Goal: Information Seeking & Learning: Check status

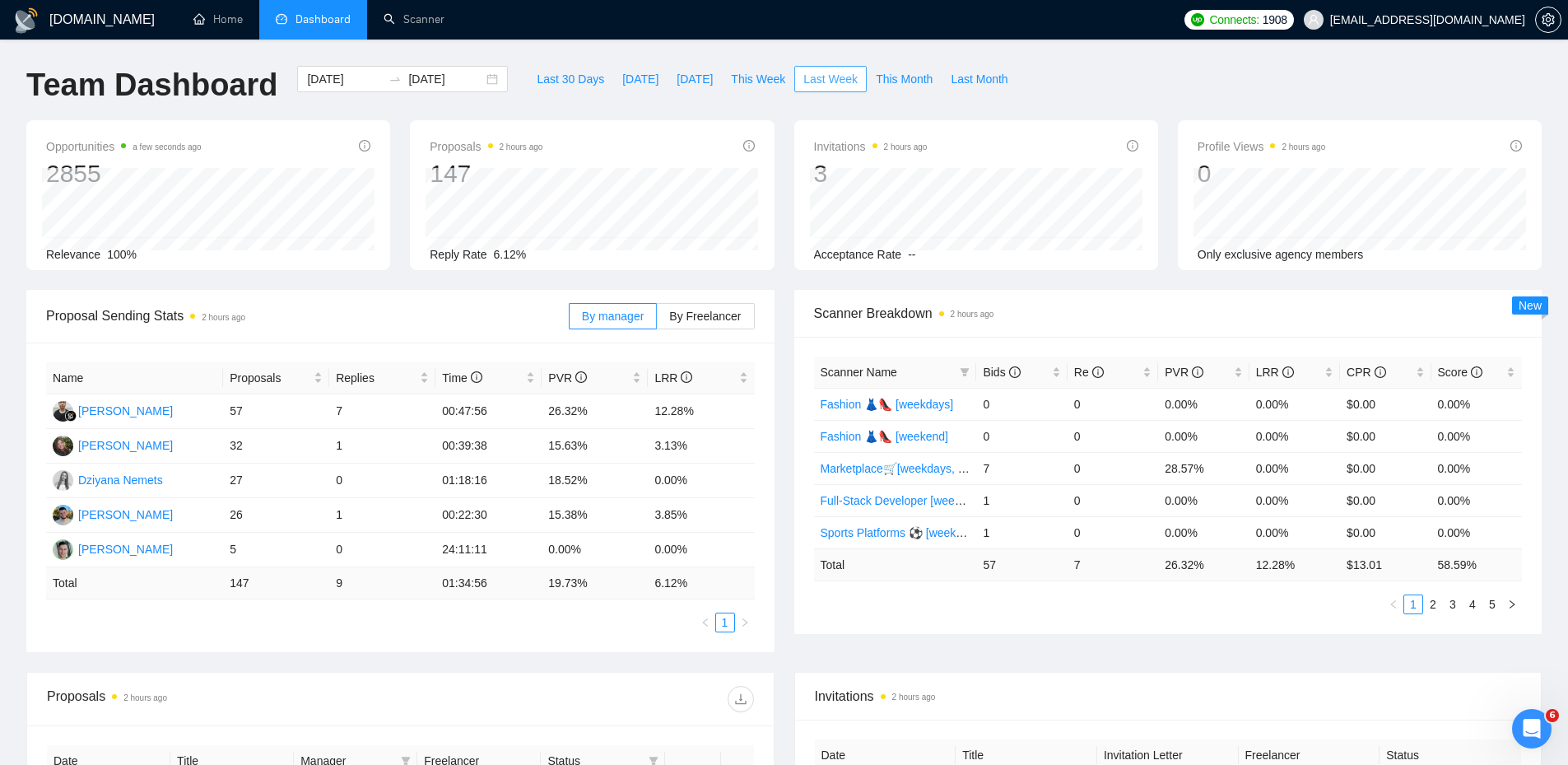
click at [803, 81] on span "Last Week" at bounding box center [830, 79] width 54 height 18
click at [231, 407] on td "57" at bounding box center [276, 412] width 106 height 34
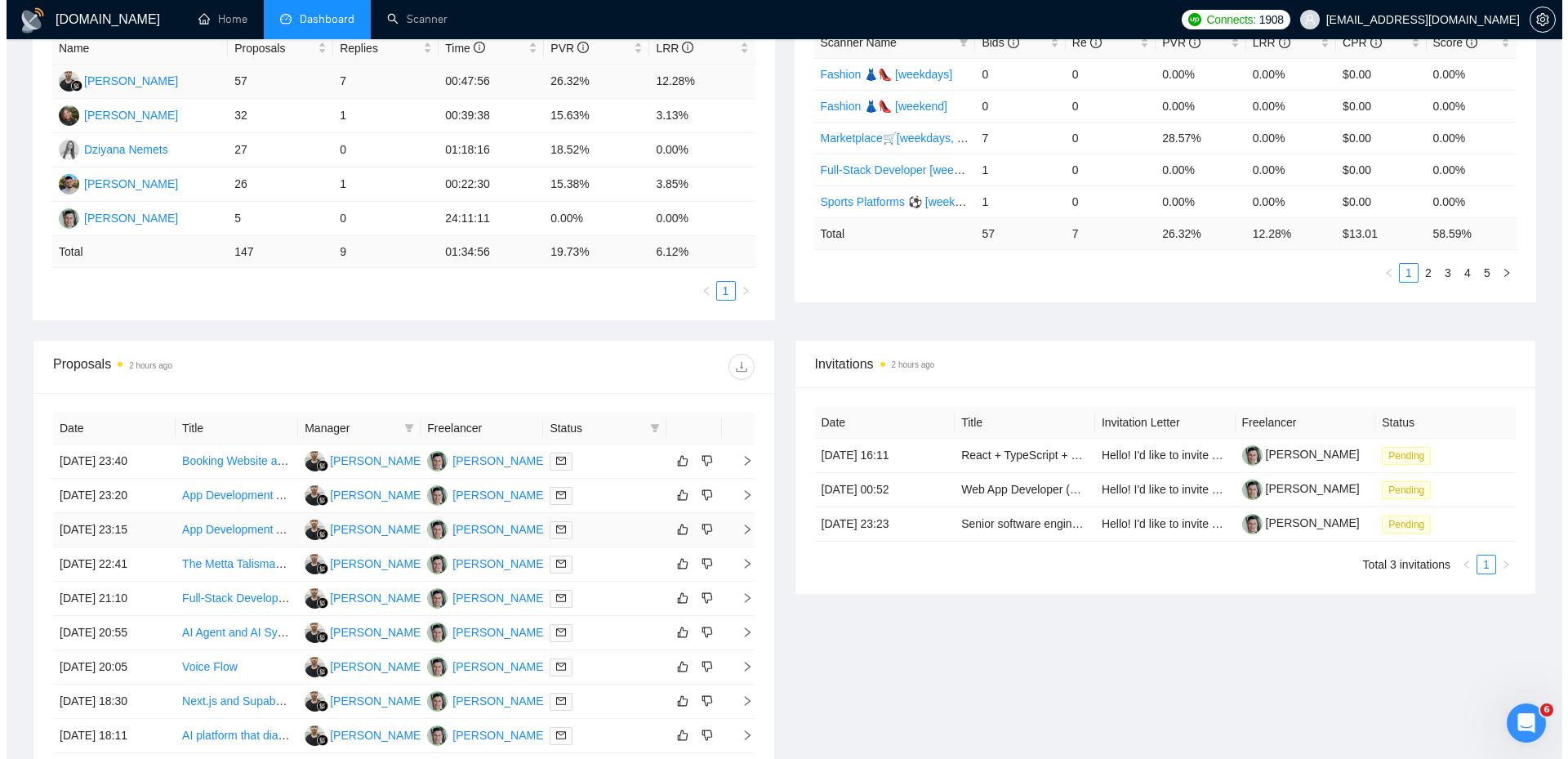
scroll to position [490, 0]
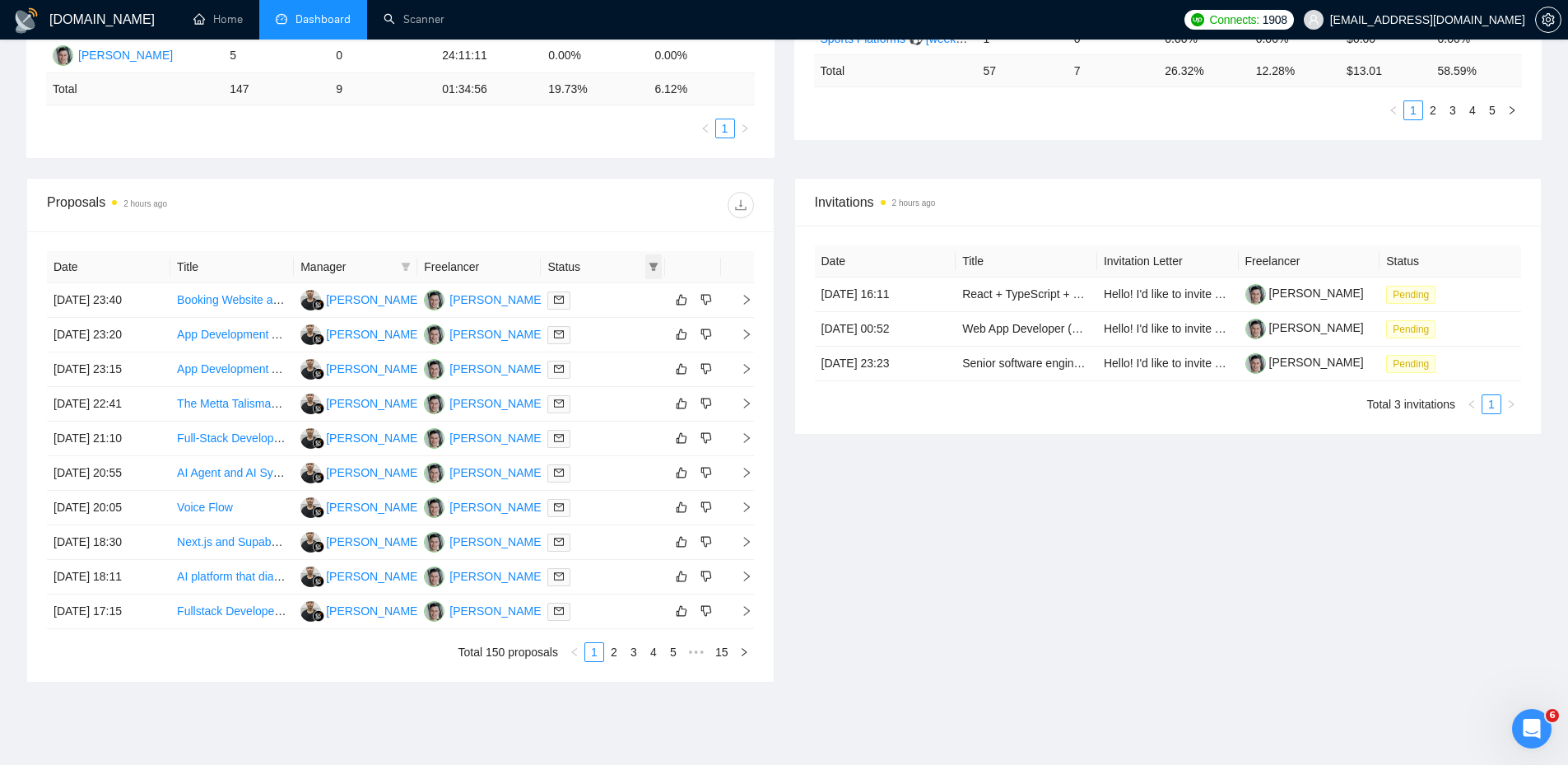
click at [652, 263] on icon "filter" at bounding box center [652, 267] width 9 height 9
click at [584, 301] on input "checkbox" at bounding box center [578, 298] width 13 height 13
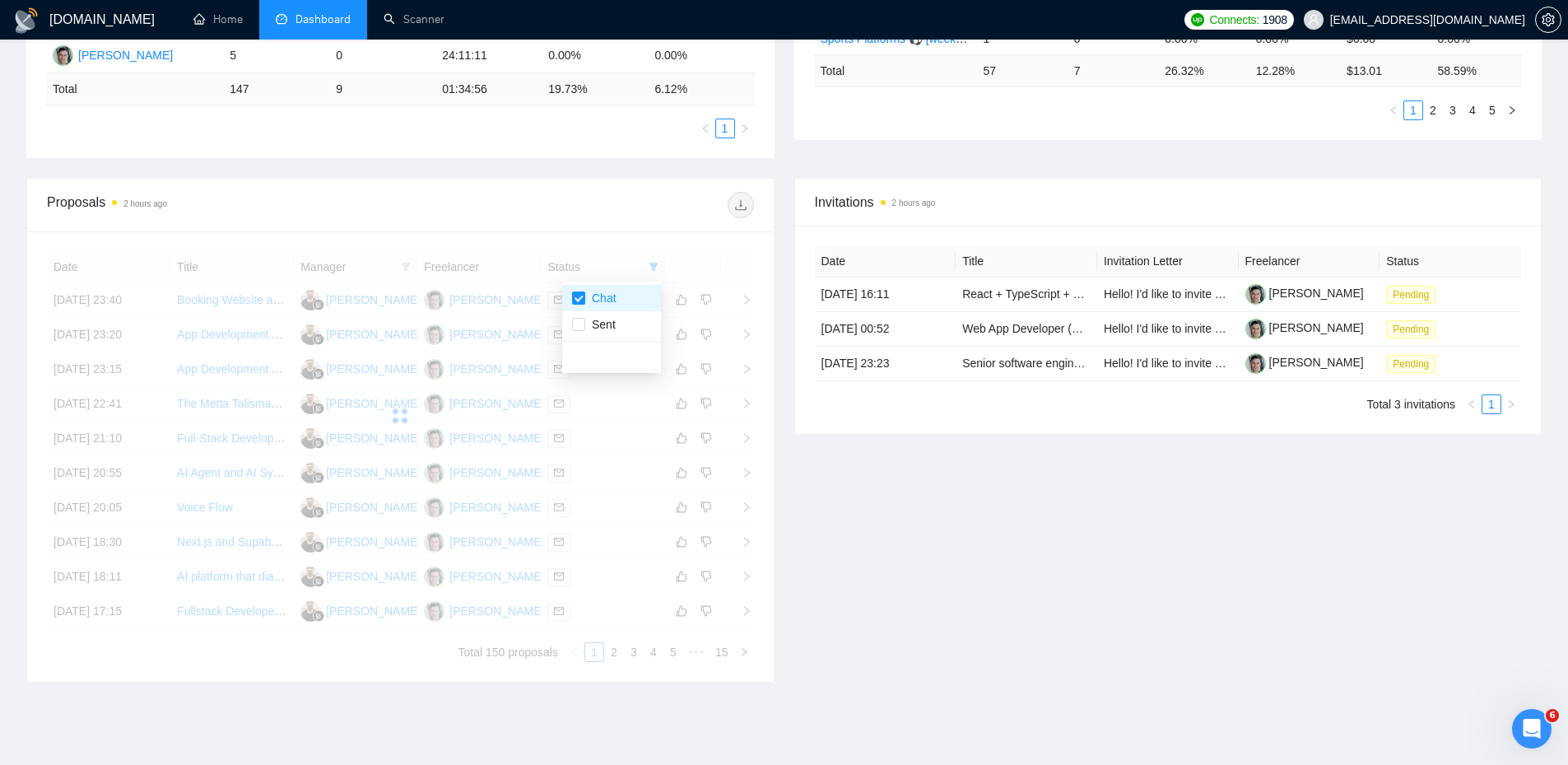
click at [552, 233] on div "Date Title Manager Freelancer Status [DATE] 23:40 Booking Website and App Devel…" at bounding box center [400, 456] width 747 height 450
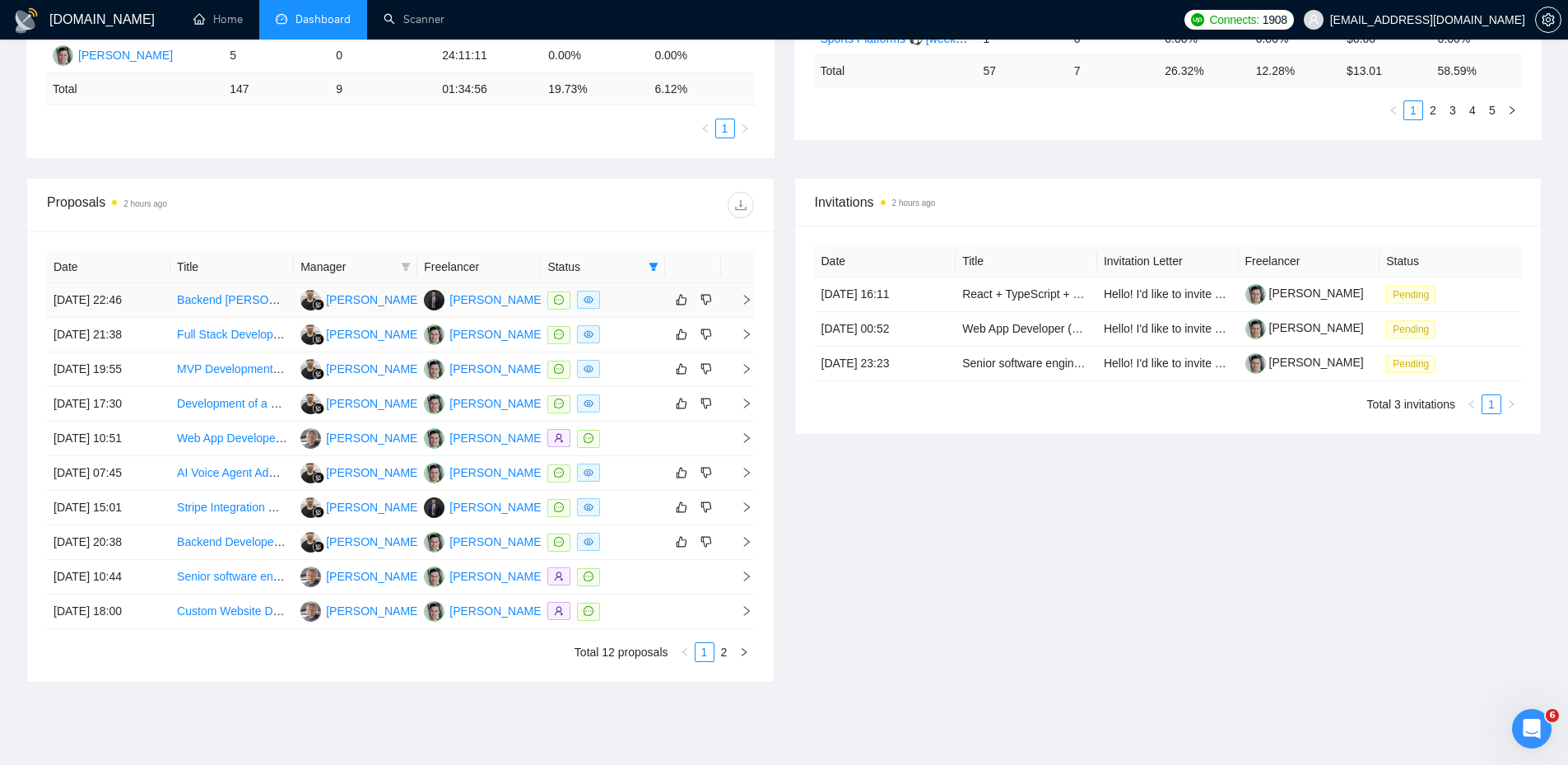
click at [623, 295] on div at bounding box center [602, 300] width 111 height 19
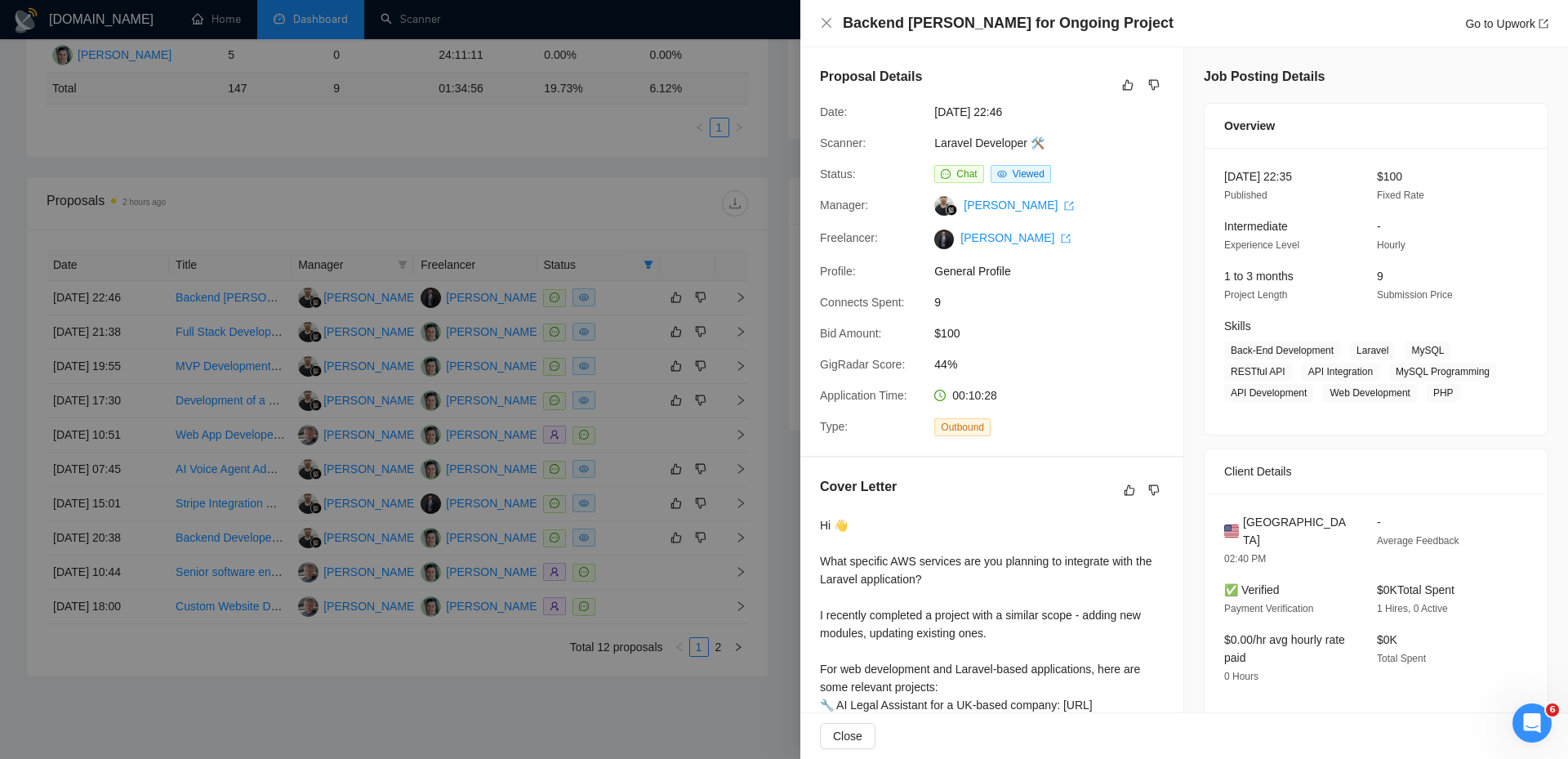
click at [612, 319] on div at bounding box center [784, 380] width 1568 height 759
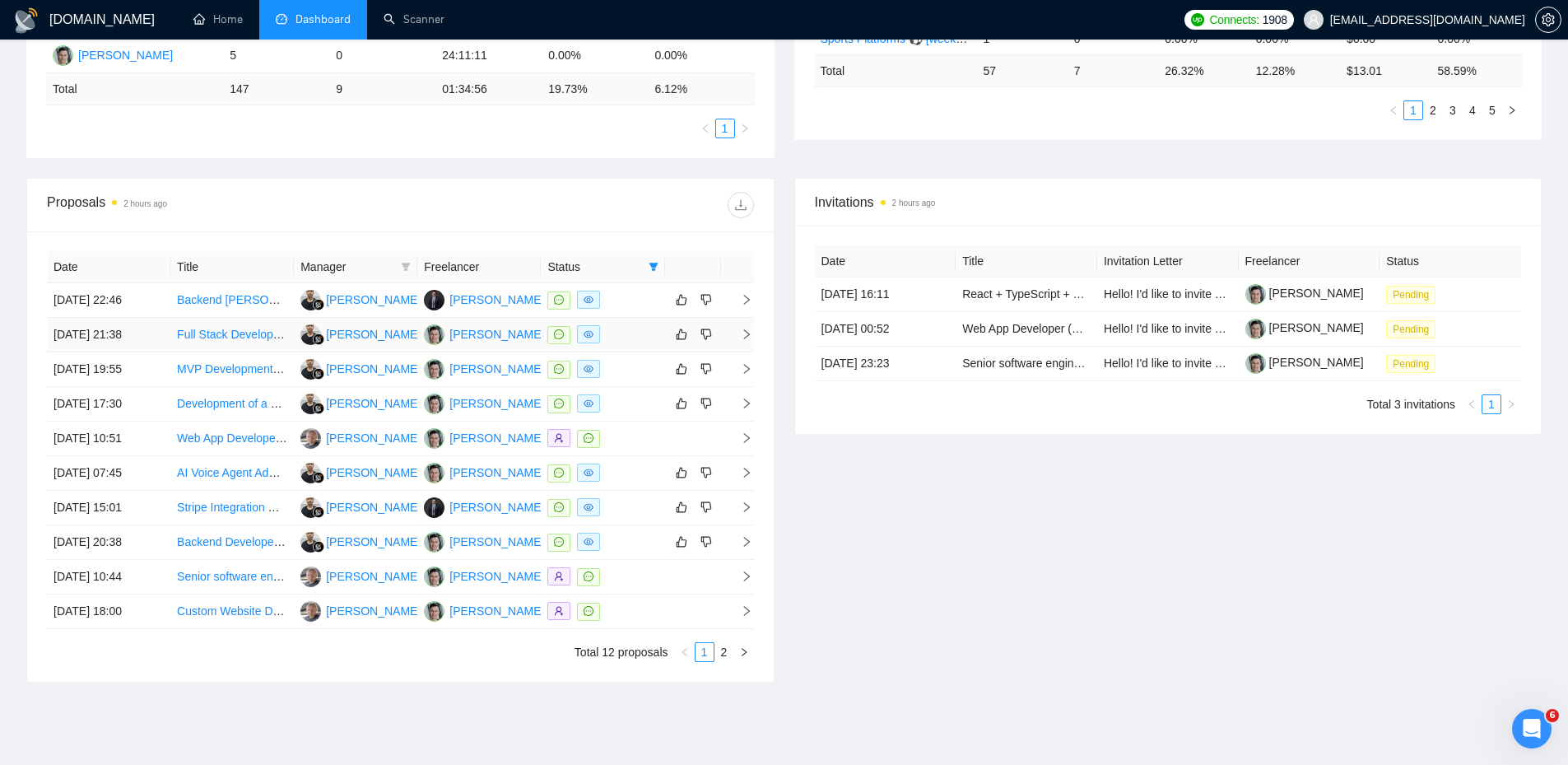
click at [630, 340] on div at bounding box center [602, 334] width 111 height 19
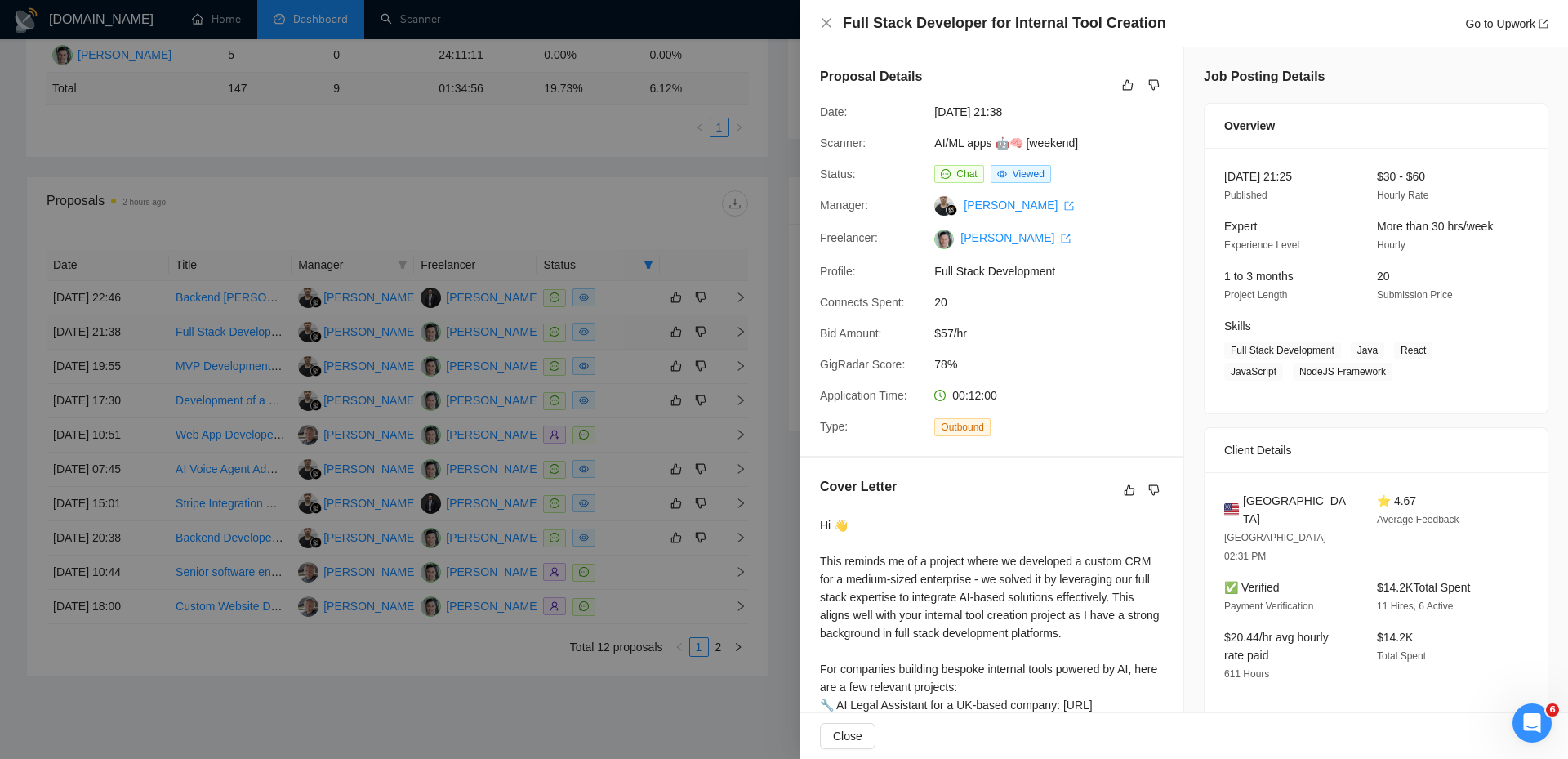
click at [625, 338] on div at bounding box center [784, 380] width 1568 height 759
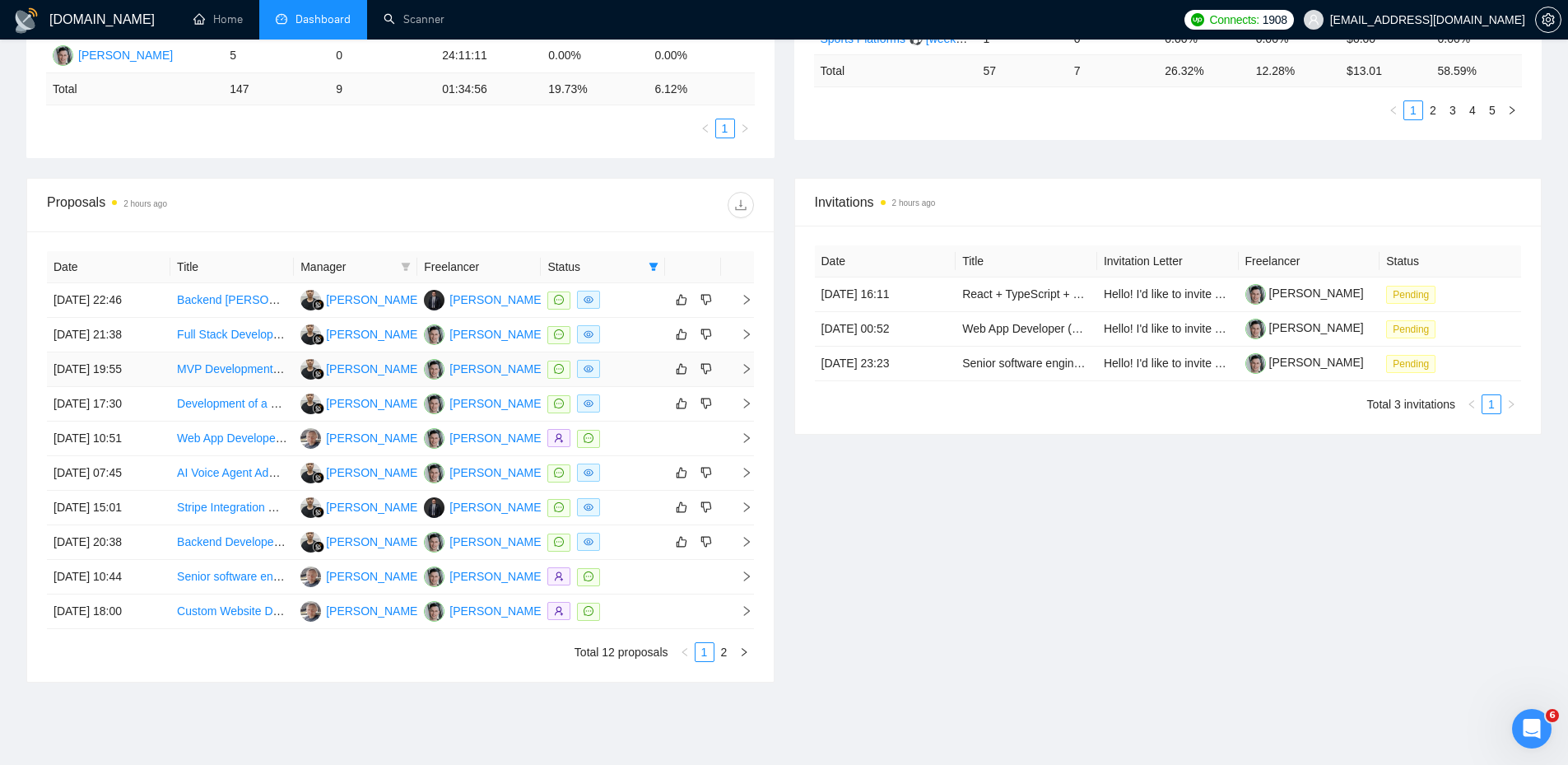
click at [630, 360] on div at bounding box center [602, 369] width 111 height 19
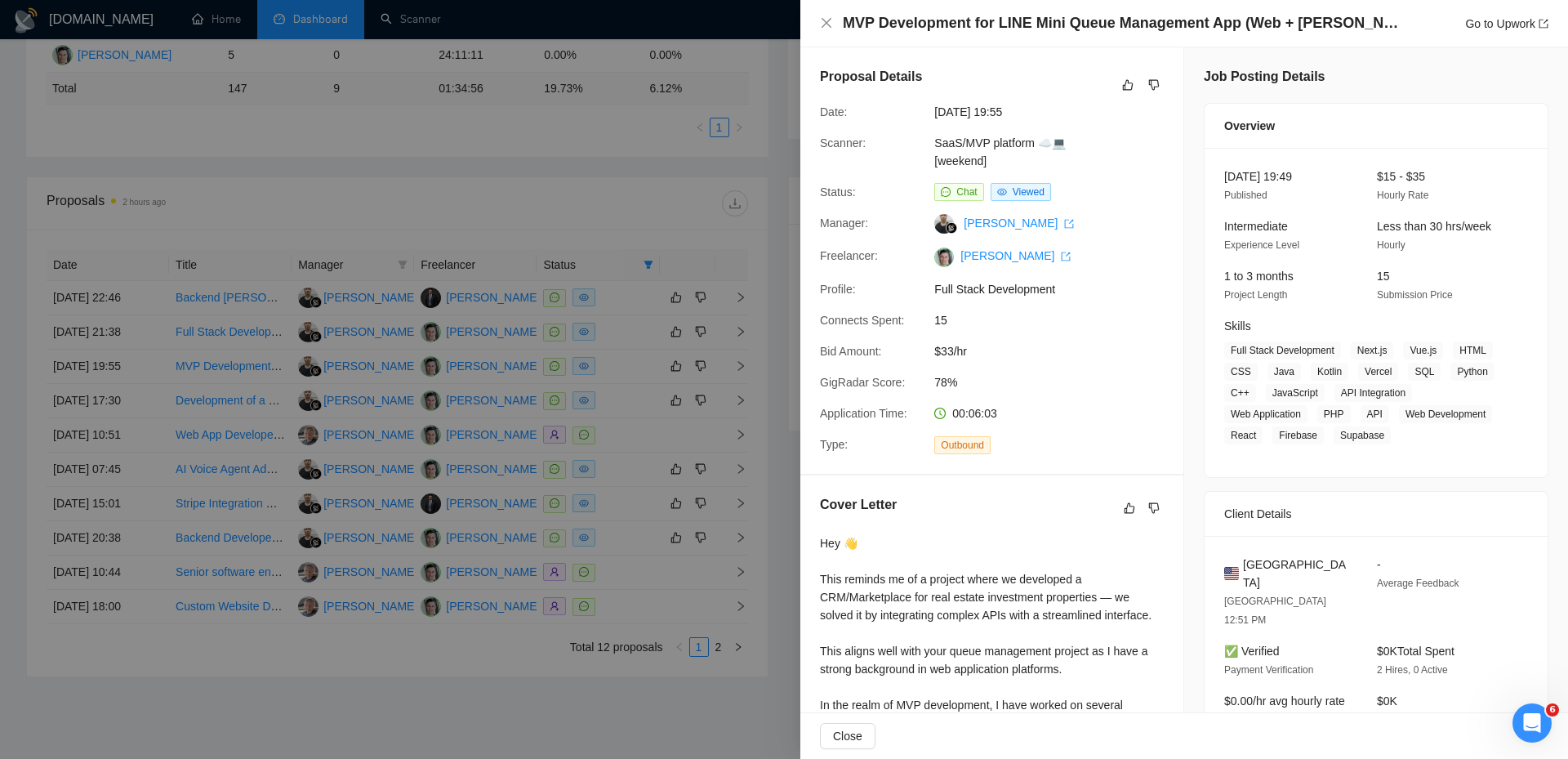
click at [621, 377] on div at bounding box center [784, 380] width 1568 height 759
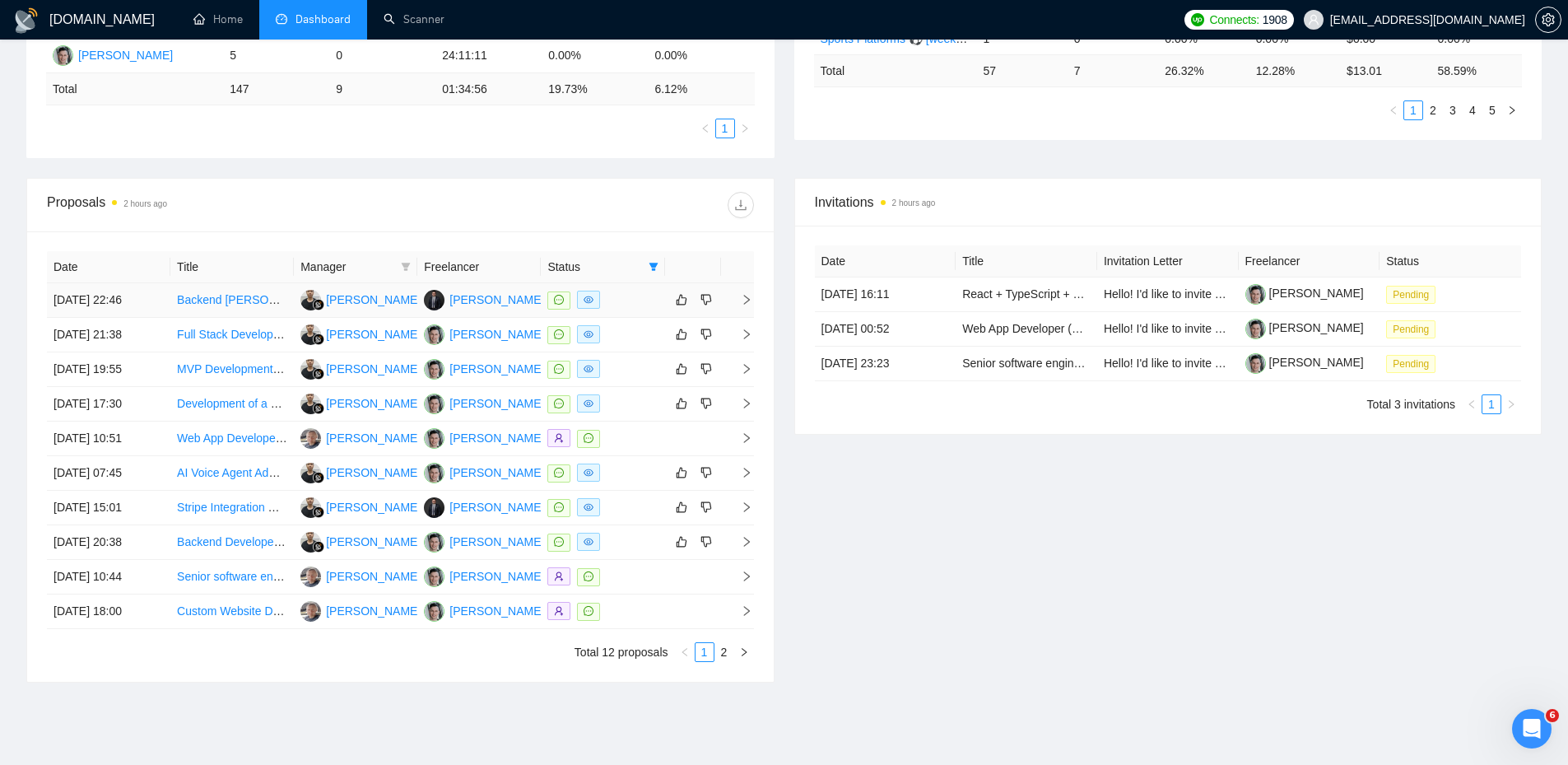
click at [619, 295] on div at bounding box center [602, 300] width 111 height 19
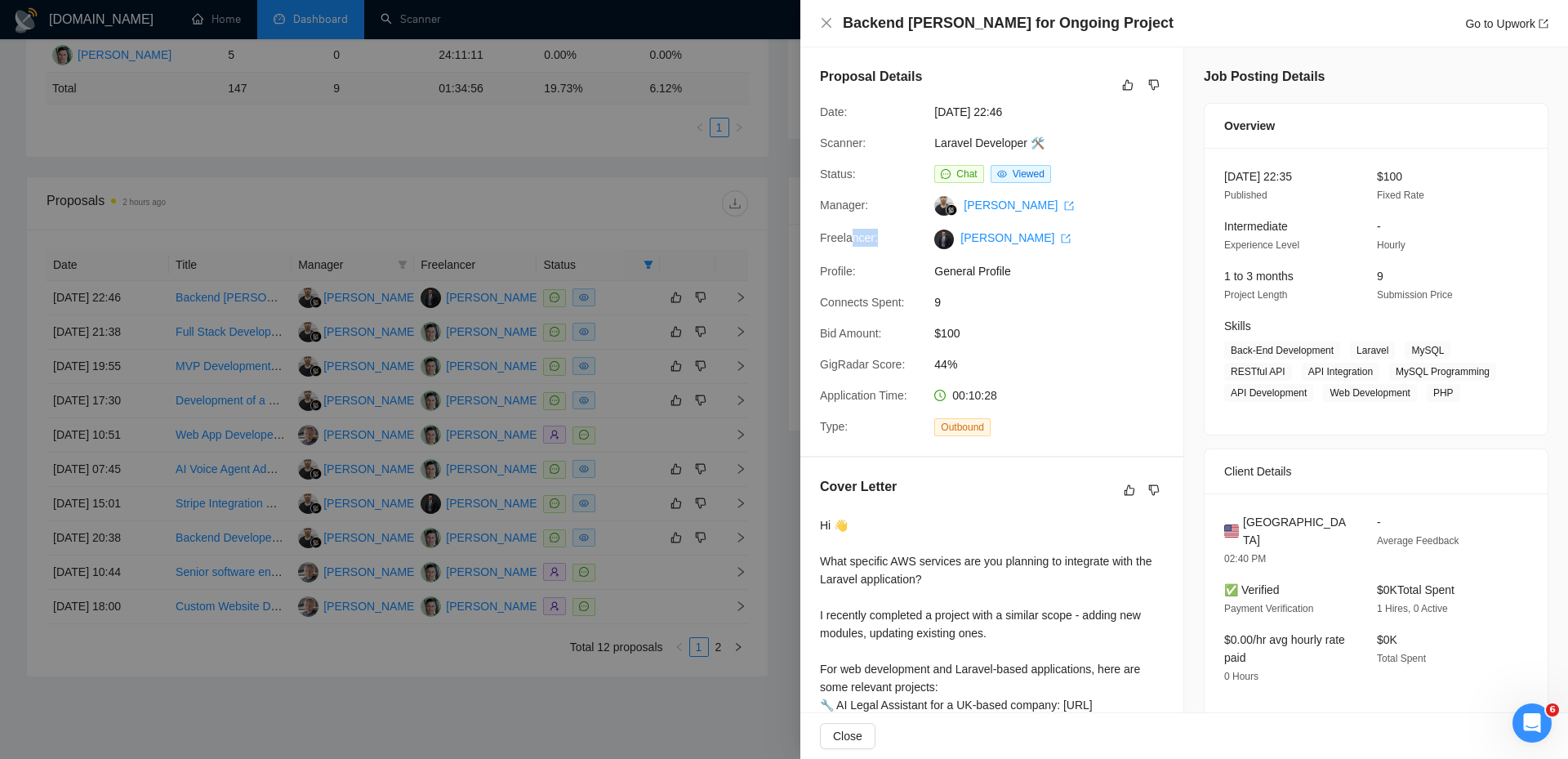
drag, startPoint x: 850, startPoint y: 240, endPoint x: 893, endPoint y: 246, distance: 43.4
click at [892, 246] on div "Freelancer:" at bounding box center [870, 238] width 114 height 20
click at [614, 327] on div at bounding box center [784, 380] width 1568 height 759
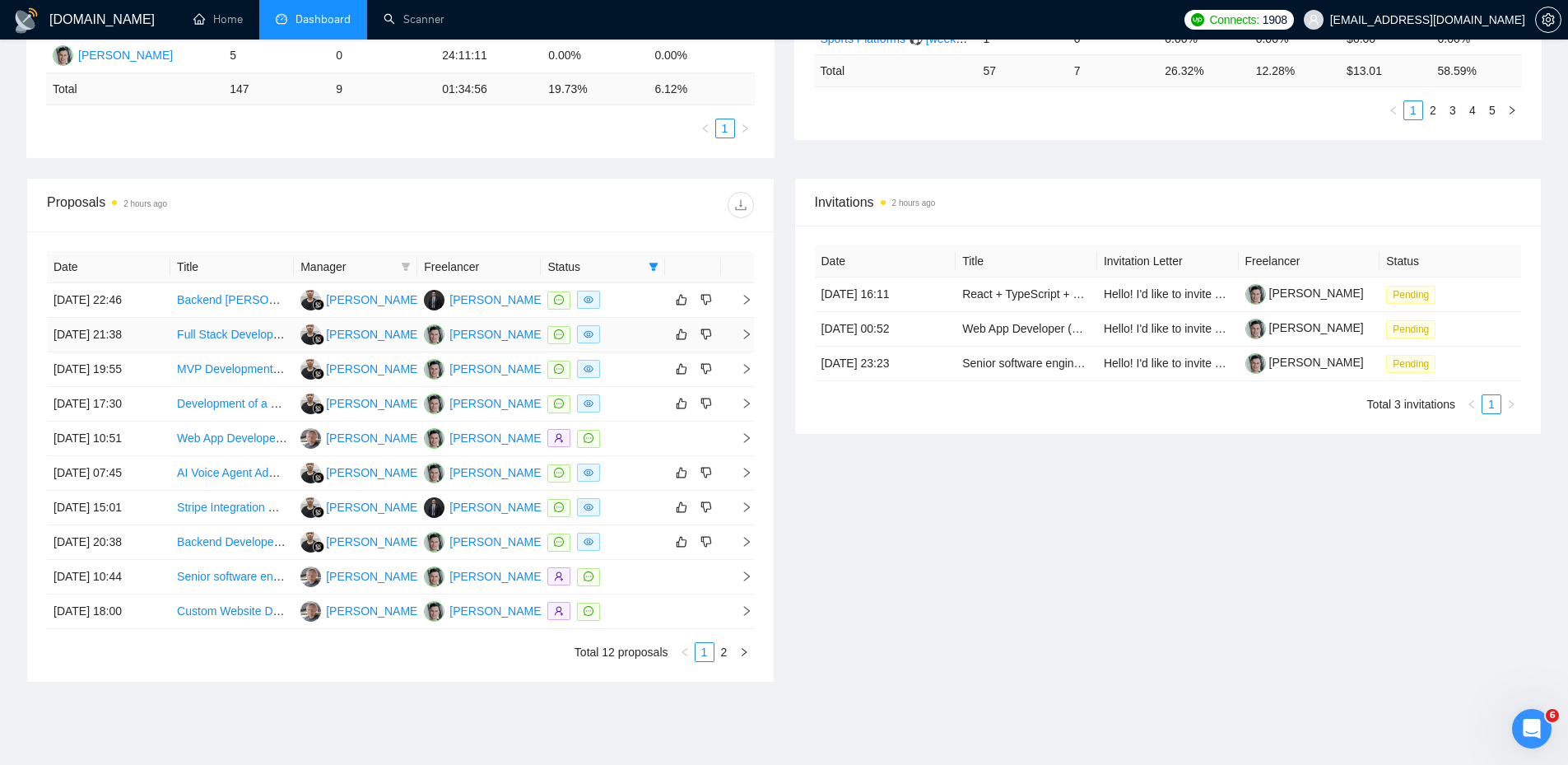
click at [624, 327] on div at bounding box center [602, 334] width 111 height 19
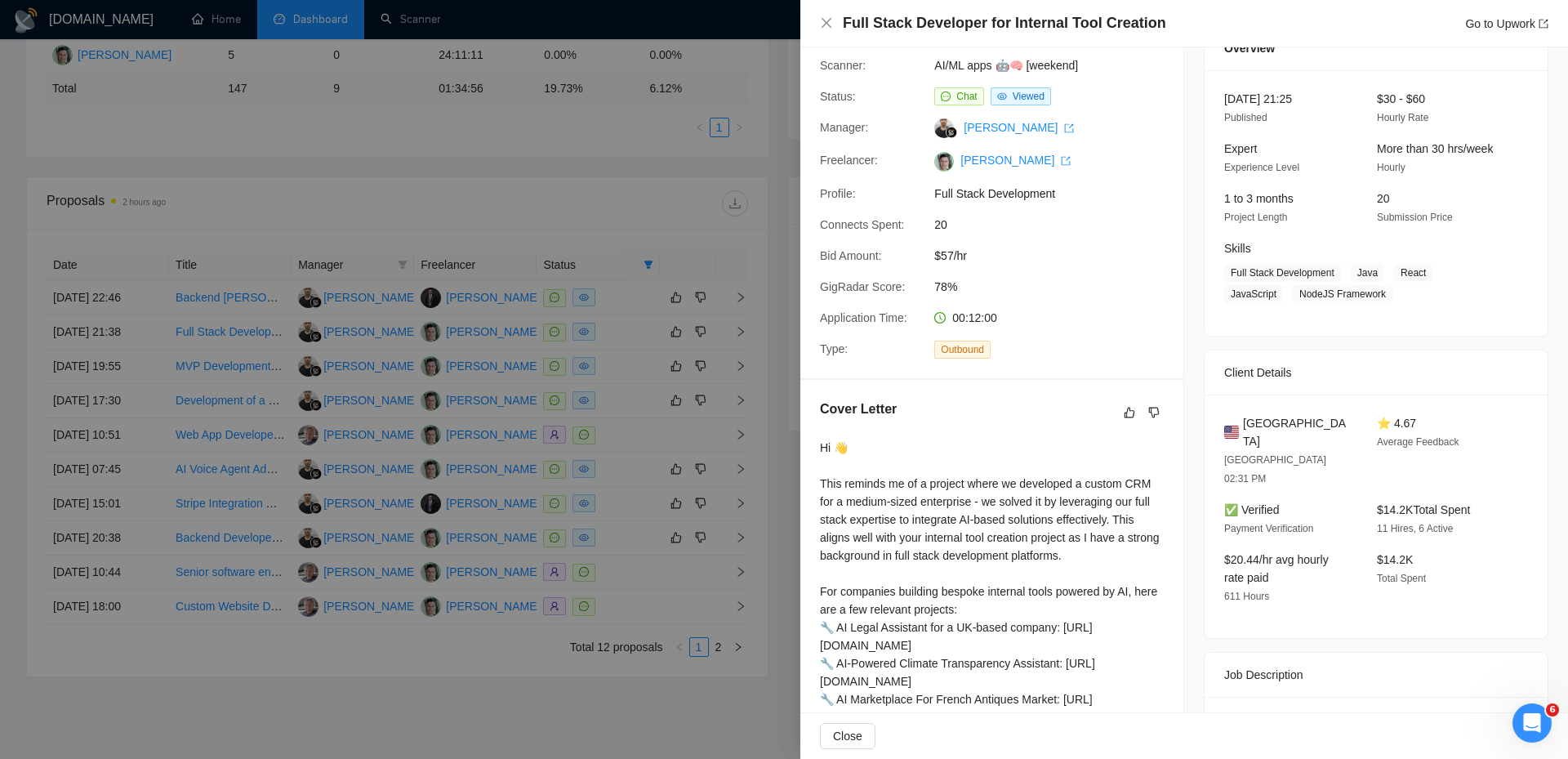
scroll to position [207, 0]
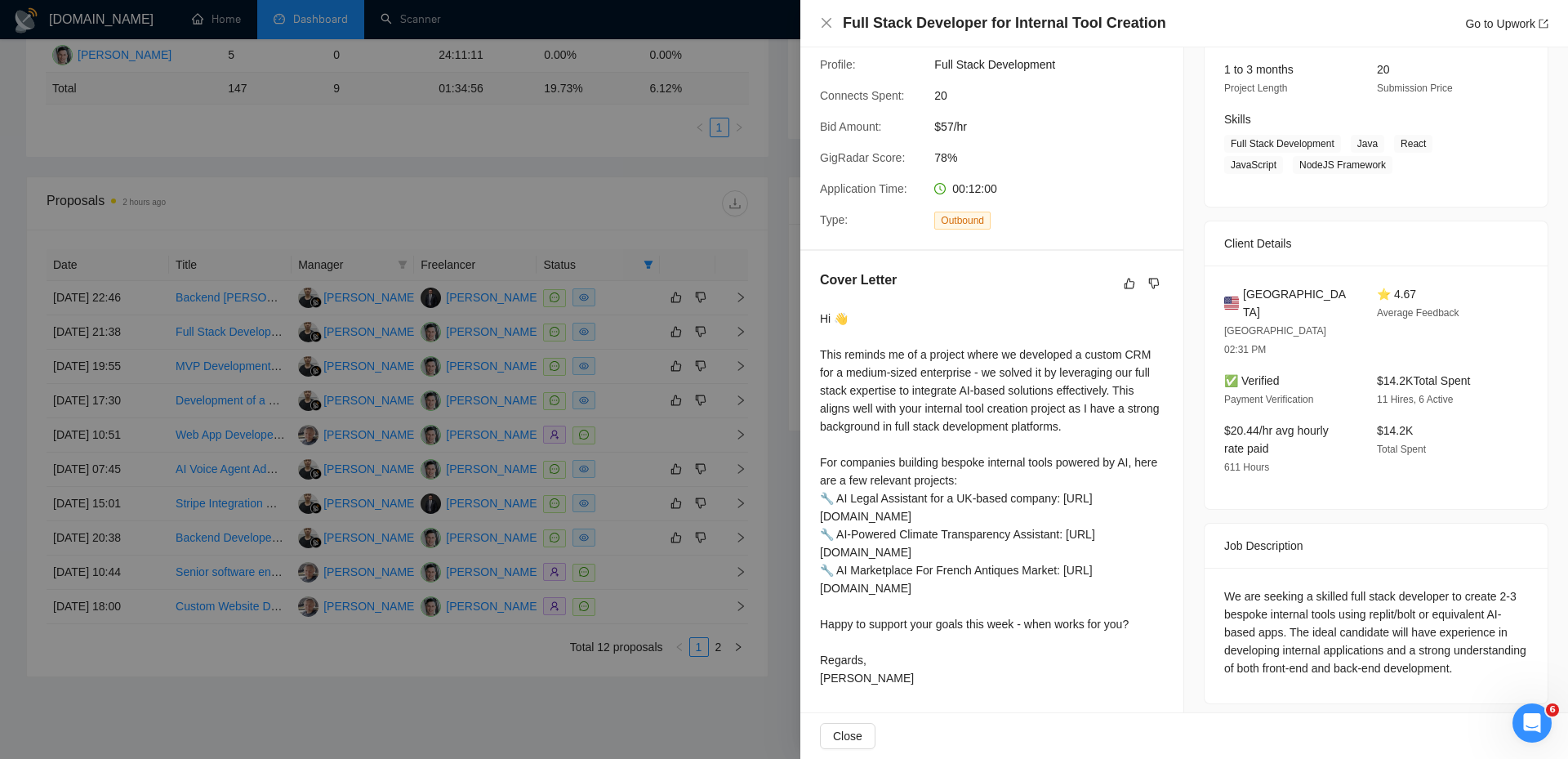
click at [642, 359] on div at bounding box center [784, 380] width 1568 height 759
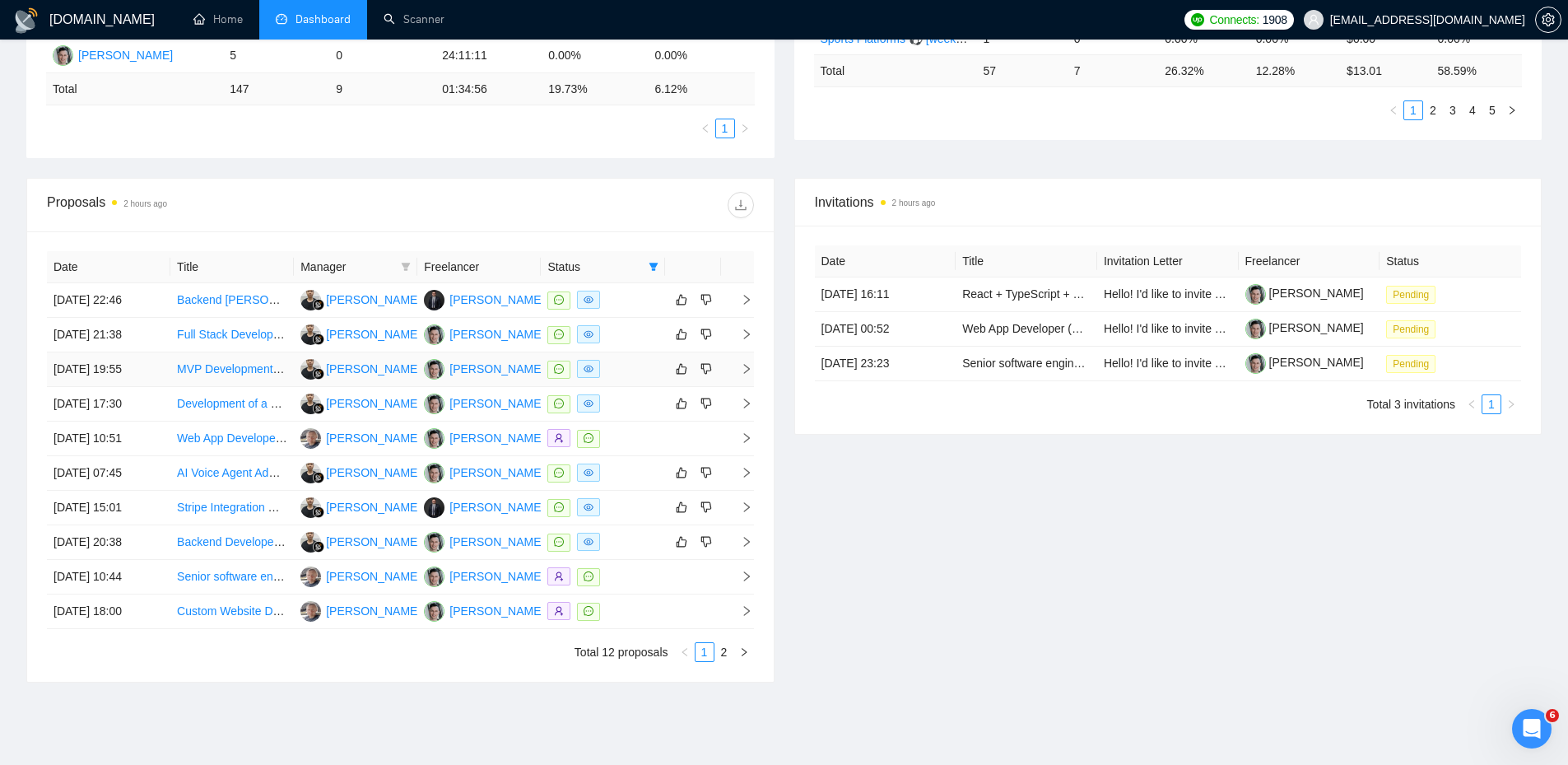
click at [634, 366] on div at bounding box center [602, 369] width 111 height 19
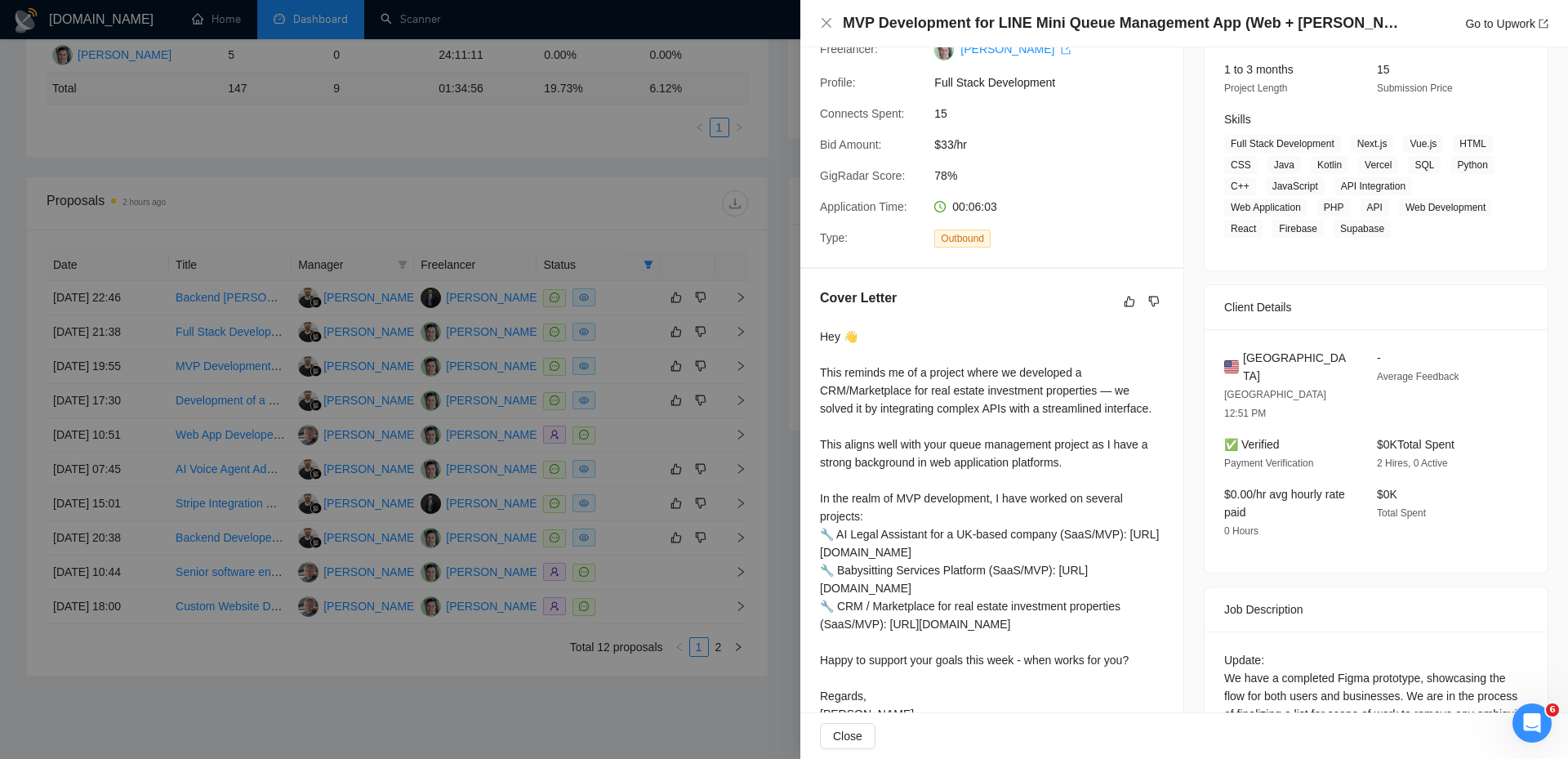
click at [846, 358] on div "Hey 👋 This reminds me of a project where we developed a CRM/Marketplace for rea…" at bounding box center [992, 525] width 344 height 396
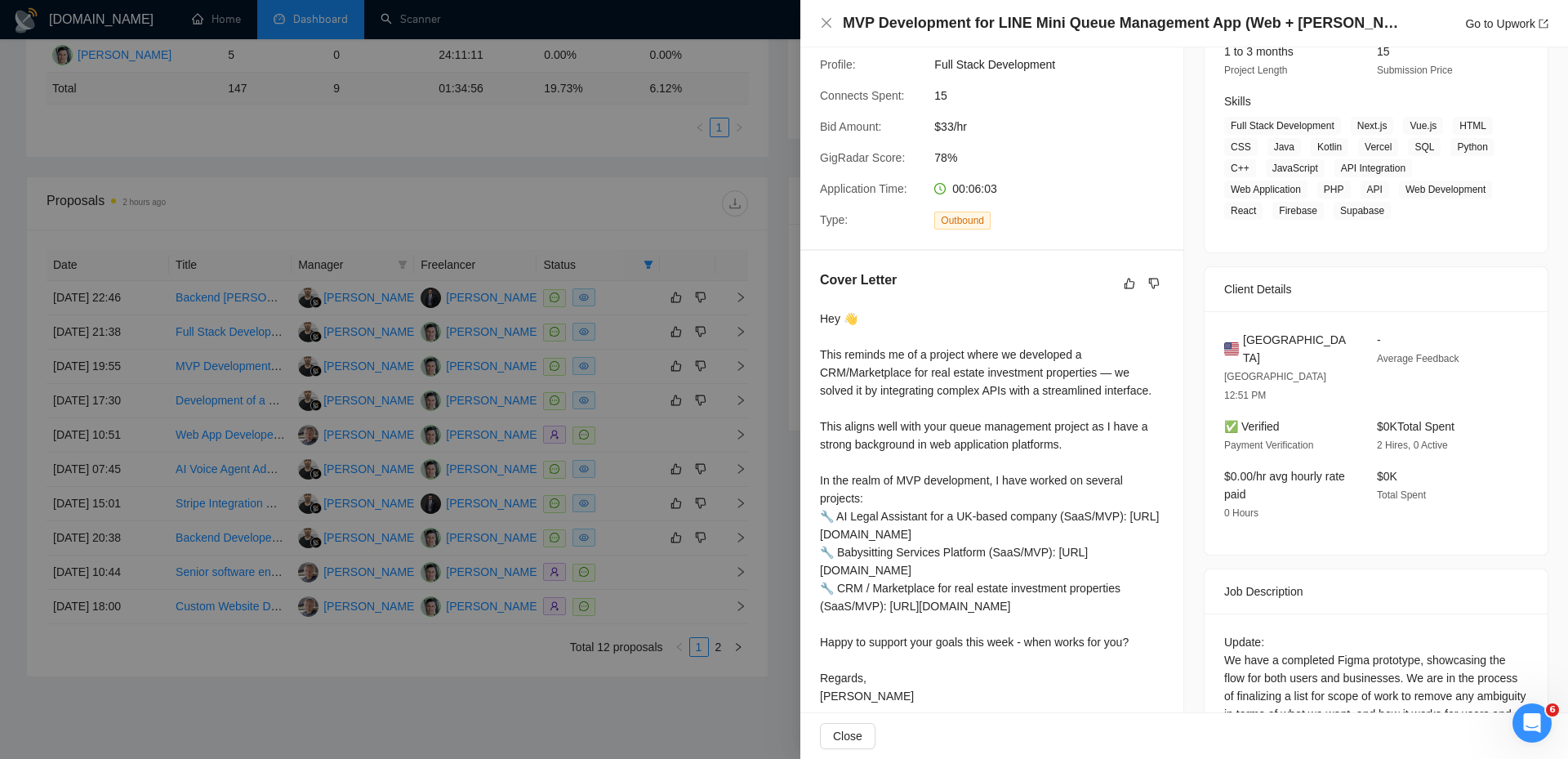
scroll to position [0, 0]
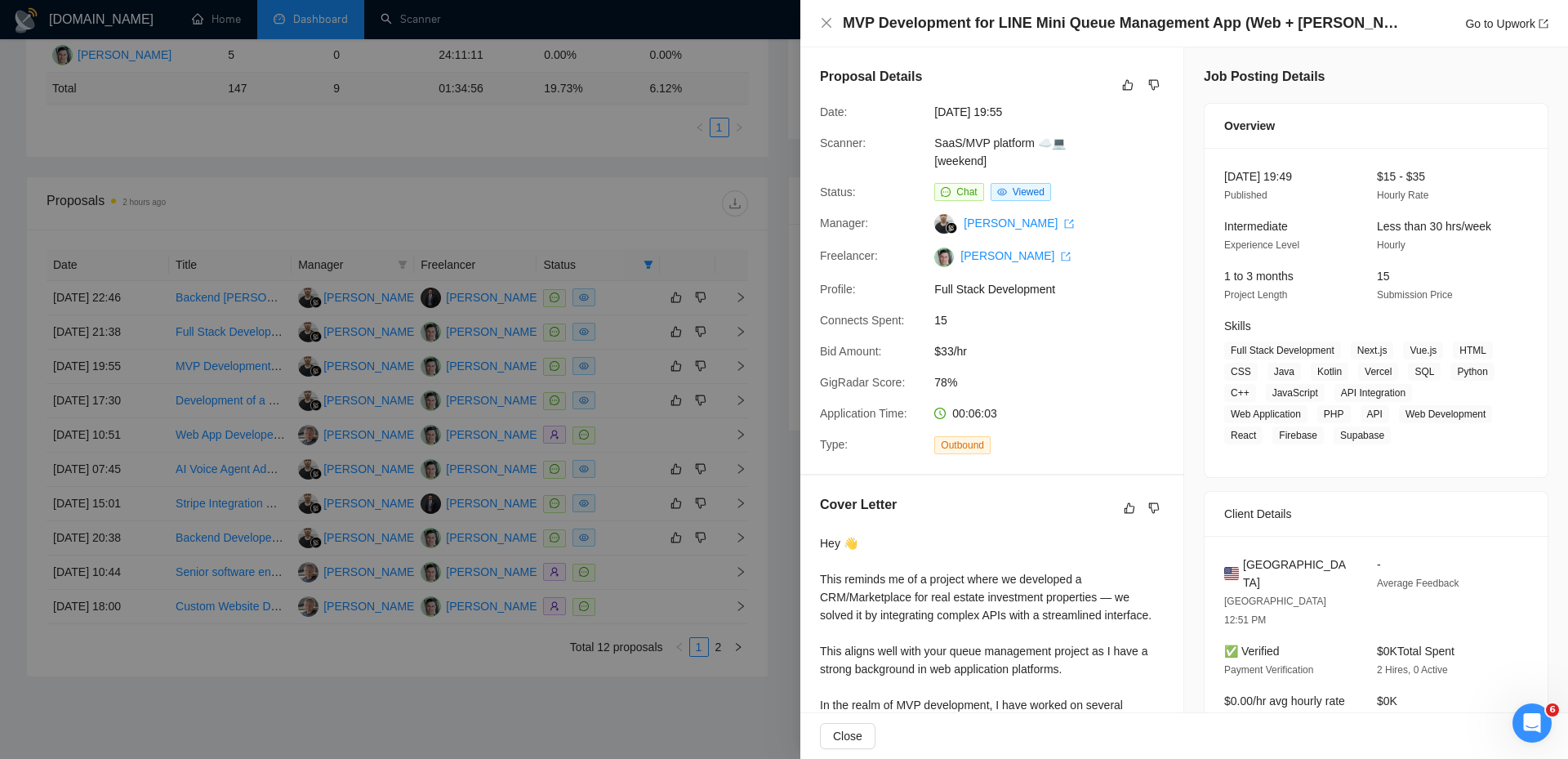
click at [631, 337] on div at bounding box center [784, 380] width 1568 height 759
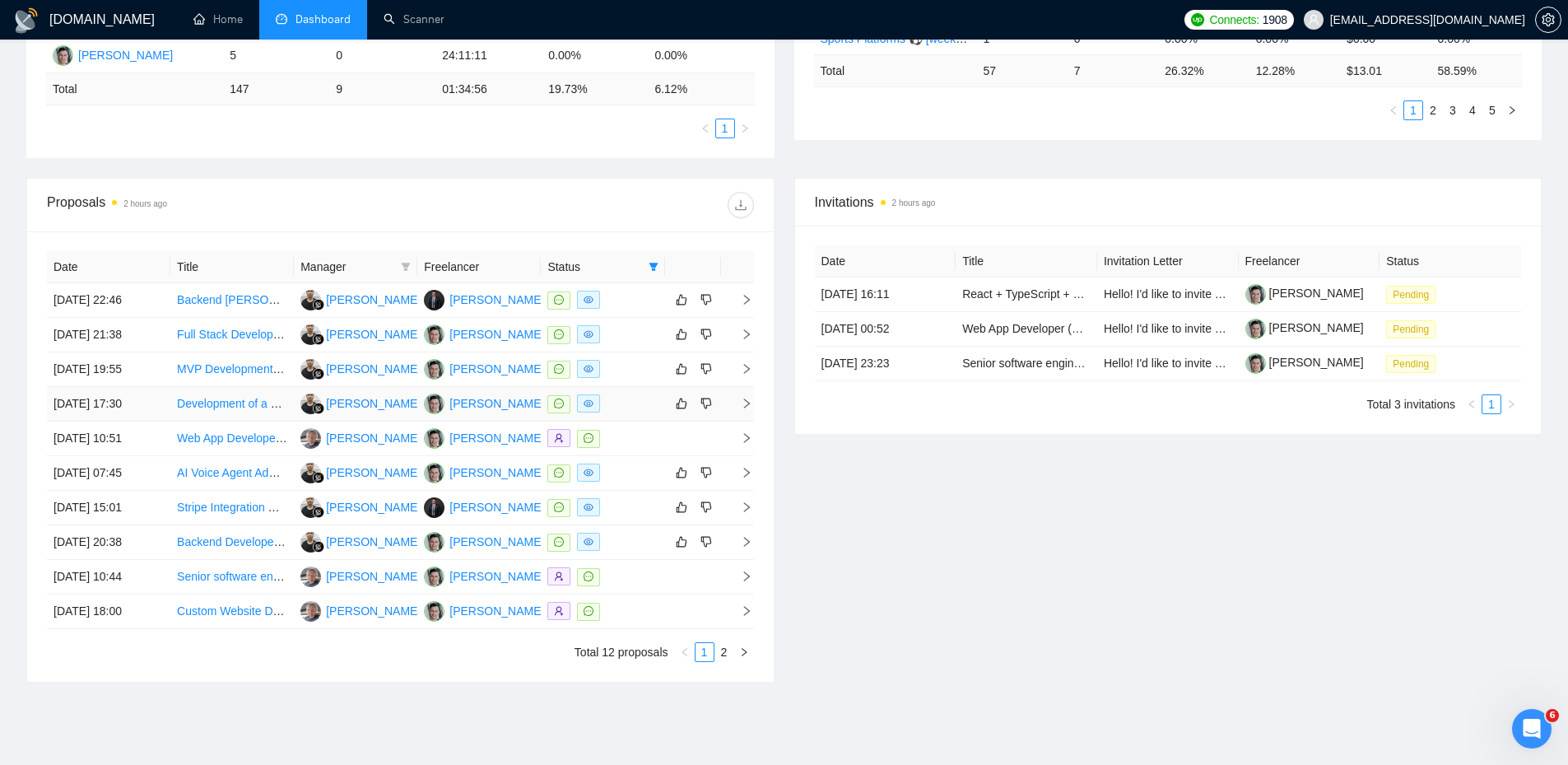
click at [626, 395] on div at bounding box center [602, 404] width 111 height 19
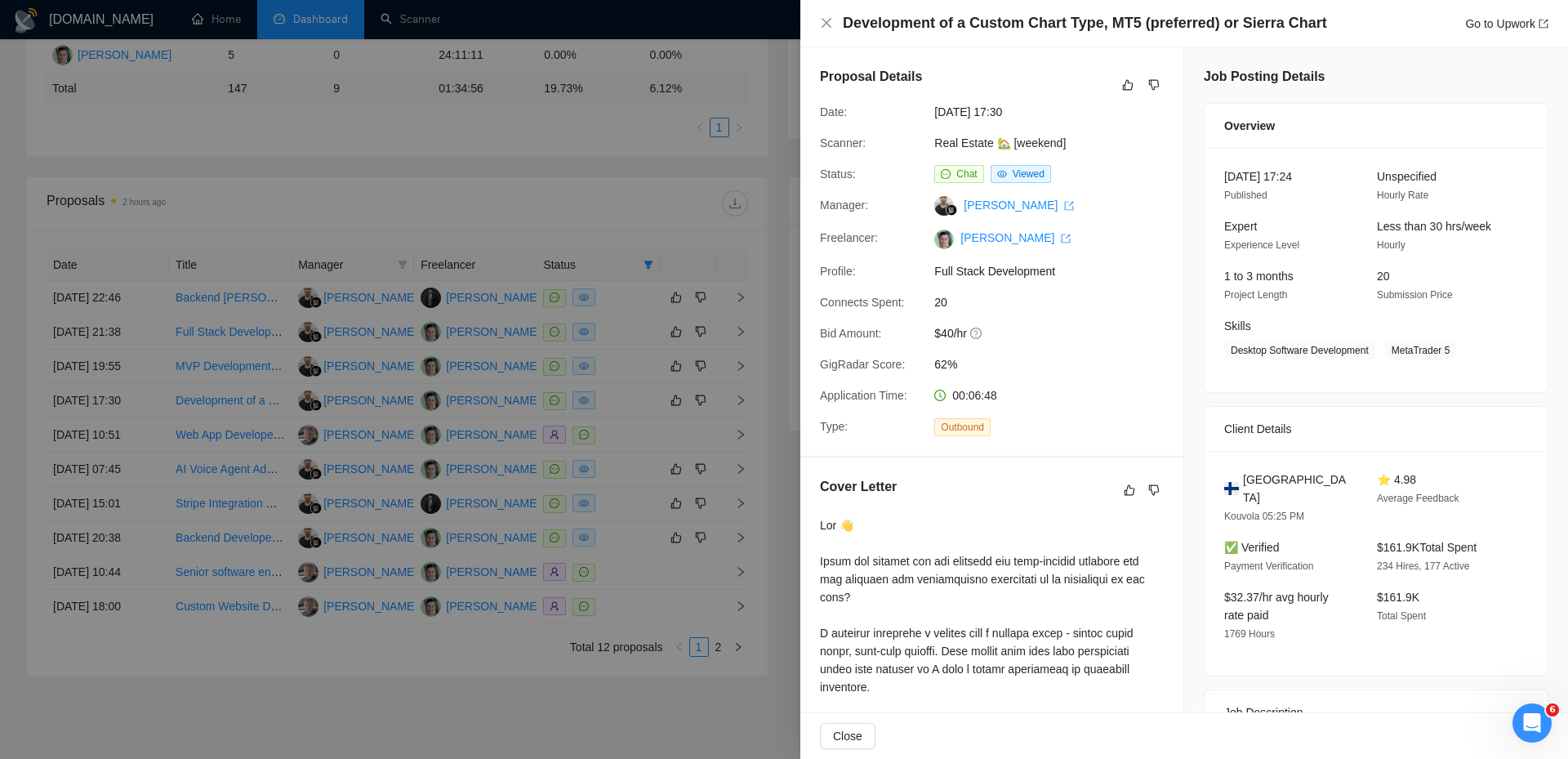
click at [641, 305] on div at bounding box center [784, 380] width 1568 height 759
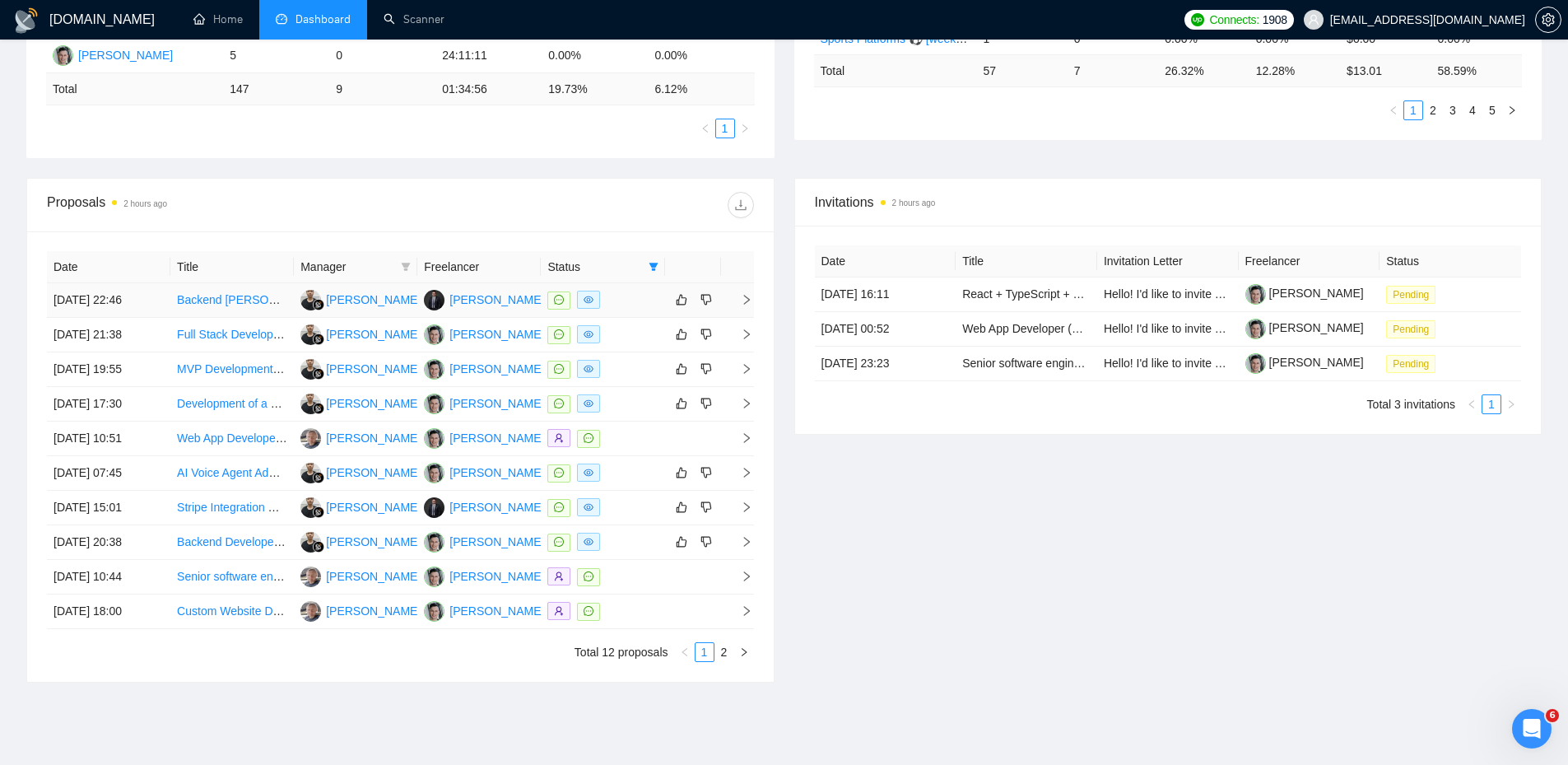
click at [627, 300] on div at bounding box center [602, 300] width 111 height 19
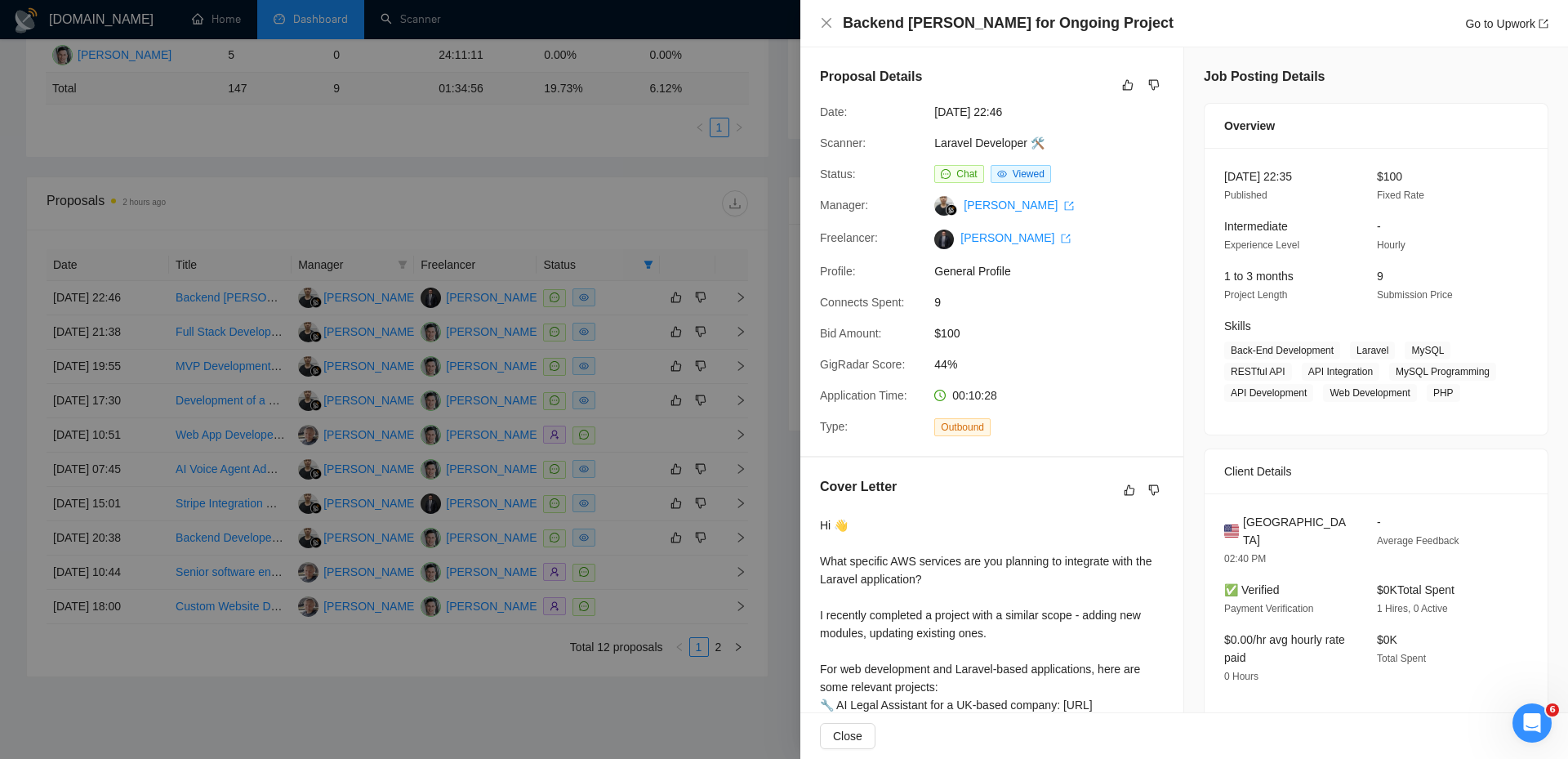
click at [622, 308] on div at bounding box center [784, 380] width 1568 height 759
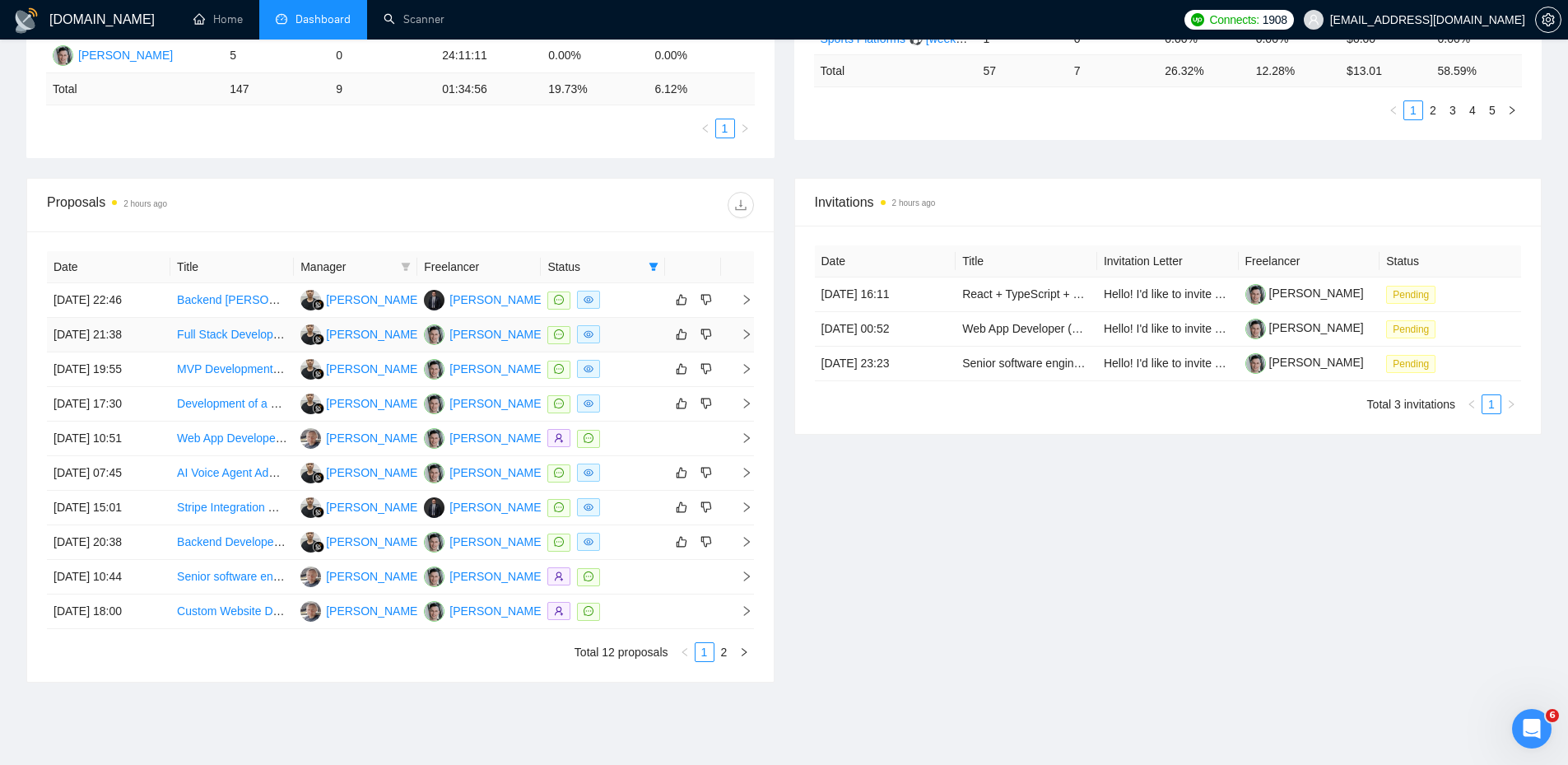
click at [620, 340] on div at bounding box center [602, 334] width 111 height 19
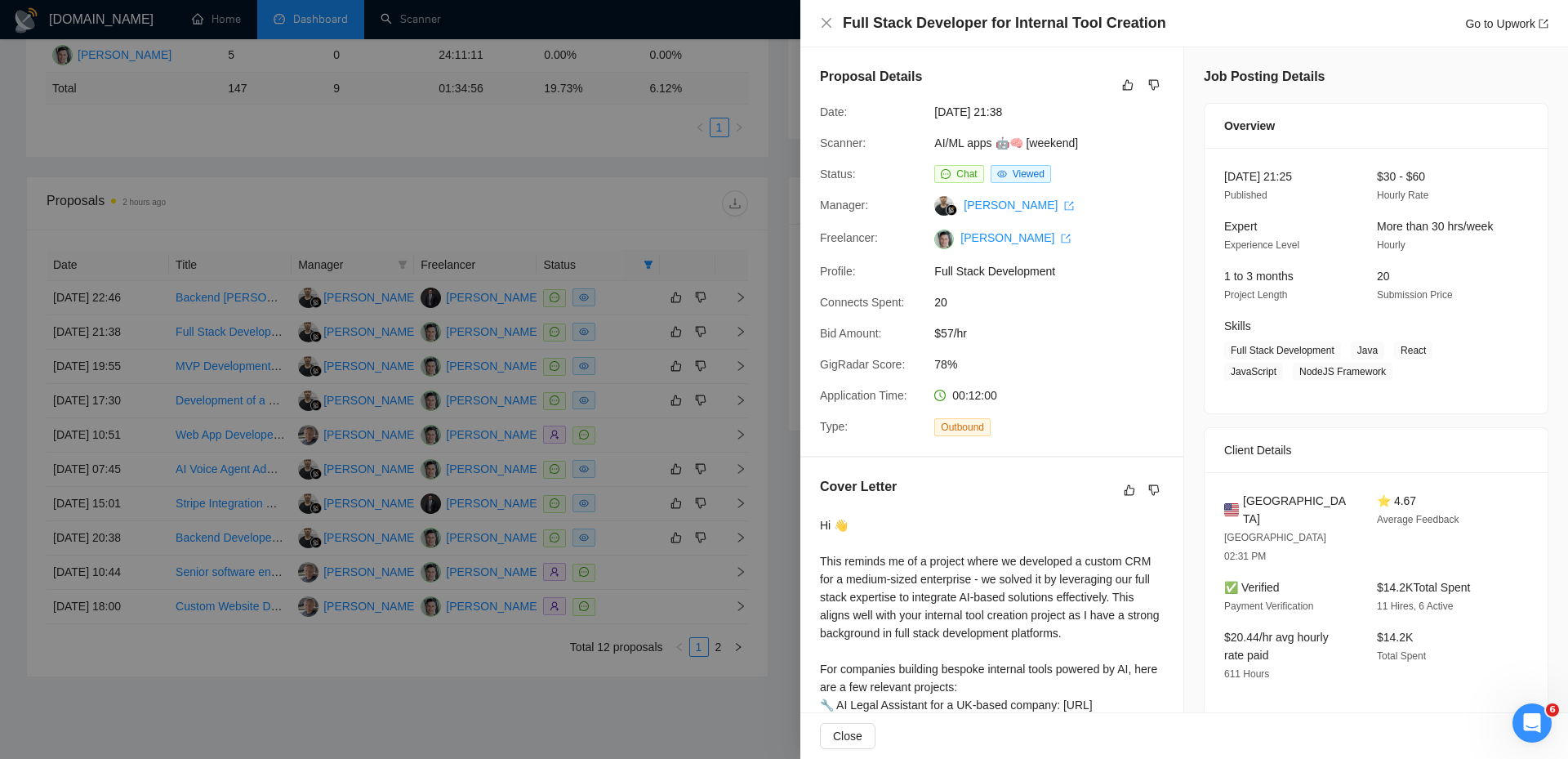
click at [620, 351] on div at bounding box center [784, 380] width 1568 height 759
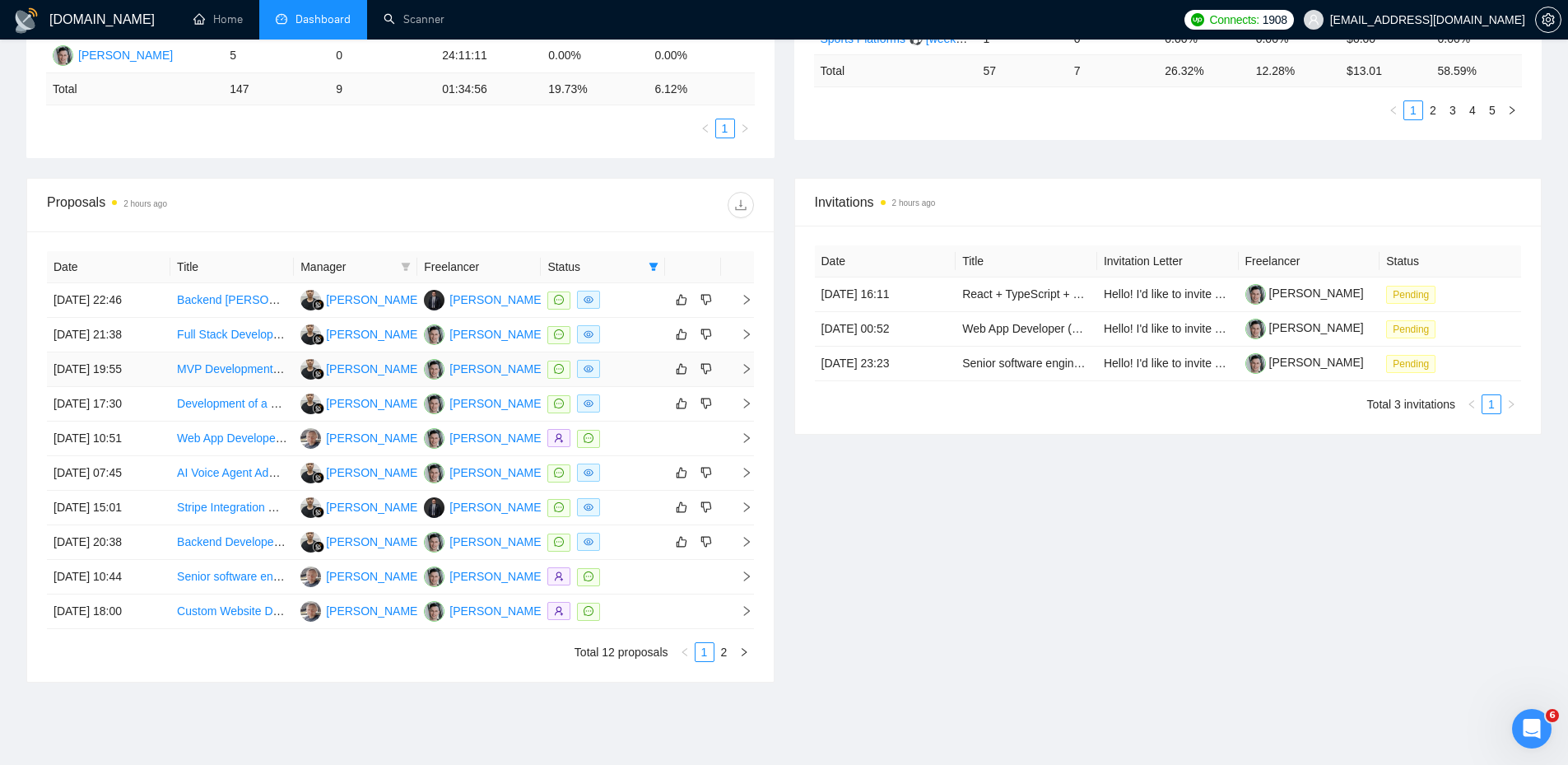
click at [626, 360] on div at bounding box center [602, 369] width 111 height 19
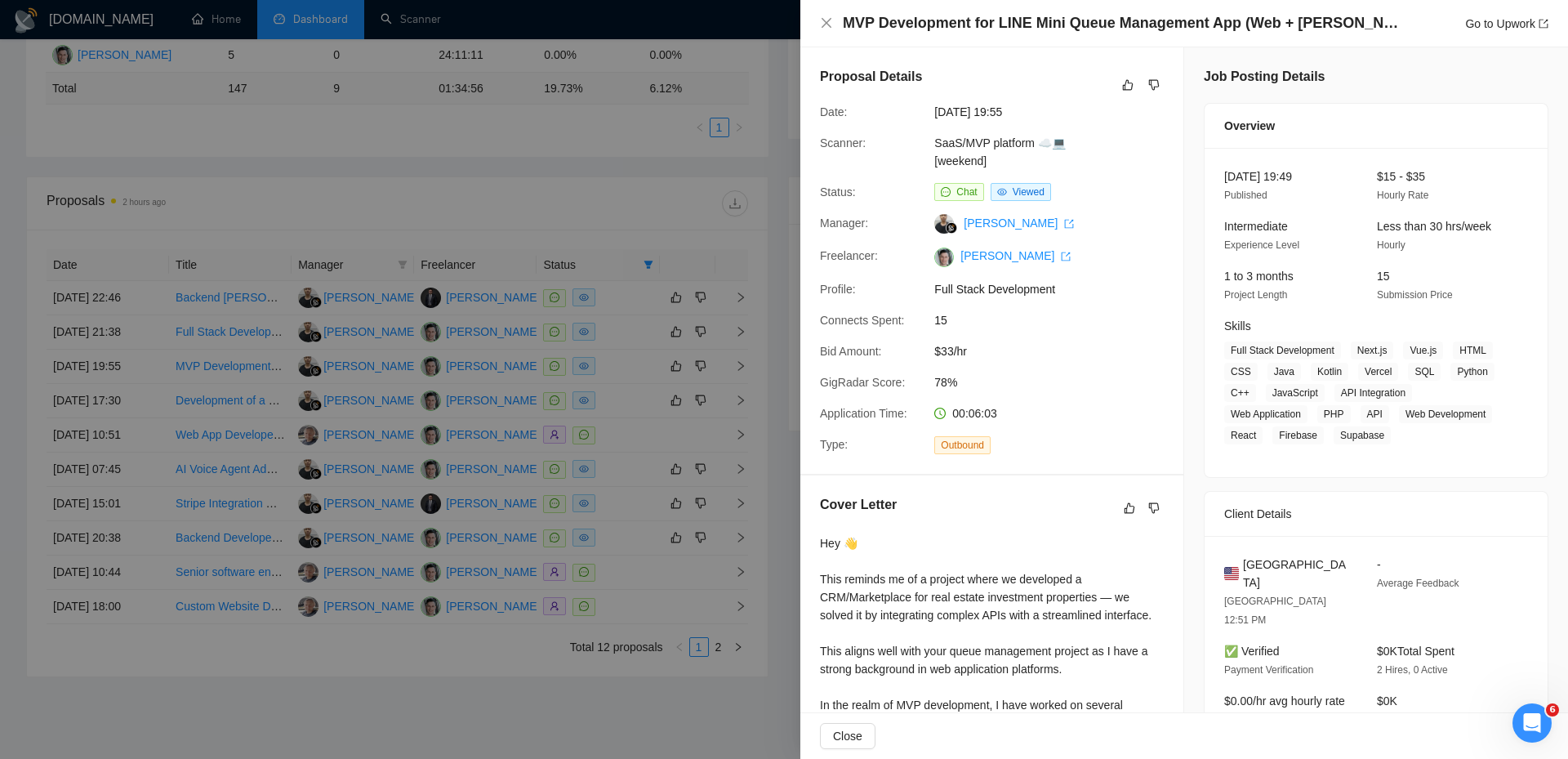
click at [630, 401] on div at bounding box center [784, 380] width 1568 height 759
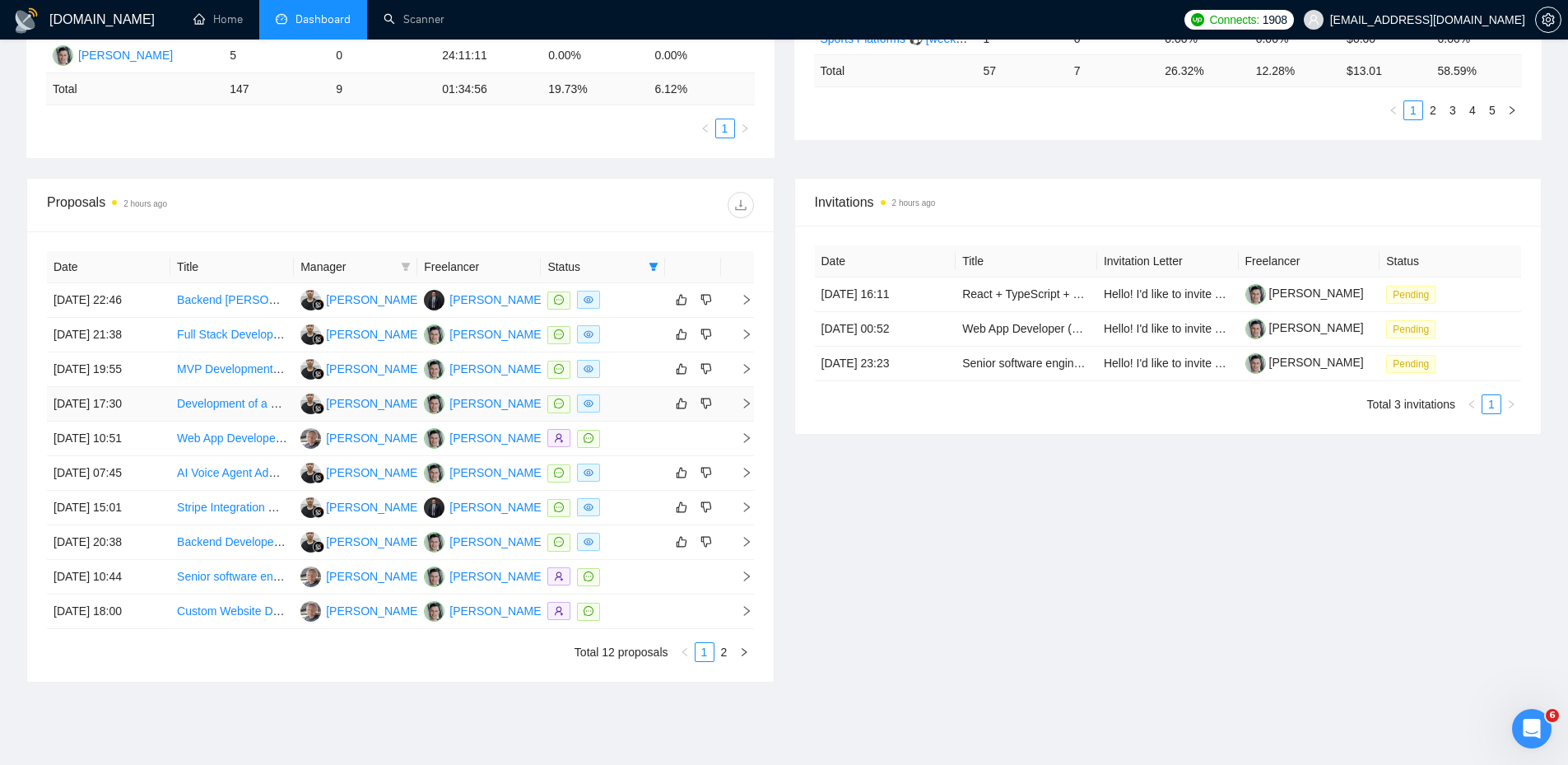
click at [634, 407] on div at bounding box center [602, 404] width 111 height 19
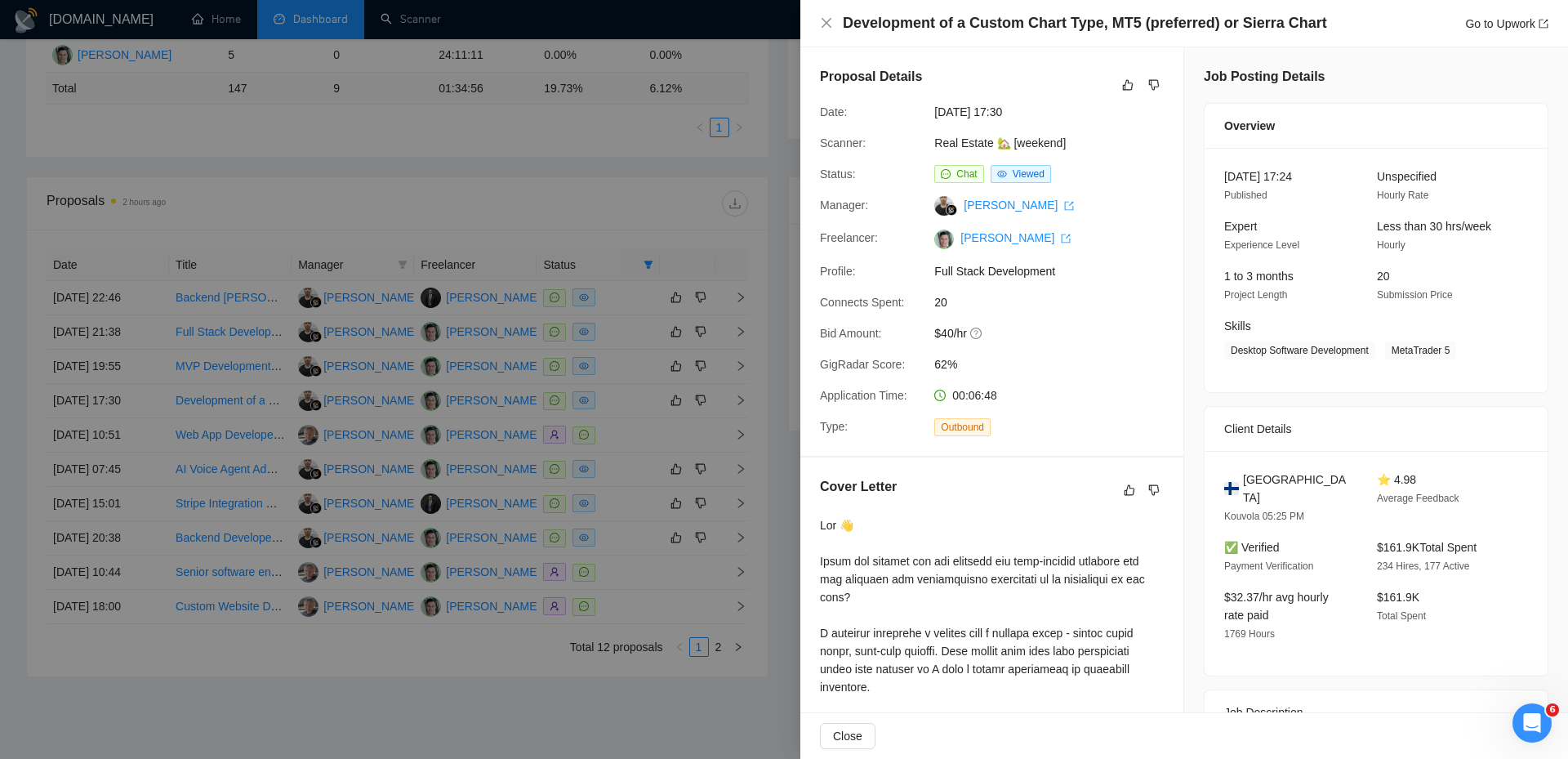
click at [630, 403] on div at bounding box center [784, 380] width 1568 height 759
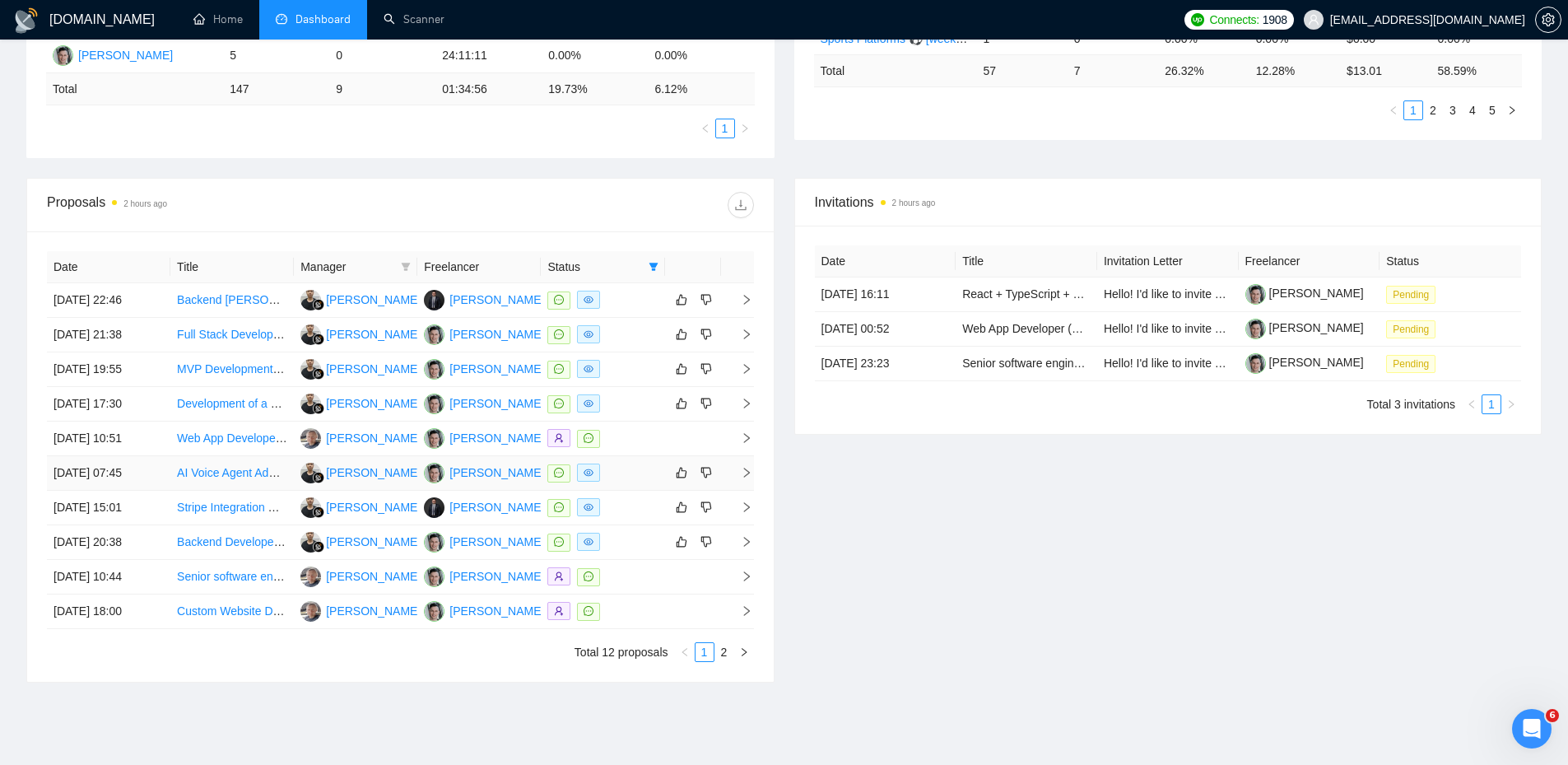
click at [637, 470] on div at bounding box center [602, 473] width 111 height 19
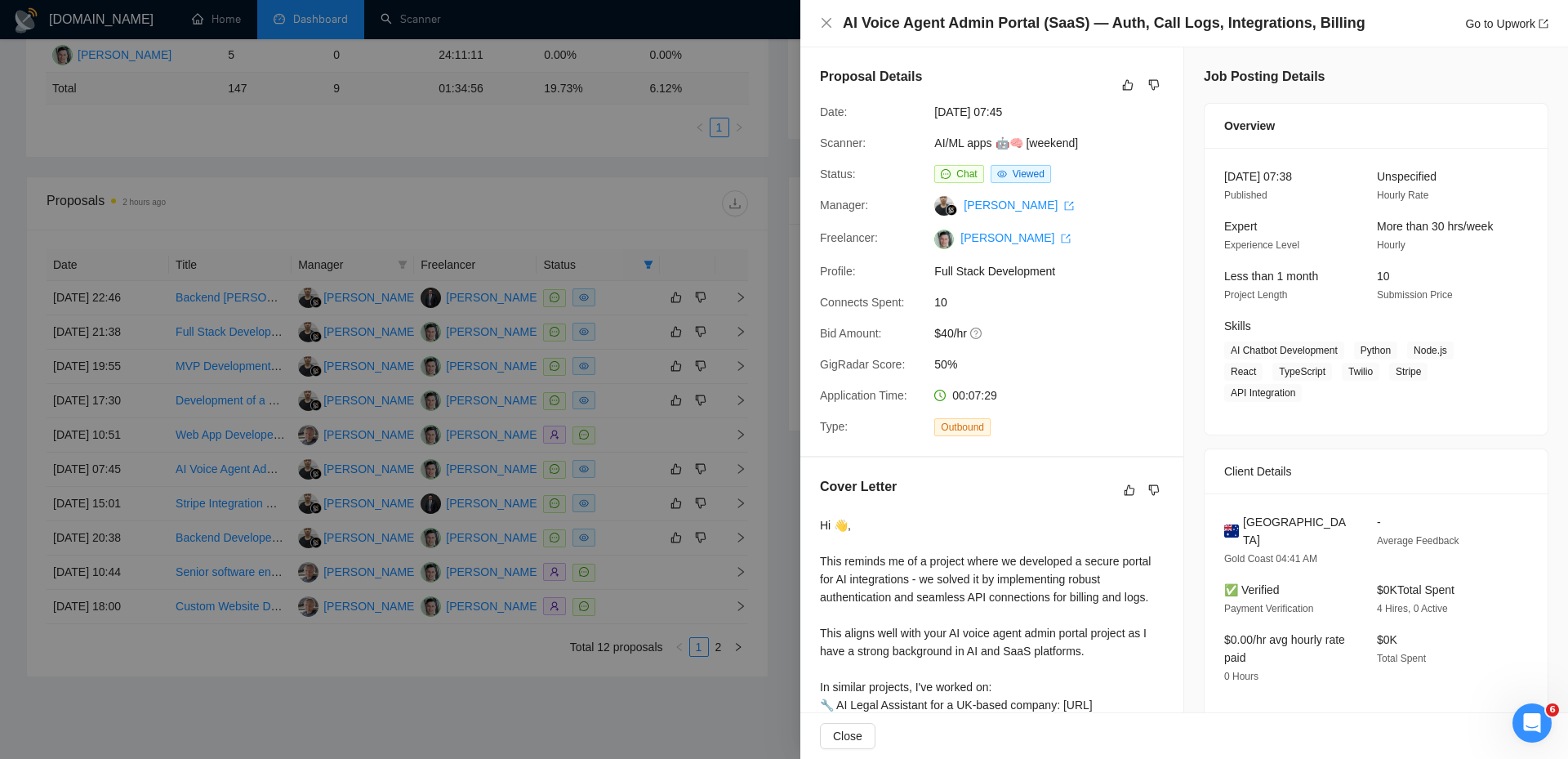
click at [639, 473] on div at bounding box center [784, 380] width 1568 height 759
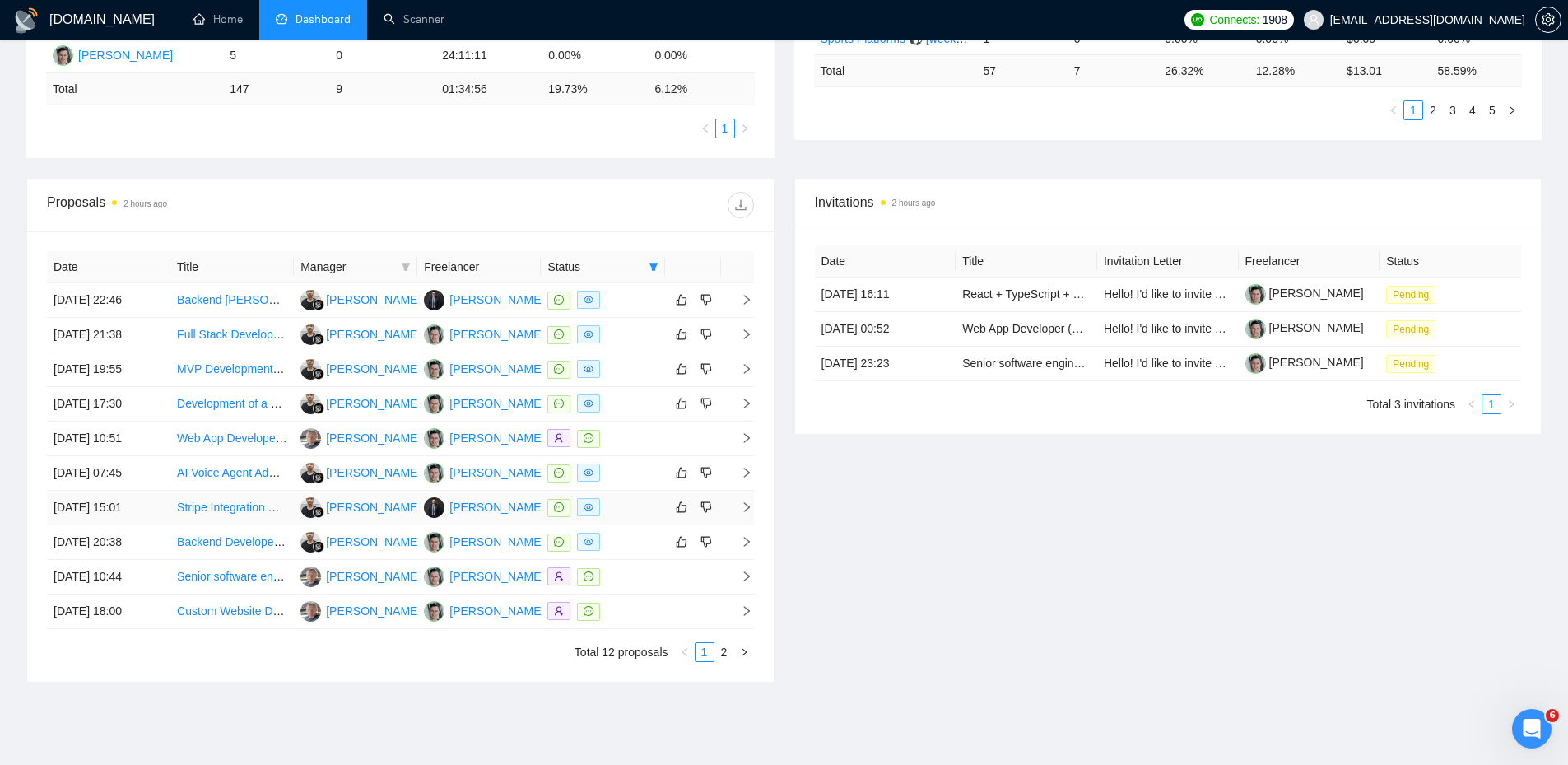
drag, startPoint x: 629, startPoint y: 506, endPoint x: 620, endPoint y: 511, distance: 10.3
click at [620, 511] on div at bounding box center [602, 508] width 111 height 19
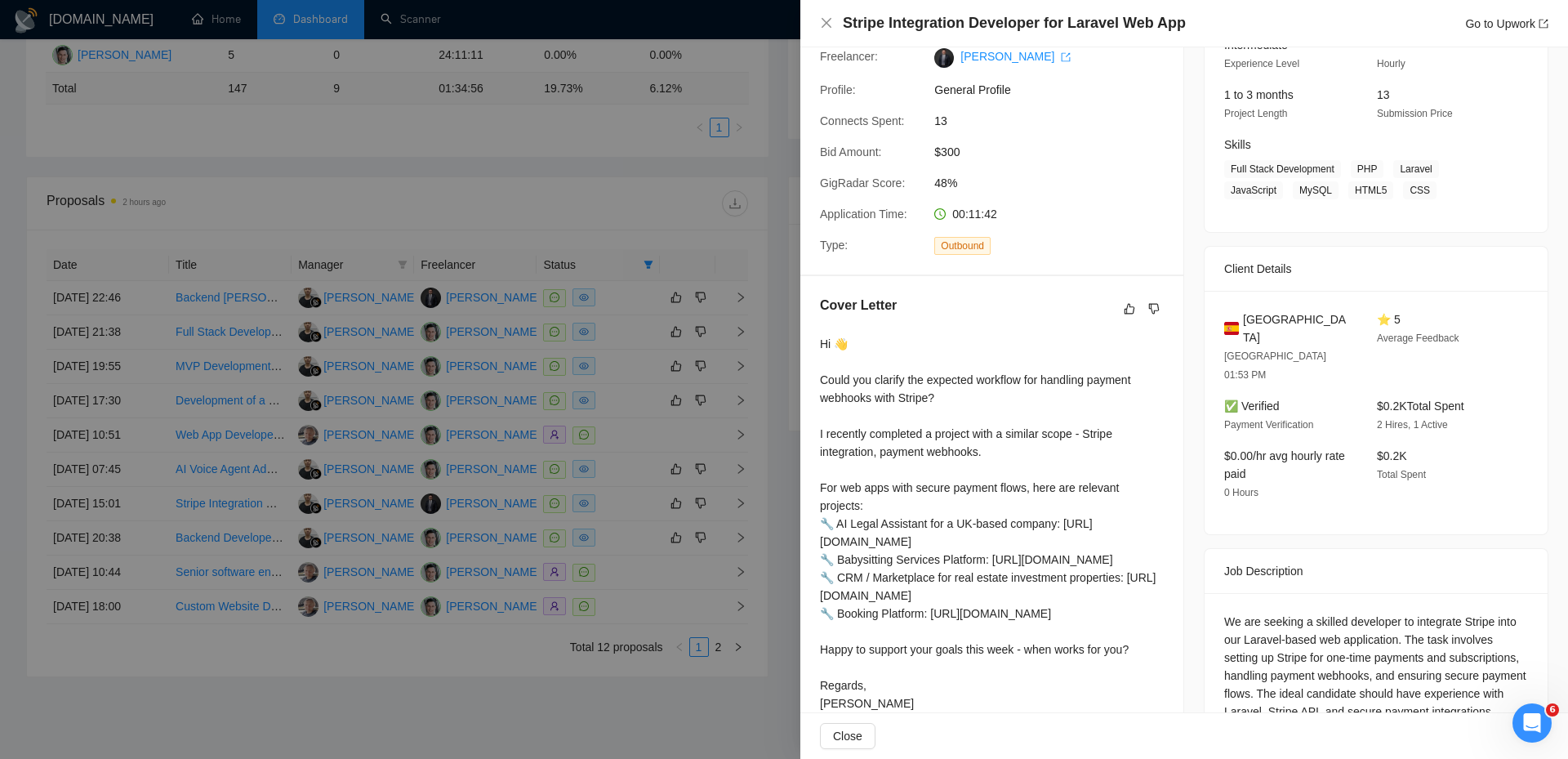
scroll to position [143, 0]
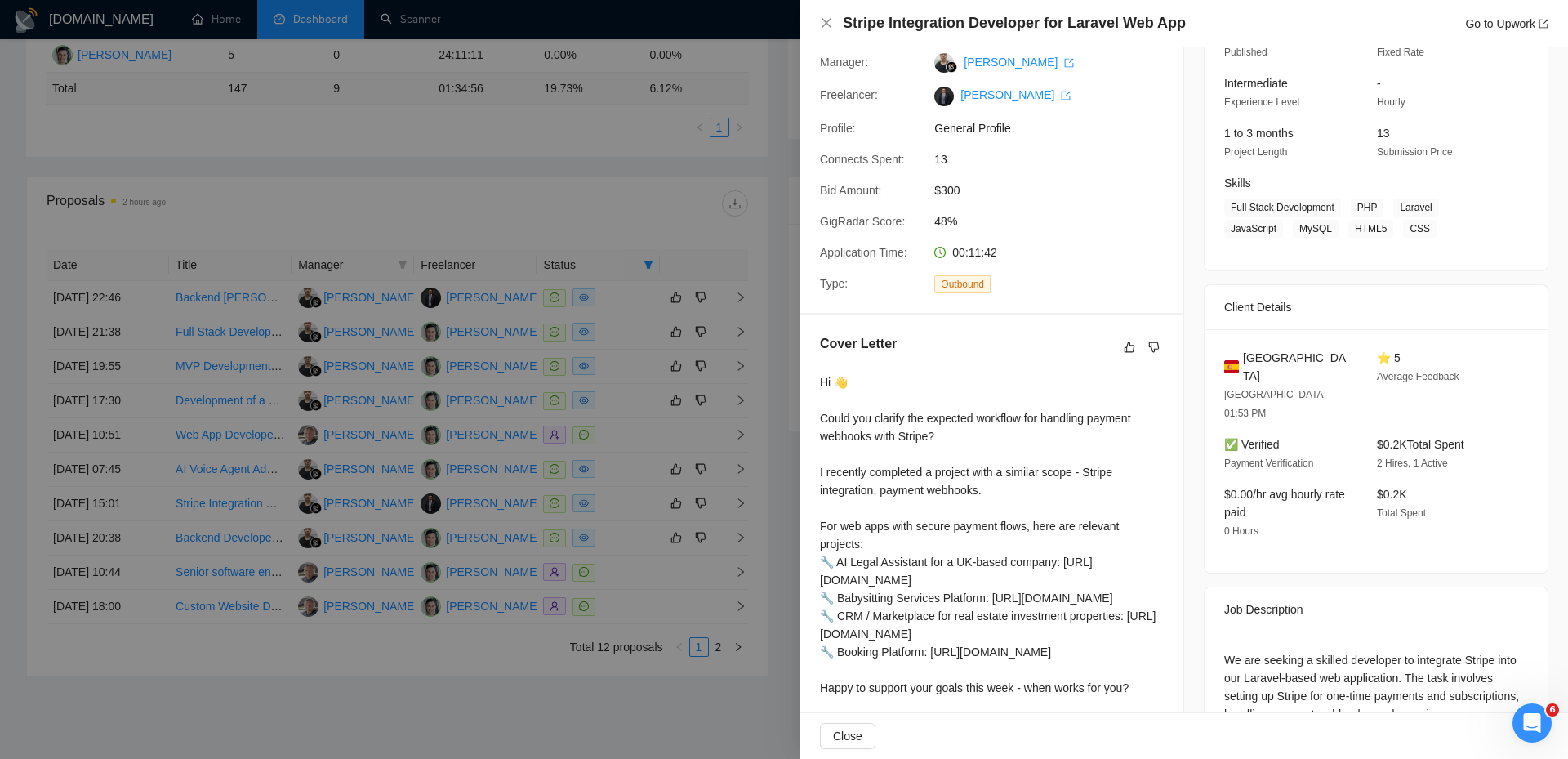
click at [594, 544] on div at bounding box center [784, 380] width 1568 height 759
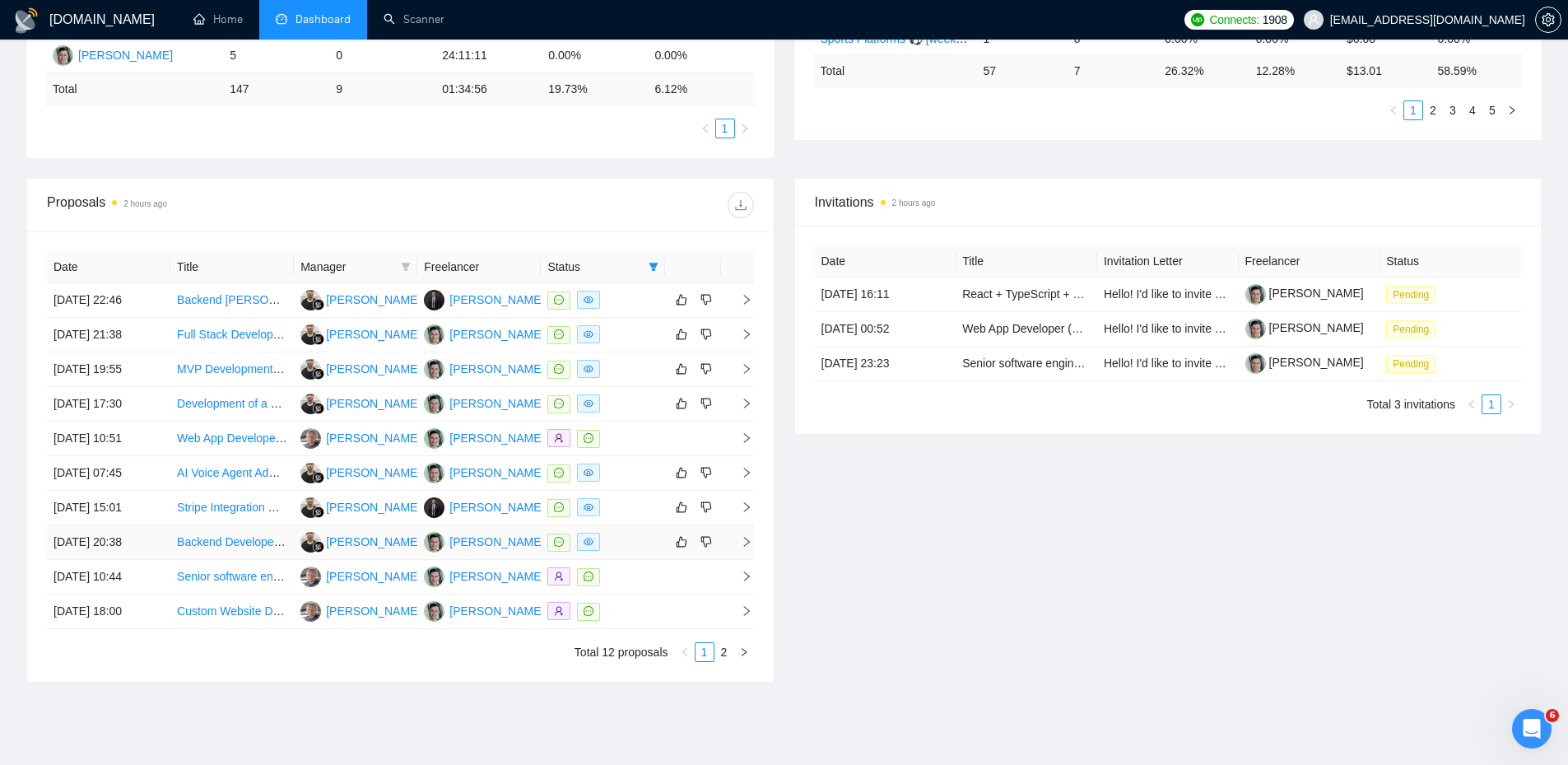
click at [630, 539] on div at bounding box center [602, 542] width 111 height 19
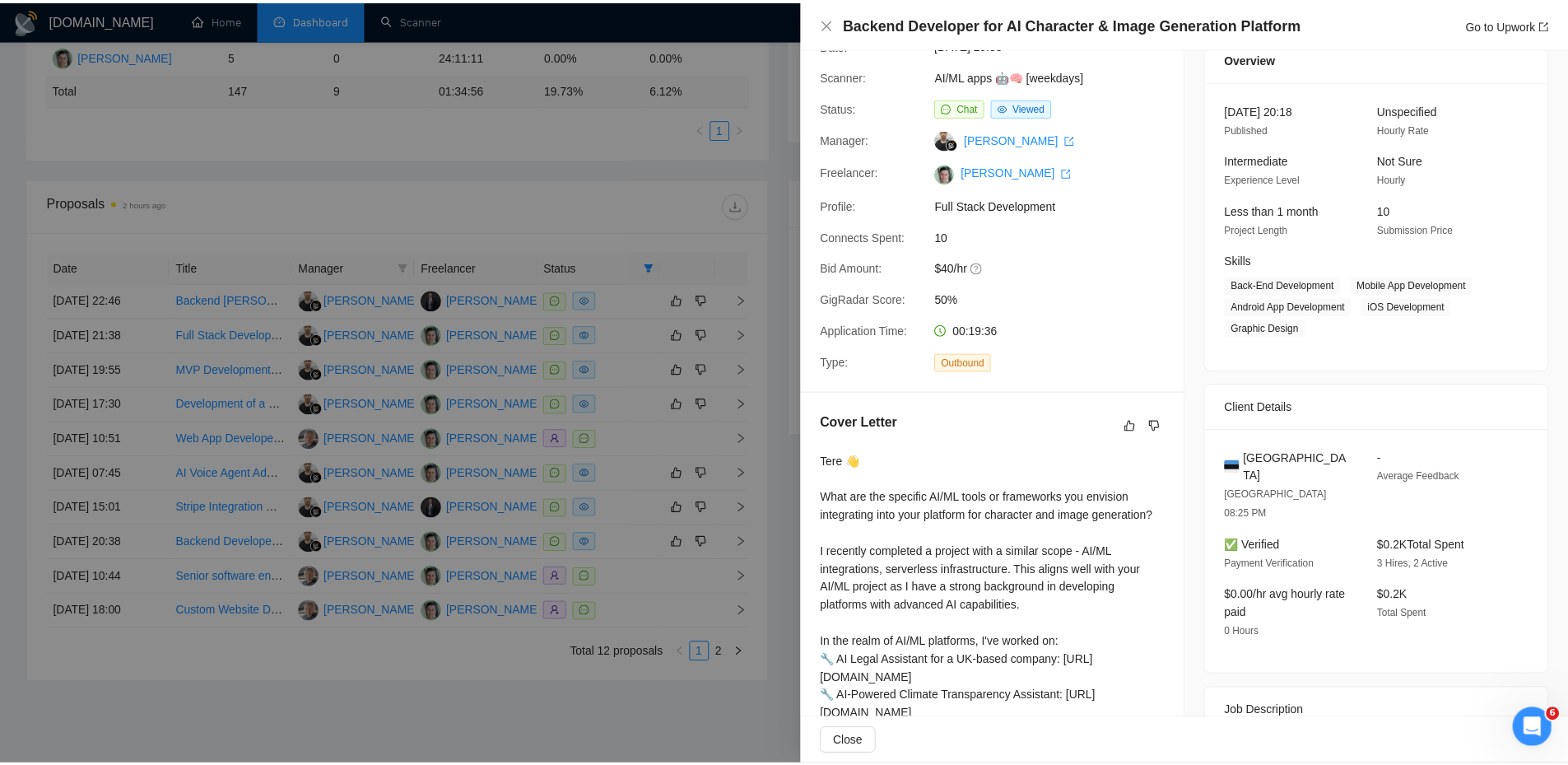
scroll to position [0, 0]
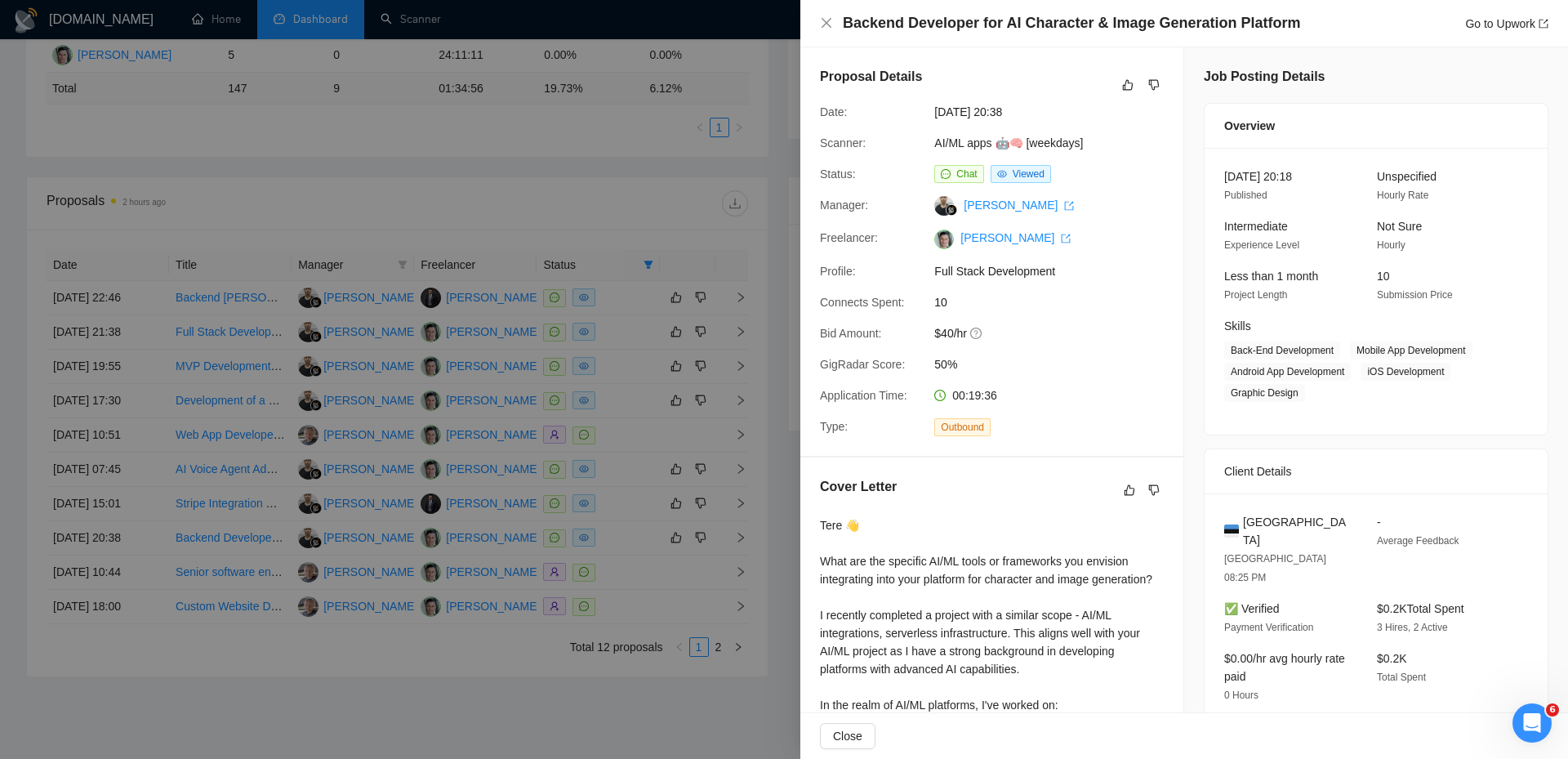
click at [618, 419] on div at bounding box center [784, 380] width 1568 height 759
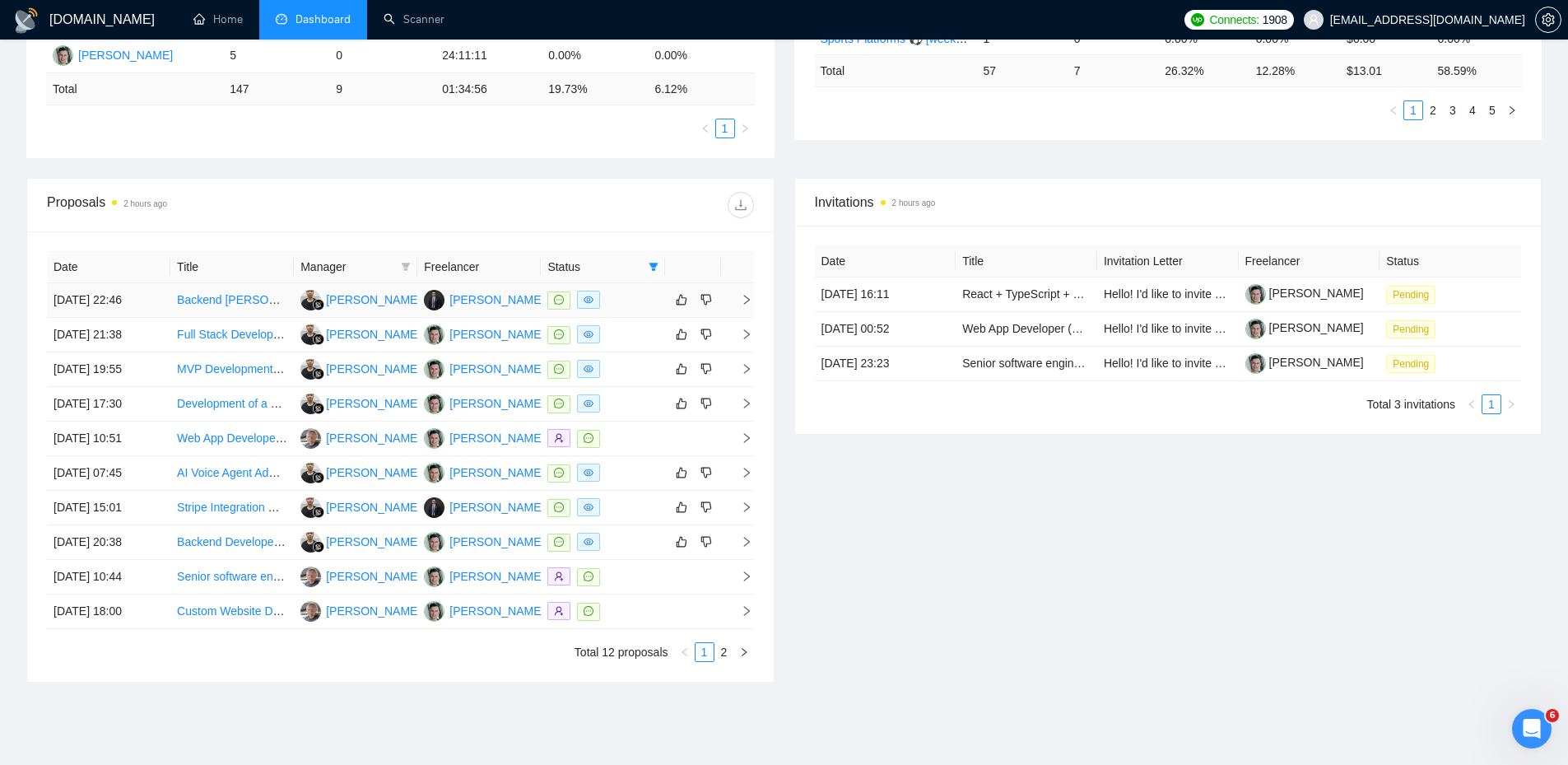
click at [643, 303] on div at bounding box center [602, 300] width 111 height 19
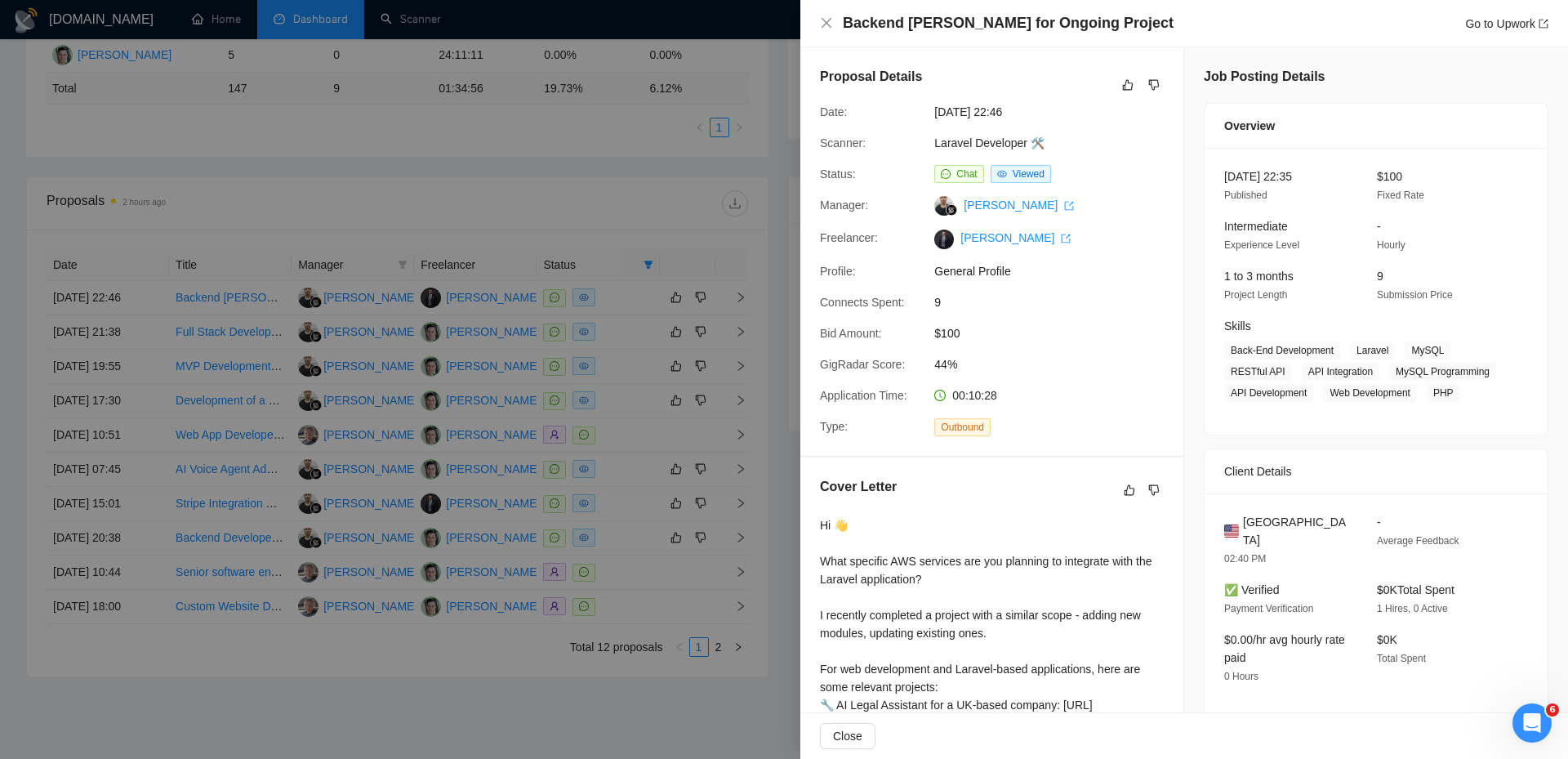
click at [629, 356] on div at bounding box center [784, 380] width 1568 height 759
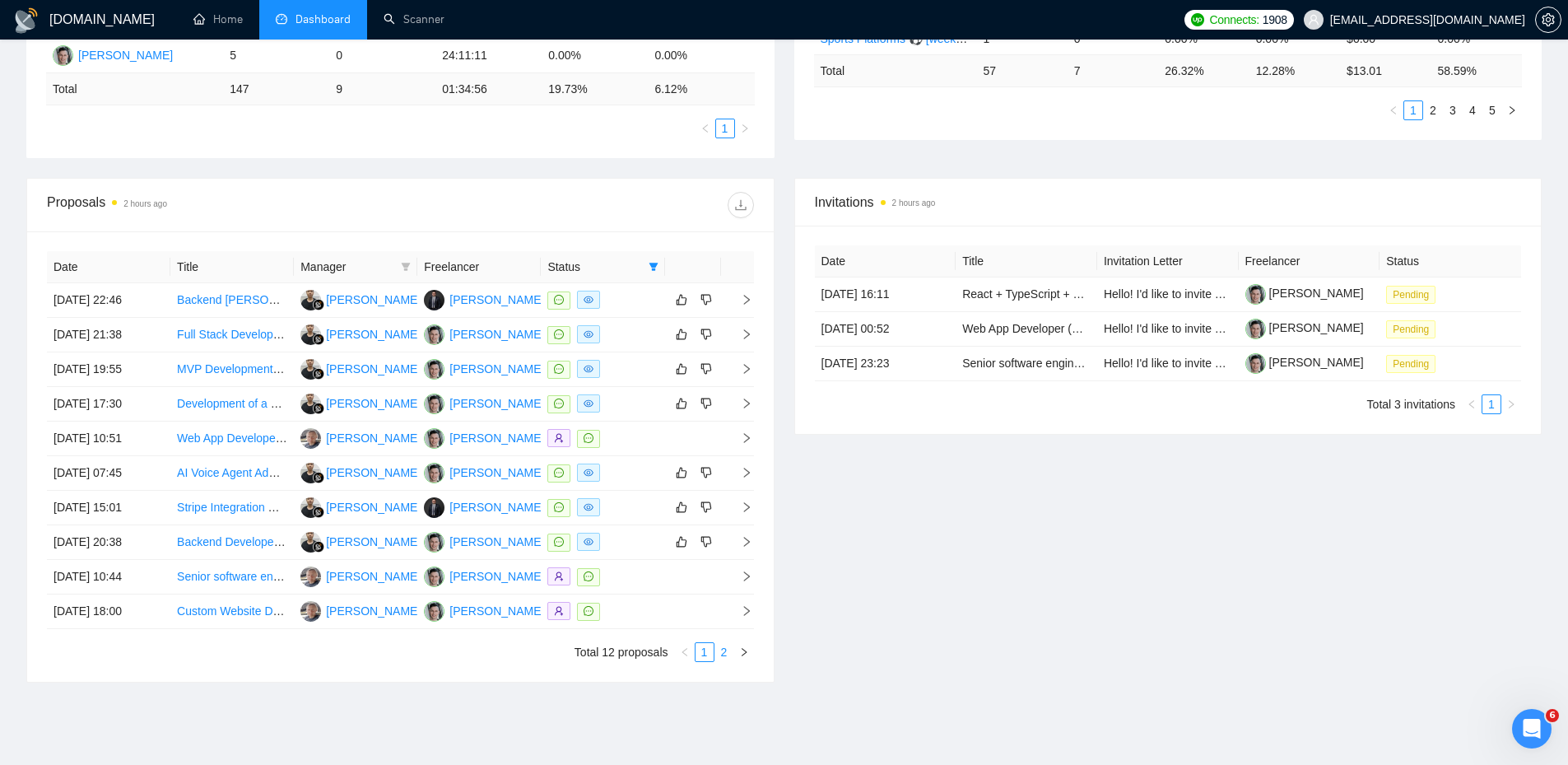
click at [724, 653] on link "2" at bounding box center [724, 652] width 18 height 18
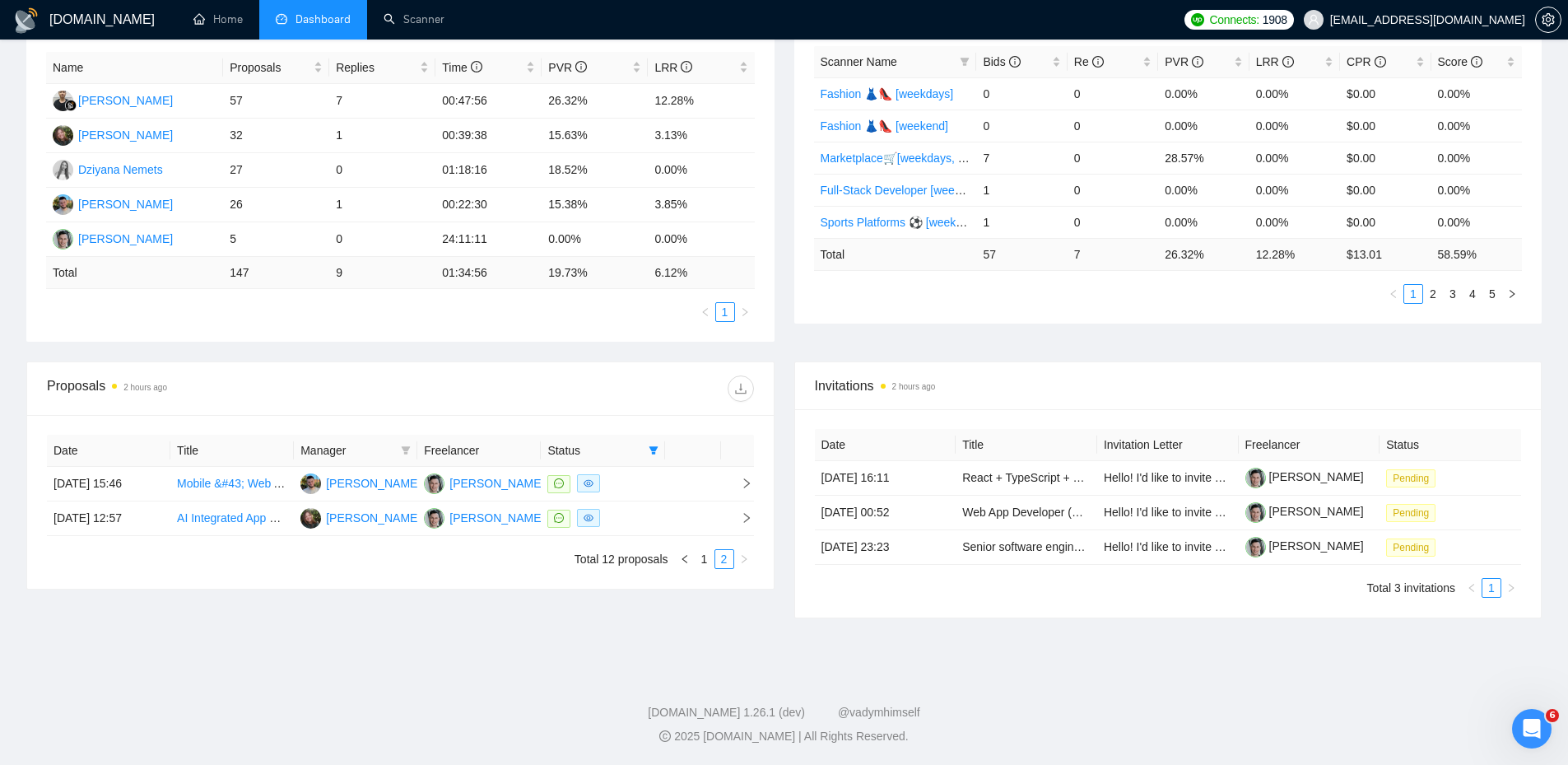
scroll to position [310, 0]
click at [659, 503] on td at bounding box center [603, 519] width 123 height 34
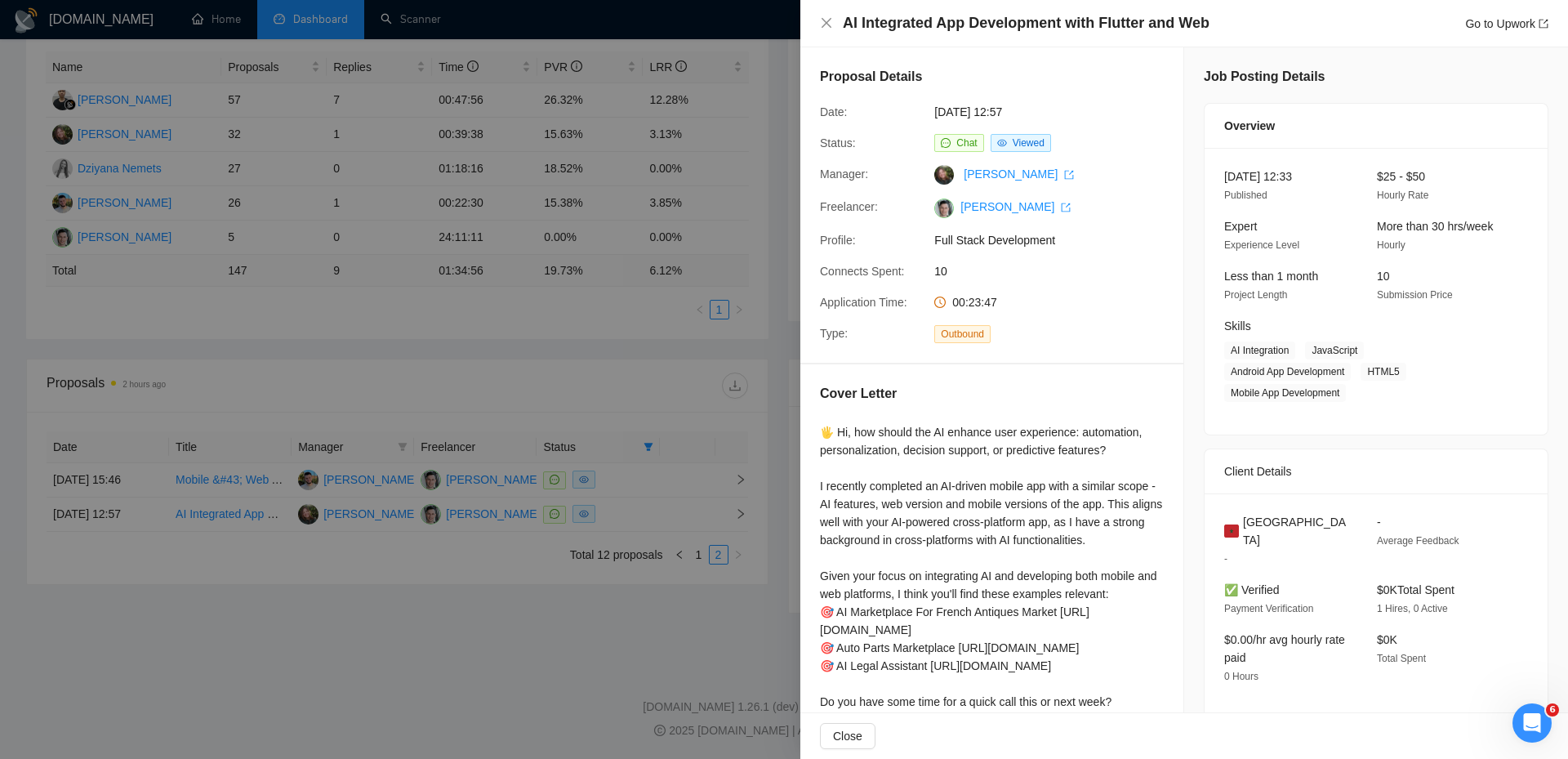
click at [635, 489] on div at bounding box center [784, 380] width 1568 height 759
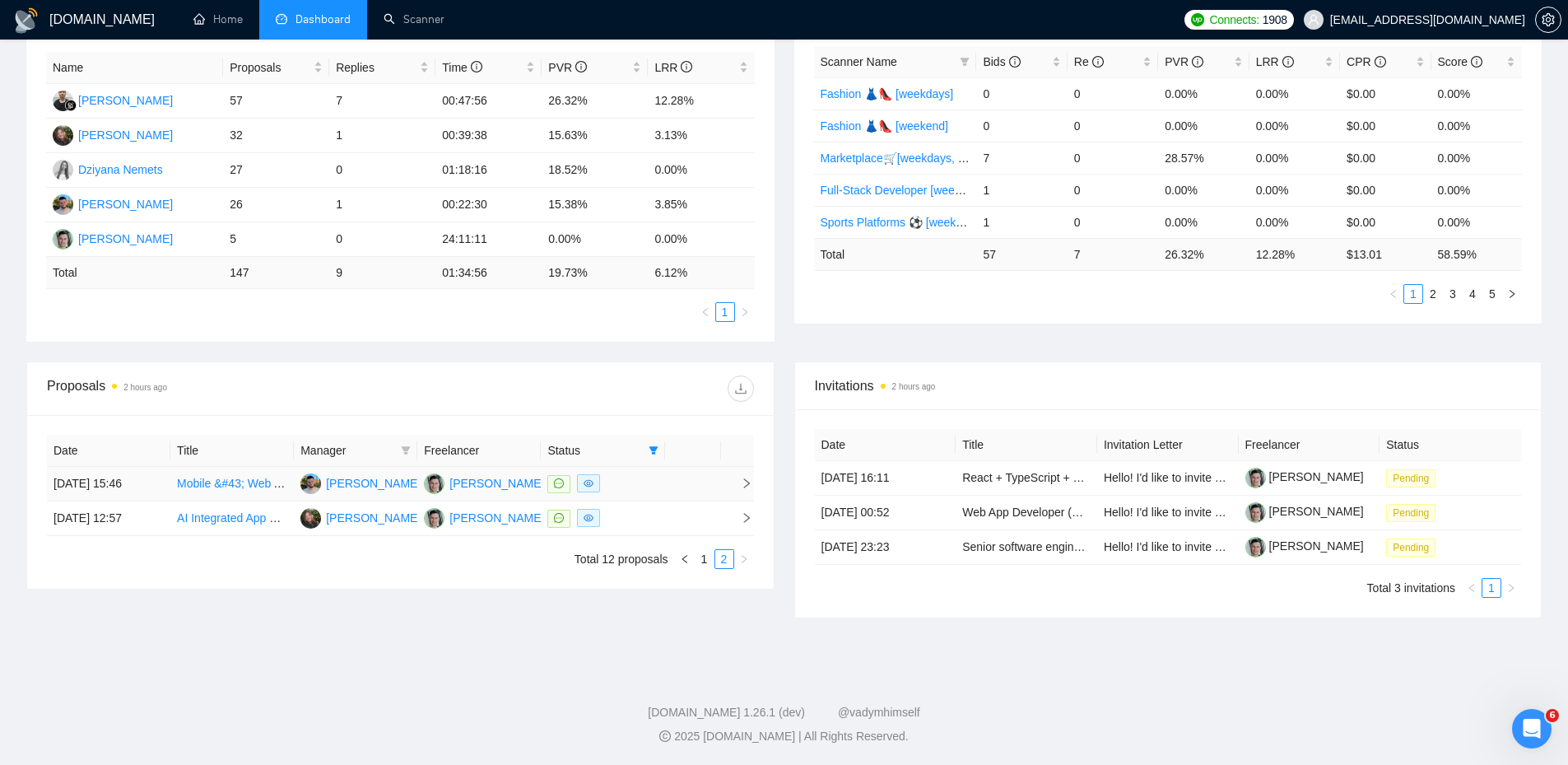
click at [640, 485] on div at bounding box center [602, 484] width 111 height 19
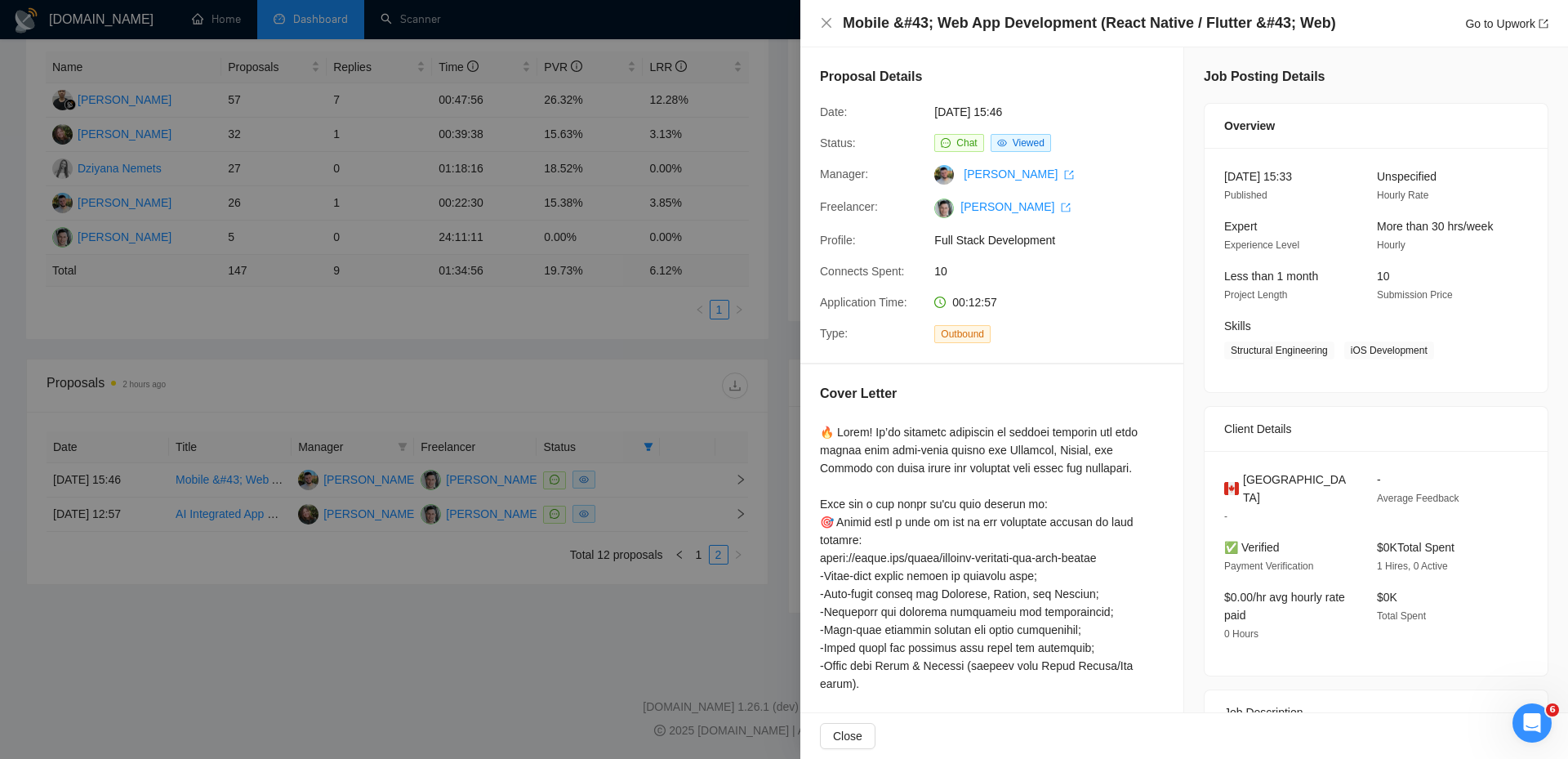
click at [625, 494] on div at bounding box center [784, 380] width 1568 height 759
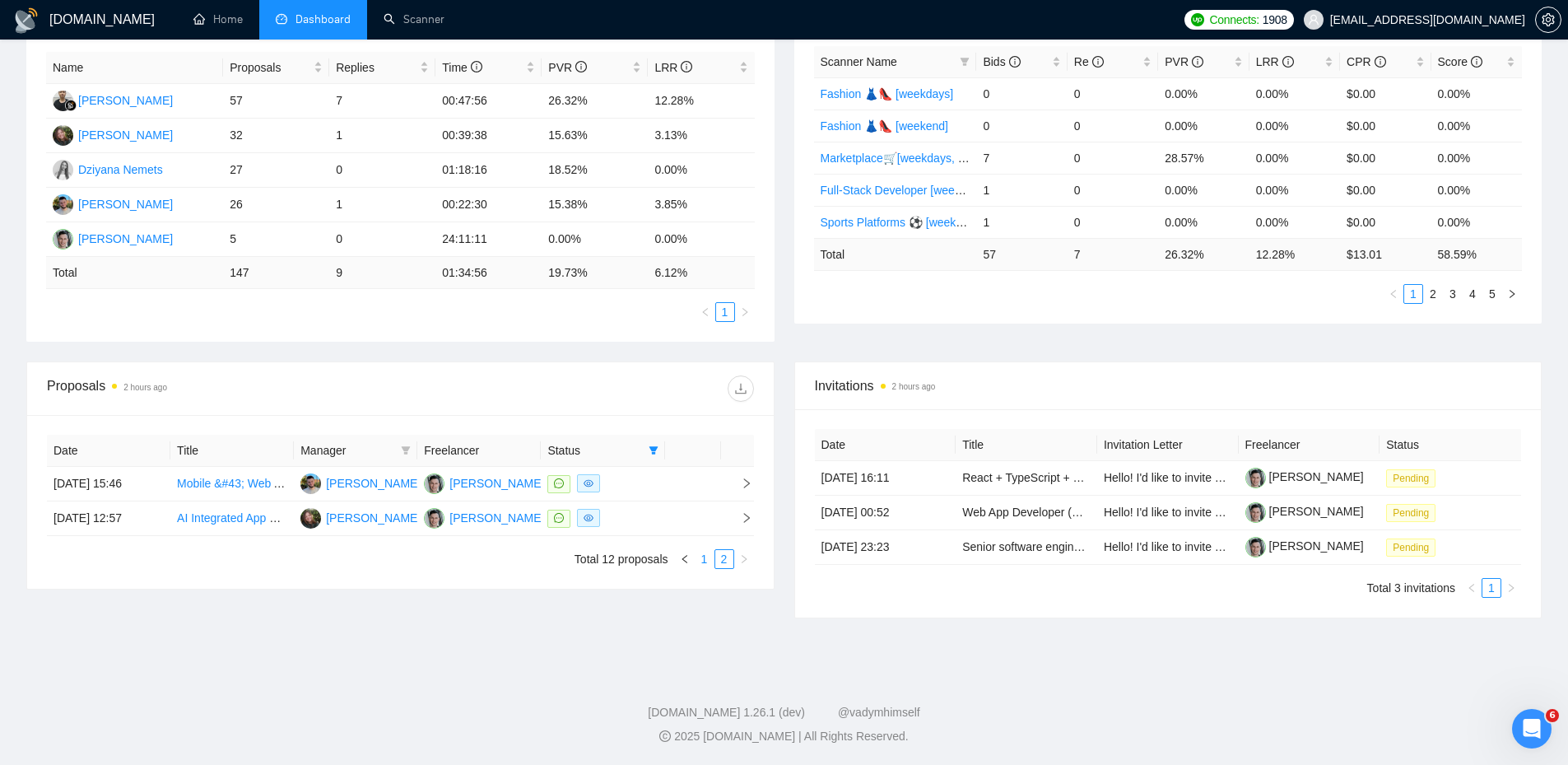
click at [701, 562] on link "1" at bounding box center [704, 558] width 18 height 18
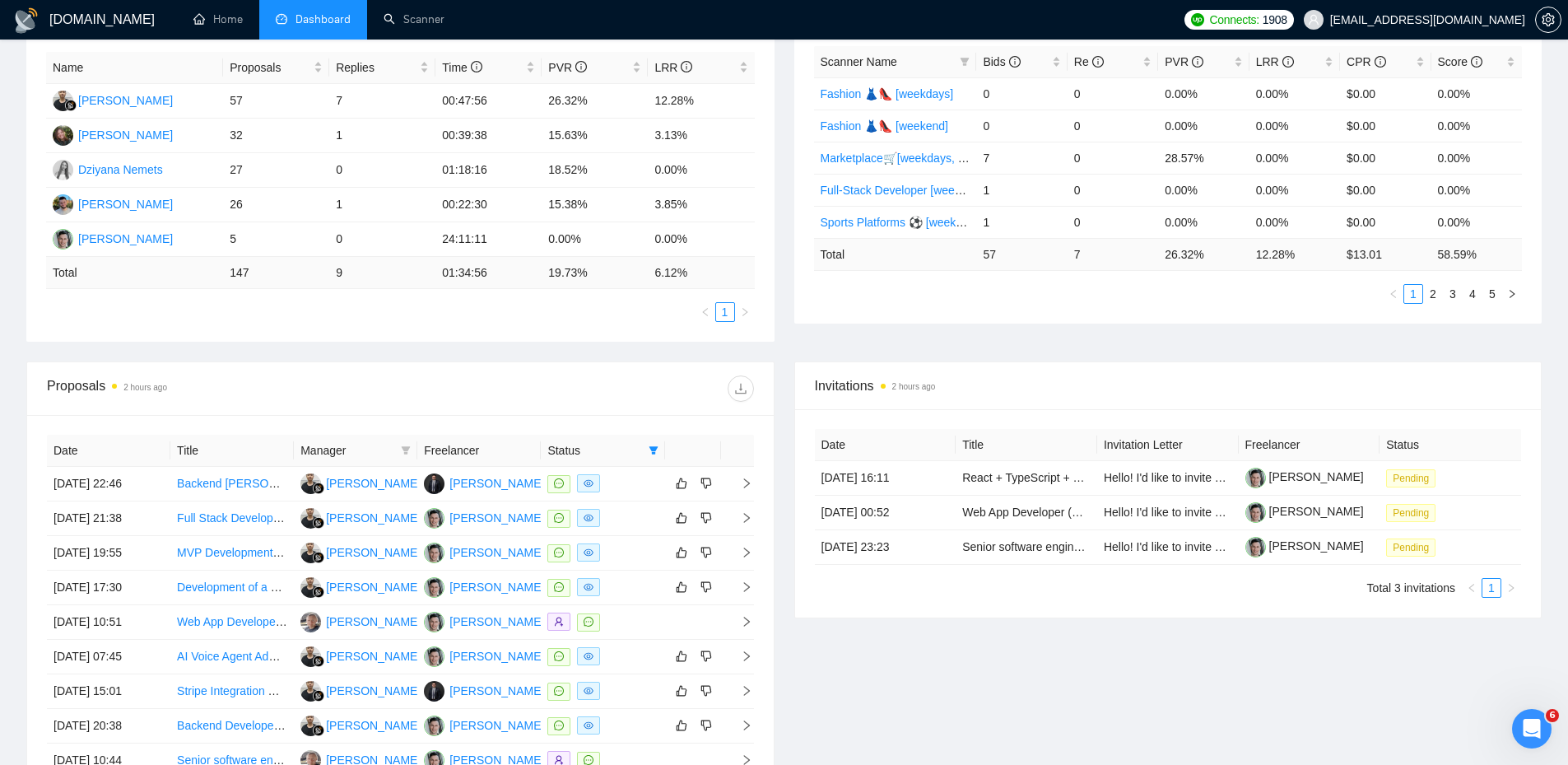
click at [516, 382] on div at bounding box center [577, 389] width 353 height 27
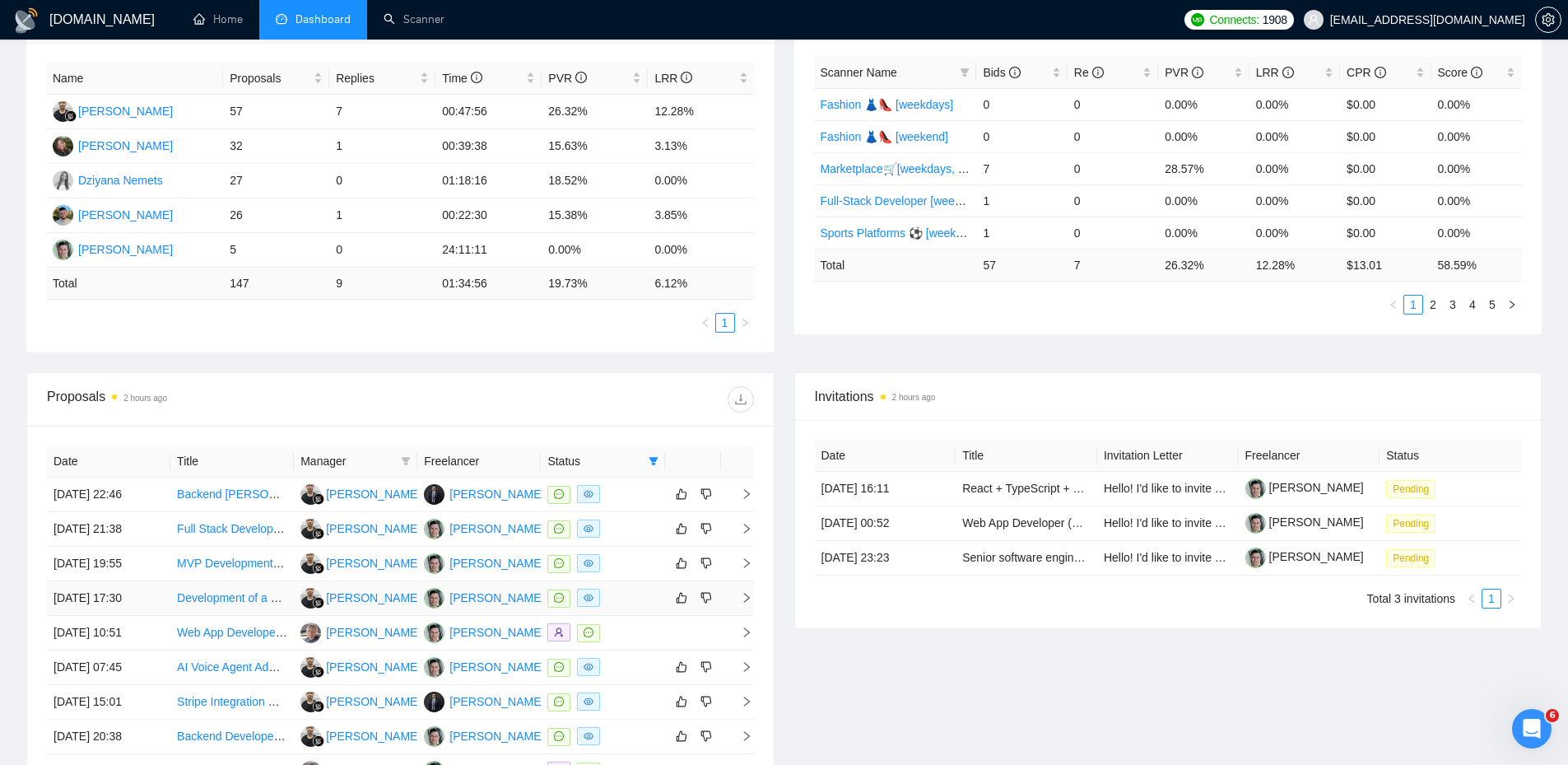
scroll to position [494, 0]
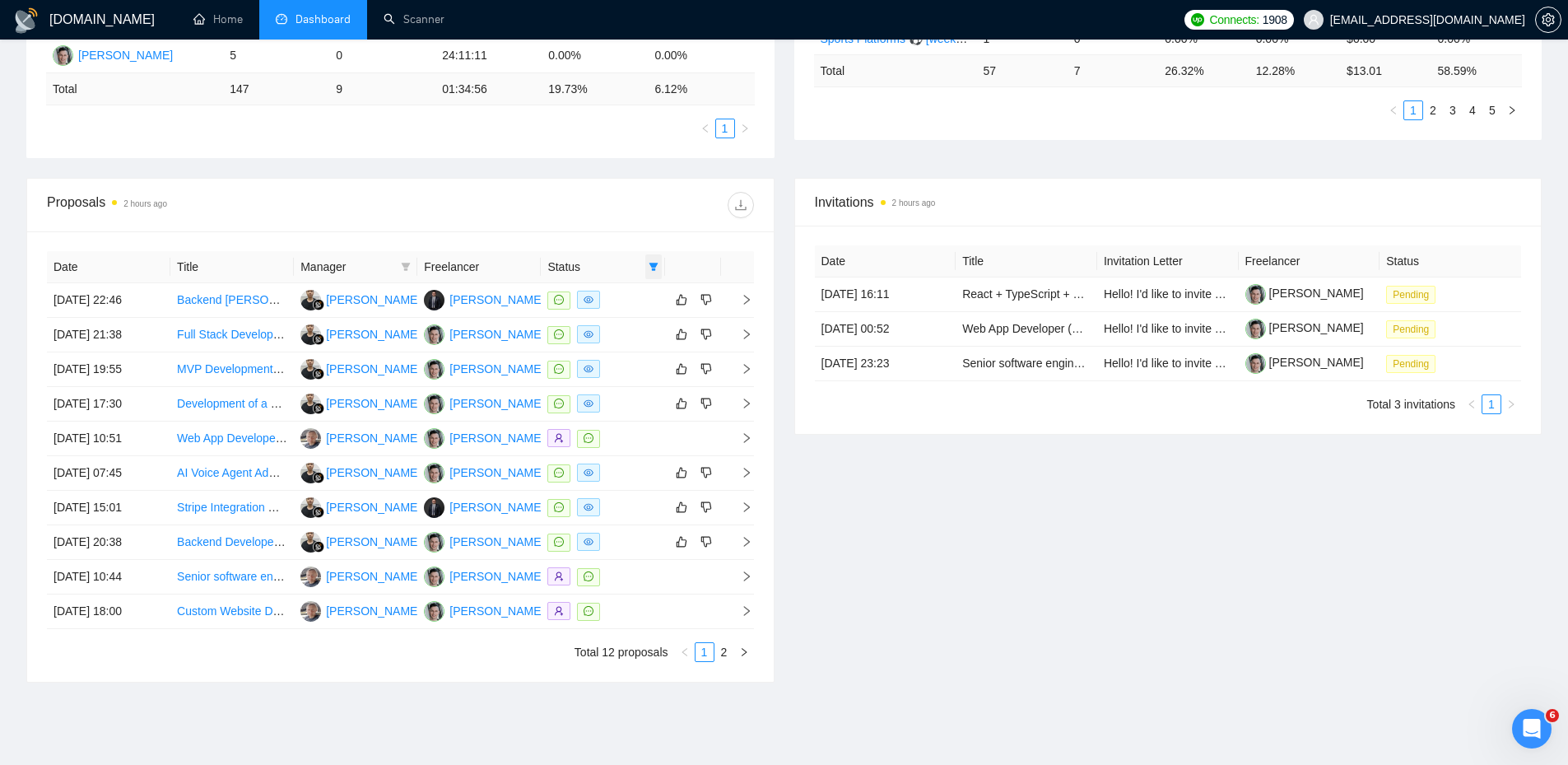
click at [648, 266] on icon "filter" at bounding box center [653, 267] width 10 height 10
click at [607, 298] on span "Chat" at bounding box center [601, 298] width 31 height 13
checkbox input "false"
click at [571, 232] on div "Date Title Manager Freelancer Status [DATE] 22:46 Backend Laravel Developer for…" at bounding box center [400, 456] width 747 height 450
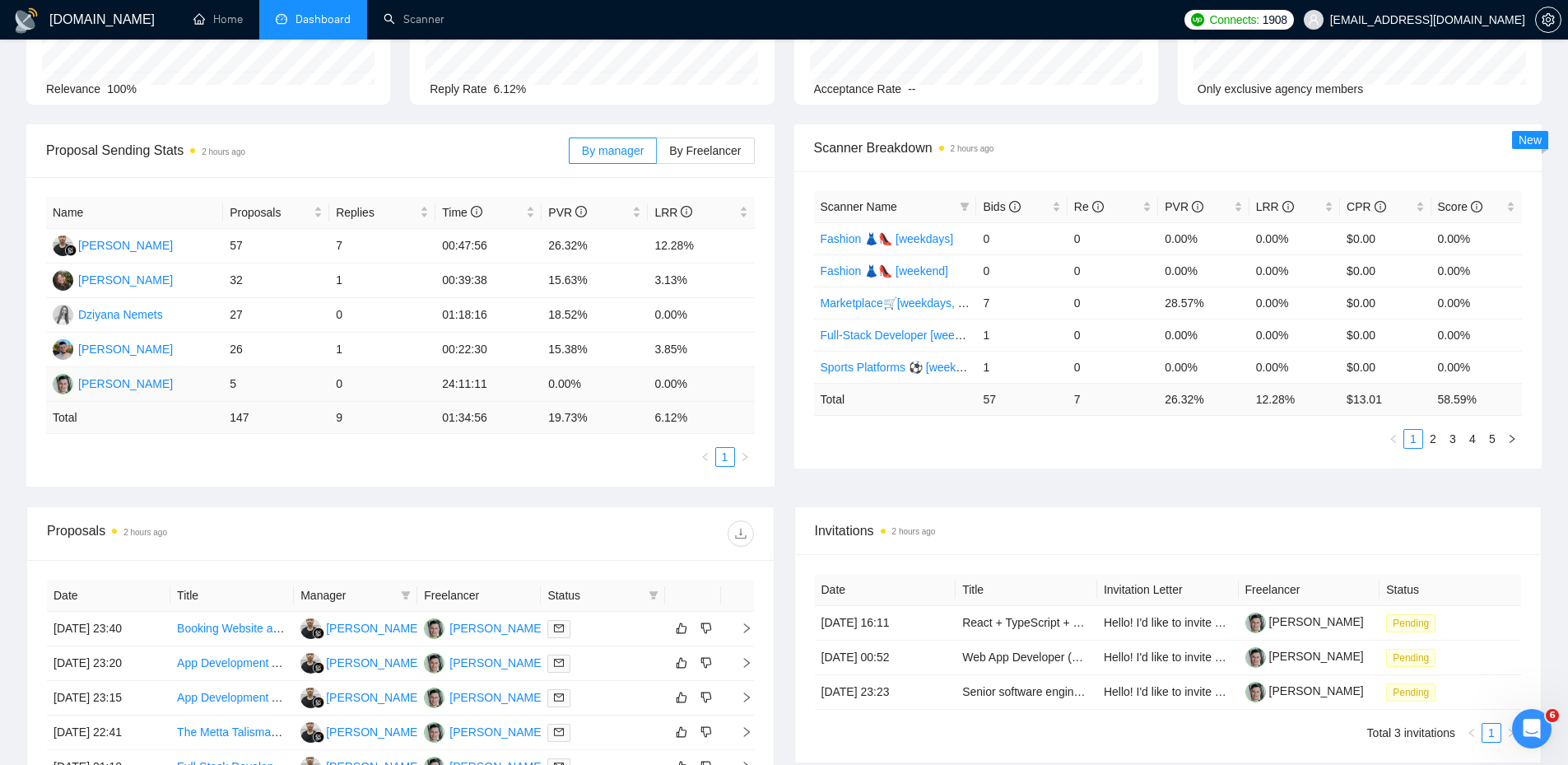
scroll to position [165, 0]
click at [479, 356] on td "00:22:30" at bounding box center [489, 351] width 106 height 34
drag, startPoint x: 489, startPoint y: 287, endPoint x: 709, endPoint y: 291, distance: 220.0
click at [709, 291] on tr "[PERSON_NAME] 32 1 00:39:38 15.63% 3.13%" at bounding box center [400, 281] width 709 height 34
drag, startPoint x: 456, startPoint y: 314, endPoint x: 400, endPoint y: 307, distance: 56.4
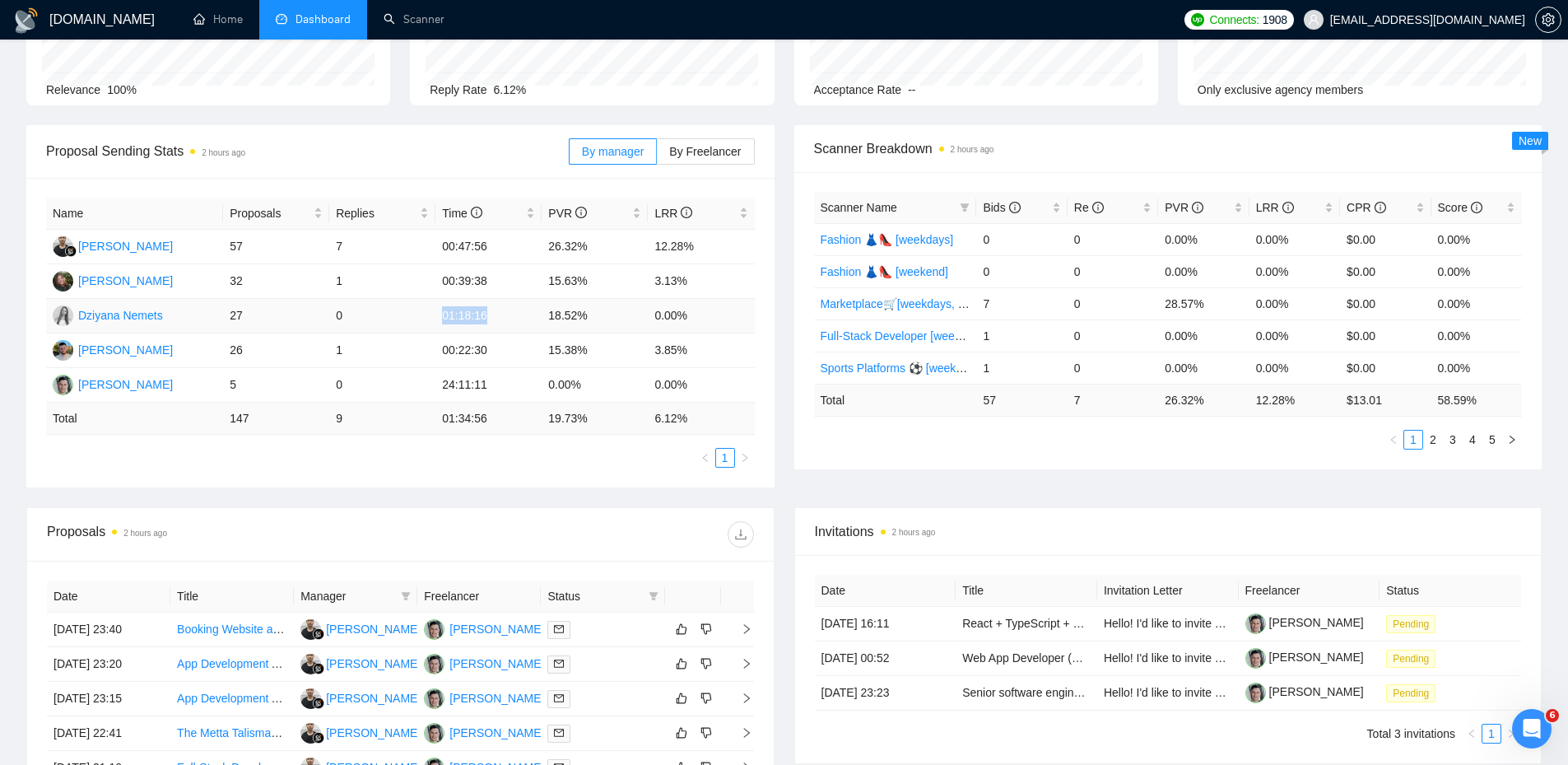
click at [401, 307] on tr "[PERSON_NAME] 27 0 01:18:16 18.52% 0.00%" at bounding box center [400, 316] width 709 height 34
click at [291, 308] on td "27" at bounding box center [276, 316] width 106 height 34
drag, startPoint x: 291, startPoint y: 308, endPoint x: 572, endPoint y: 300, distance: 281.1
click at [572, 300] on tr "[PERSON_NAME] 27 0 01:18:16 18.52% 0.00%" at bounding box center [400, 316] width 709 height 34
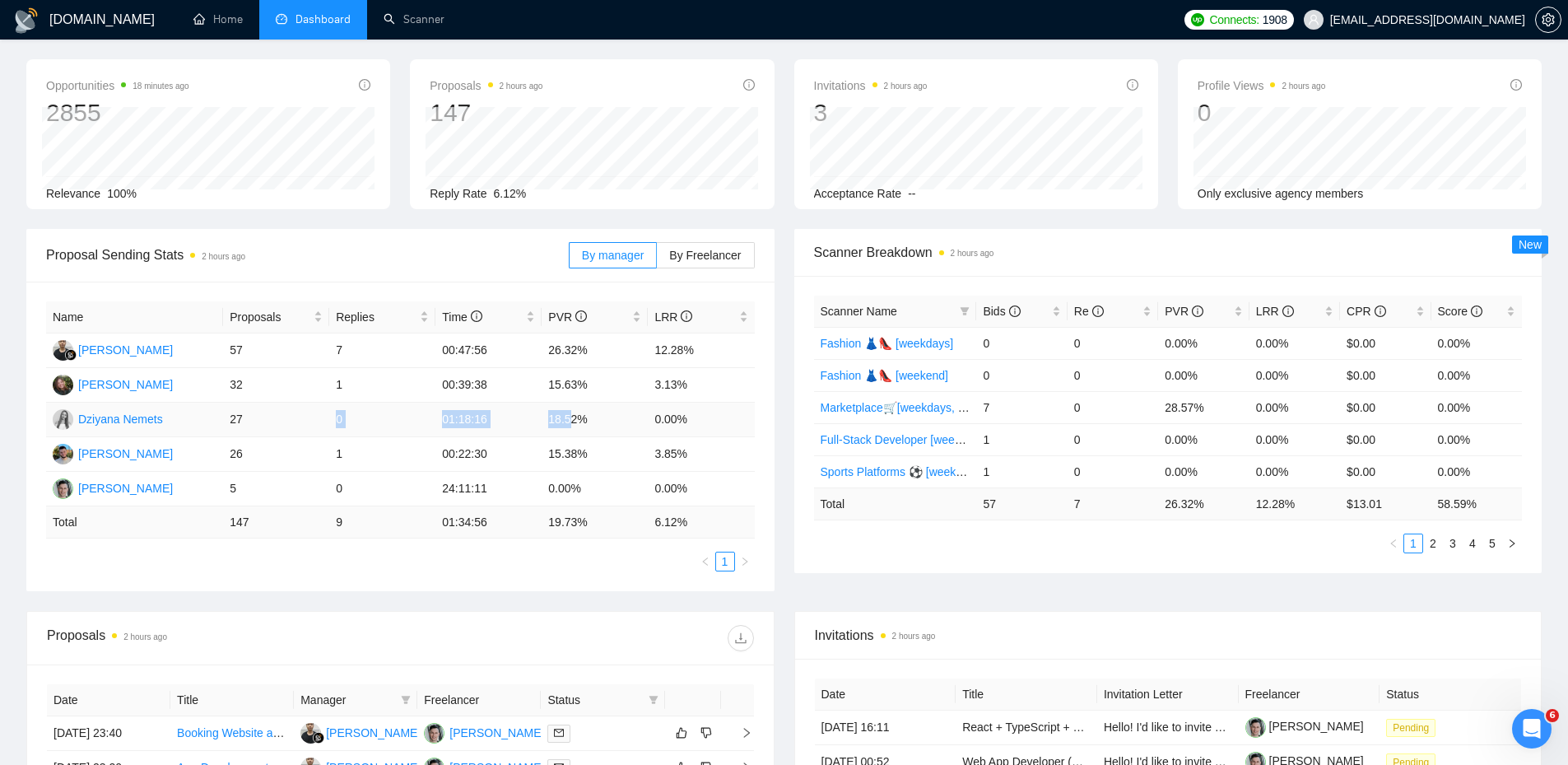
scroll to position [0, 0]
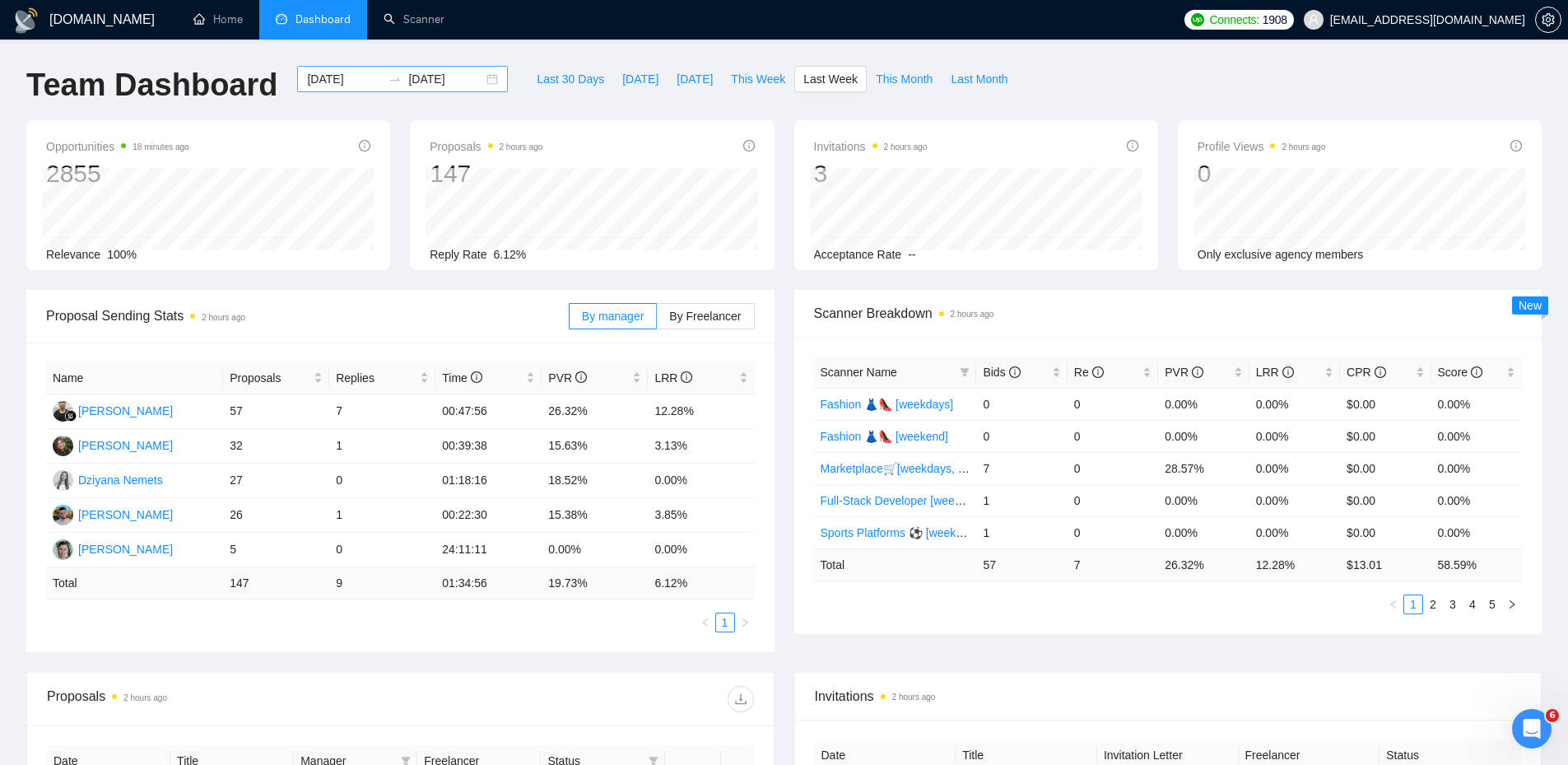
click at [473, 82] on div "[DATE] [DATE]" at bounding box center [403, 79] width 211 height 27
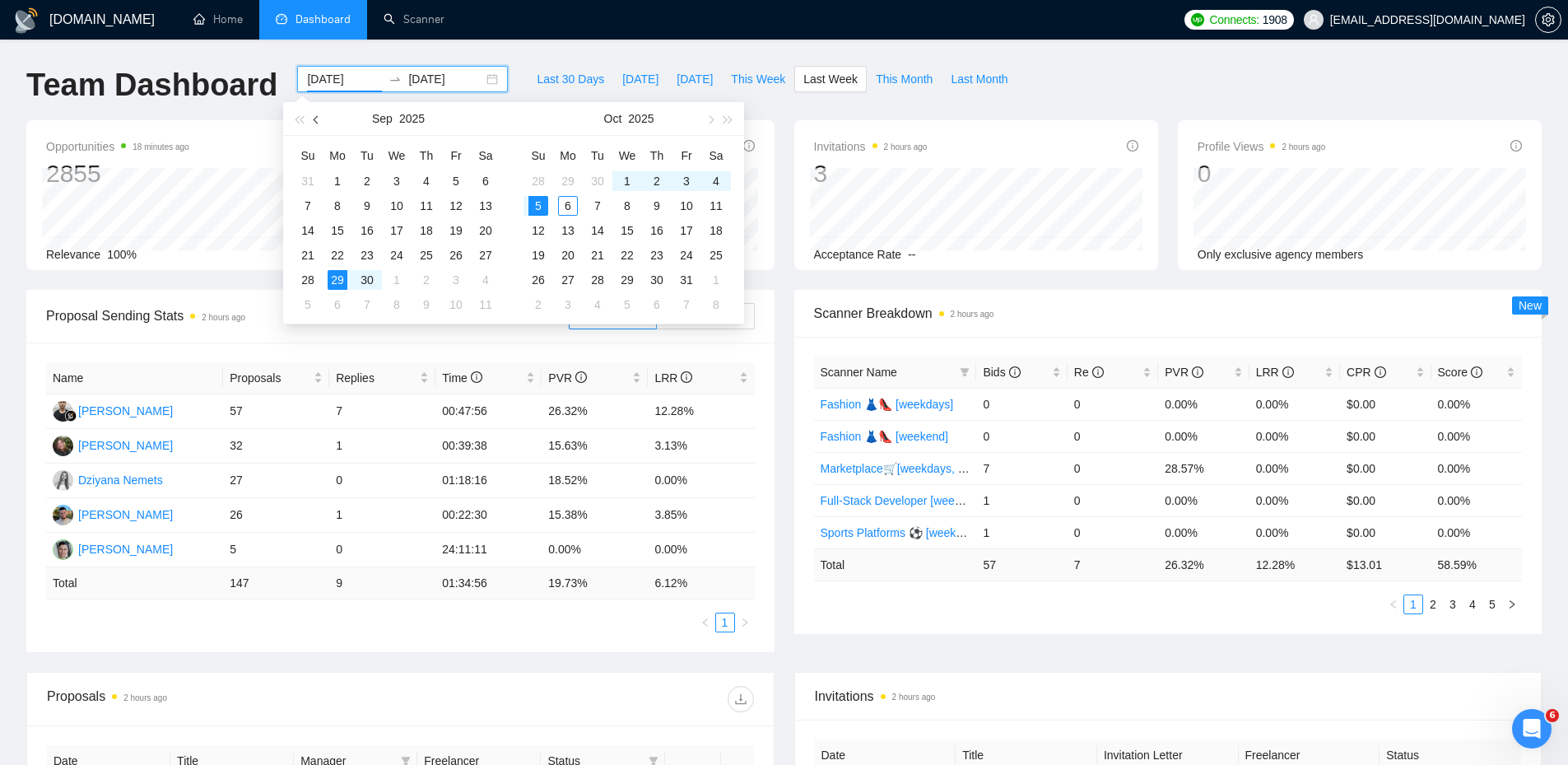
click at [318, 121] on span "button" at bounding box center [318, 119] width 9 height 9
type input "[DATE]"
click at [484, 204] on div "9" at bounding box center [485, 205] width 20 height 20
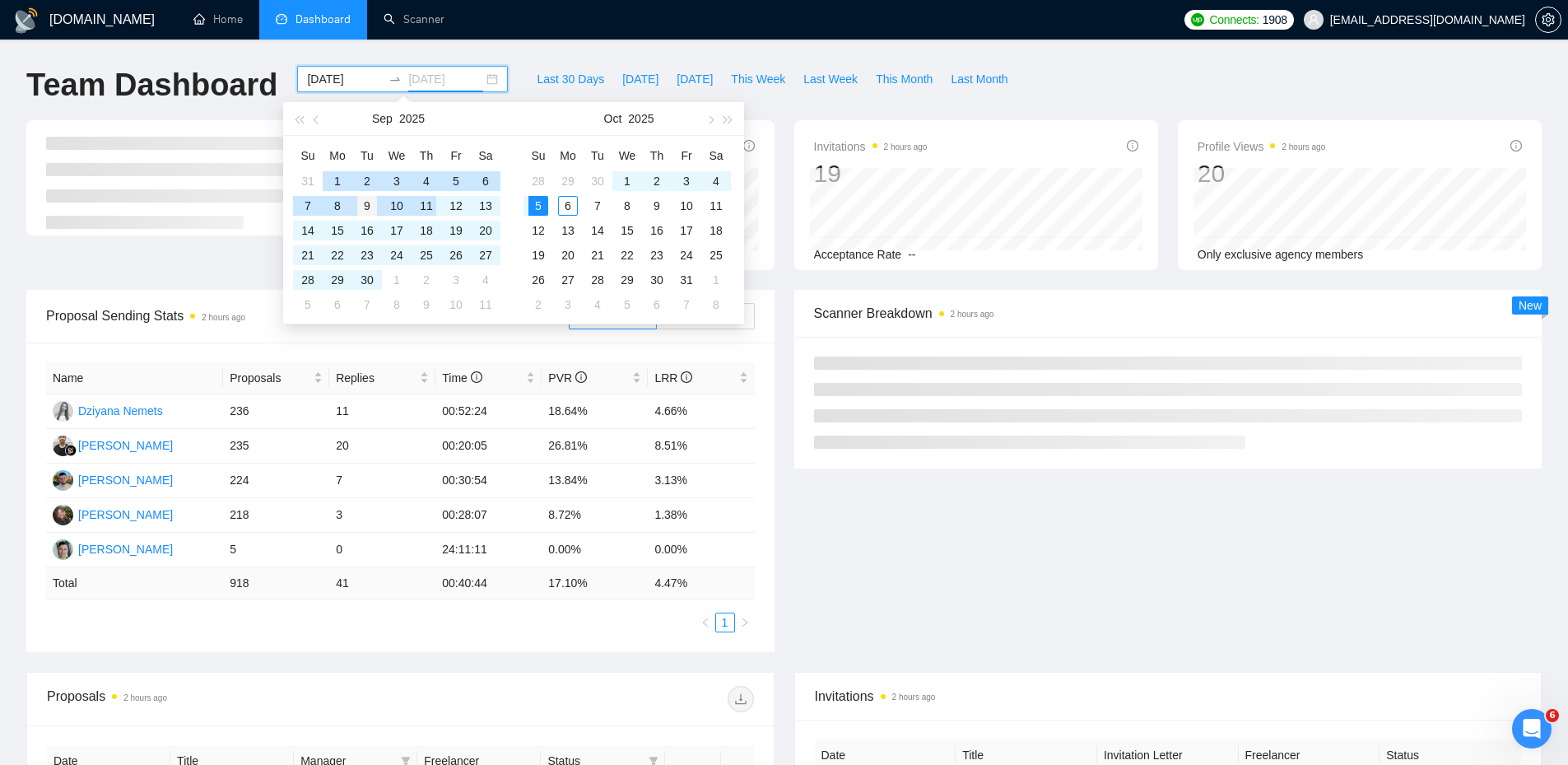
type input "[DATE]"
click at [365, 200] on div "9" at bounding box center [367, 205] width 20 height 20
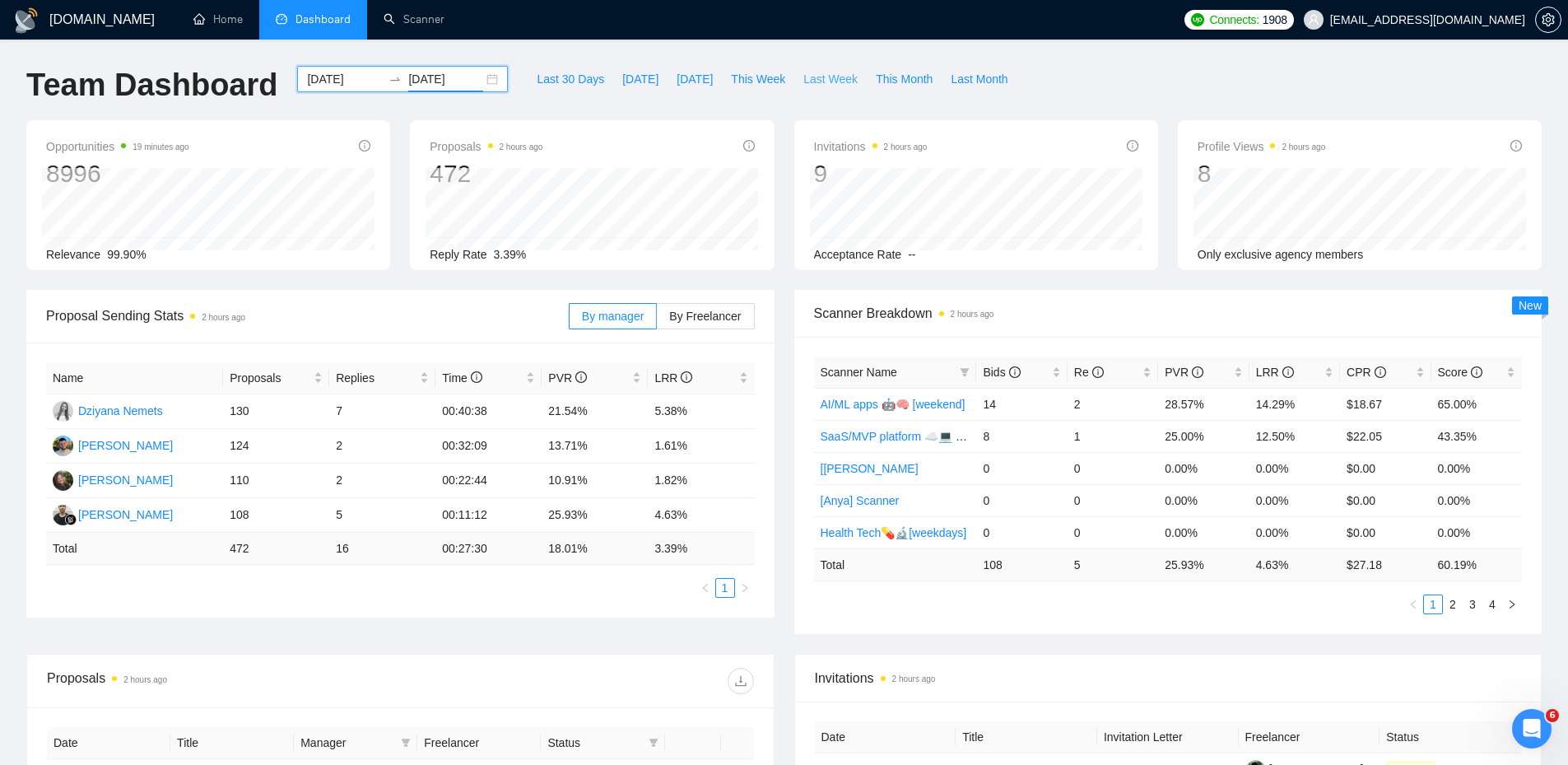
click at [809, 87] on span "Last Week" at bounding box center [830, 79] width 54 height 18
type input "[DATE]"
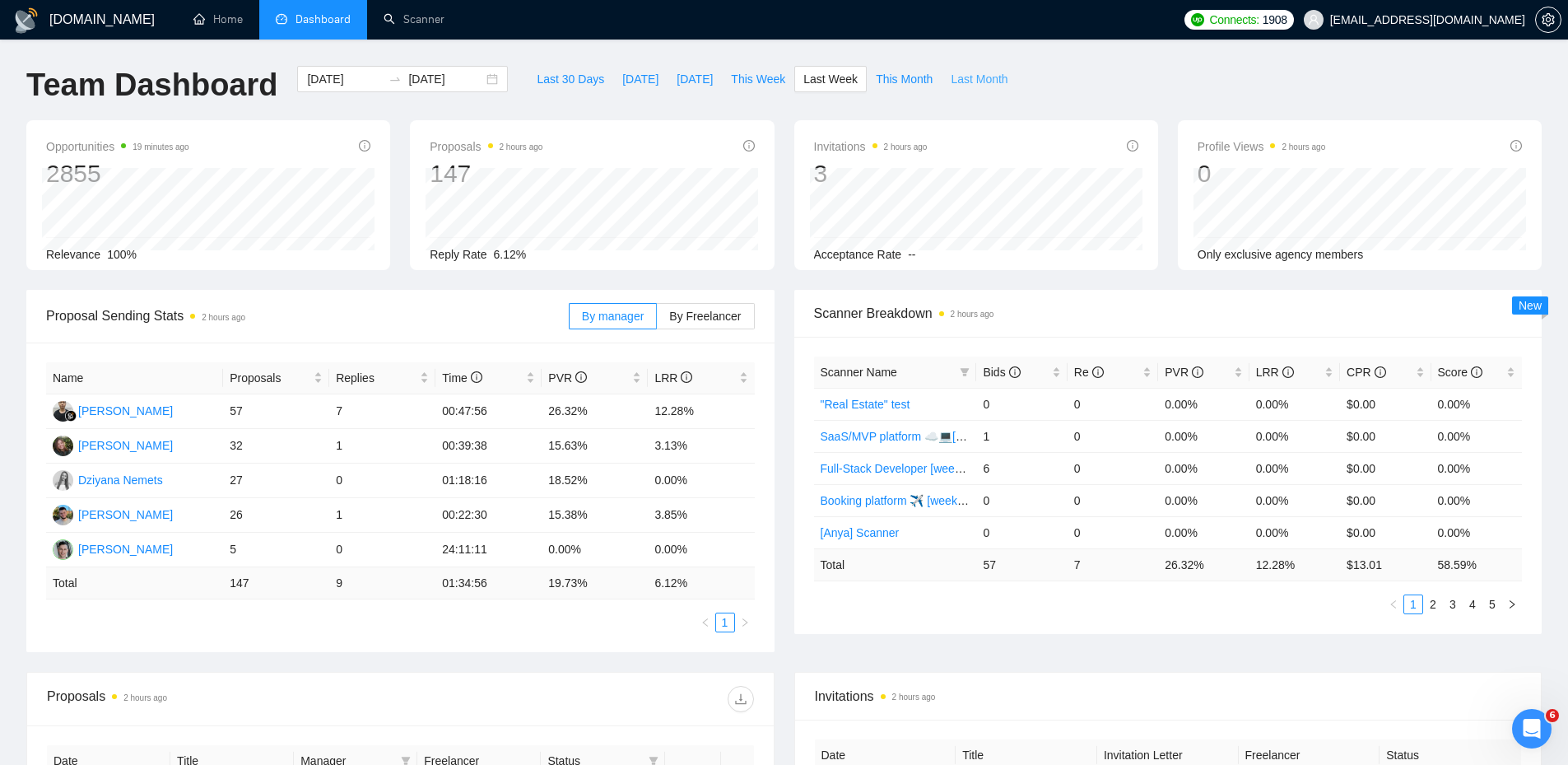
click at [952, 83] on span "Last Month" at bounding box center [979, 79] width 57 height 18
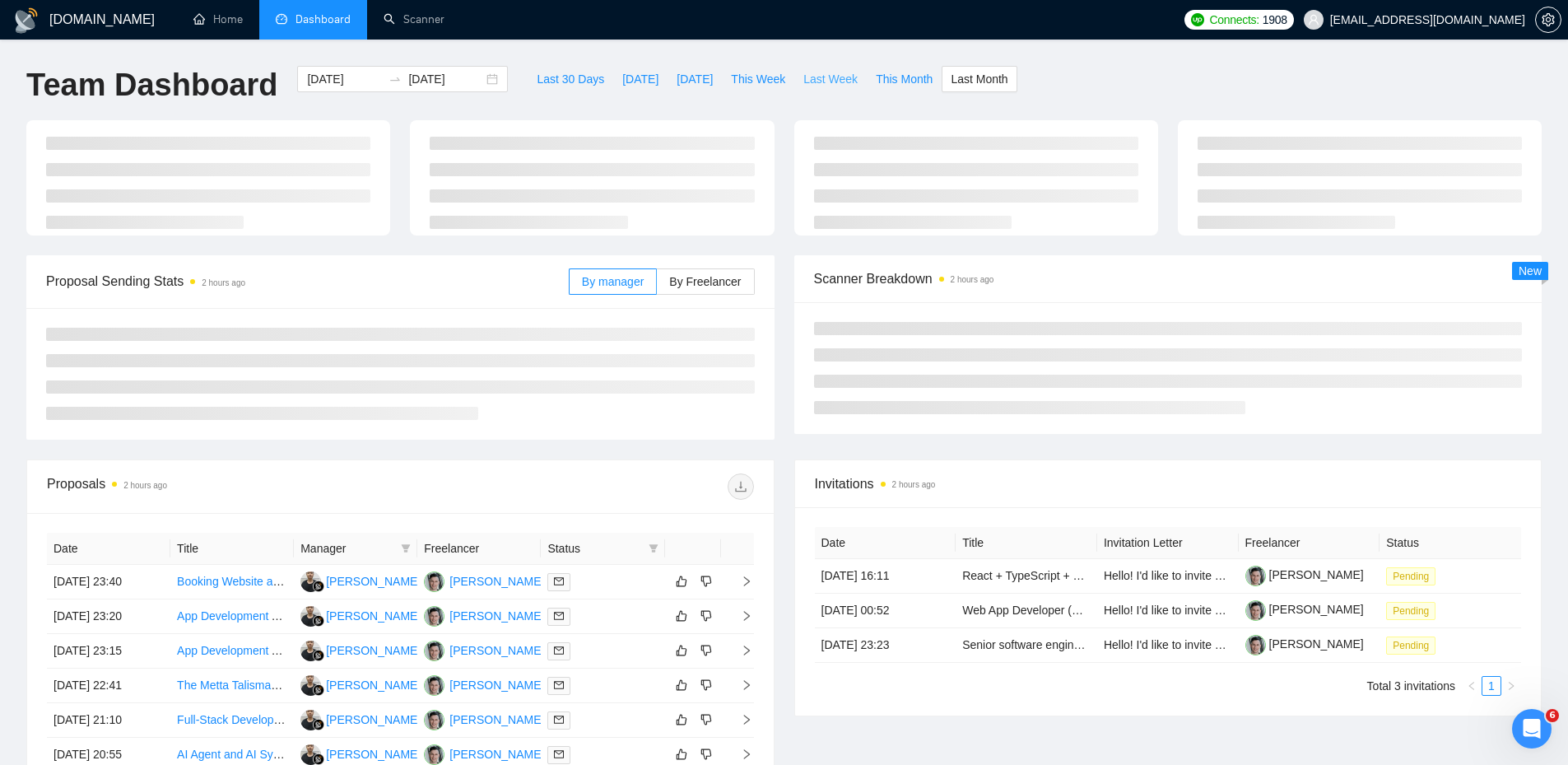
type input "[DATE]"
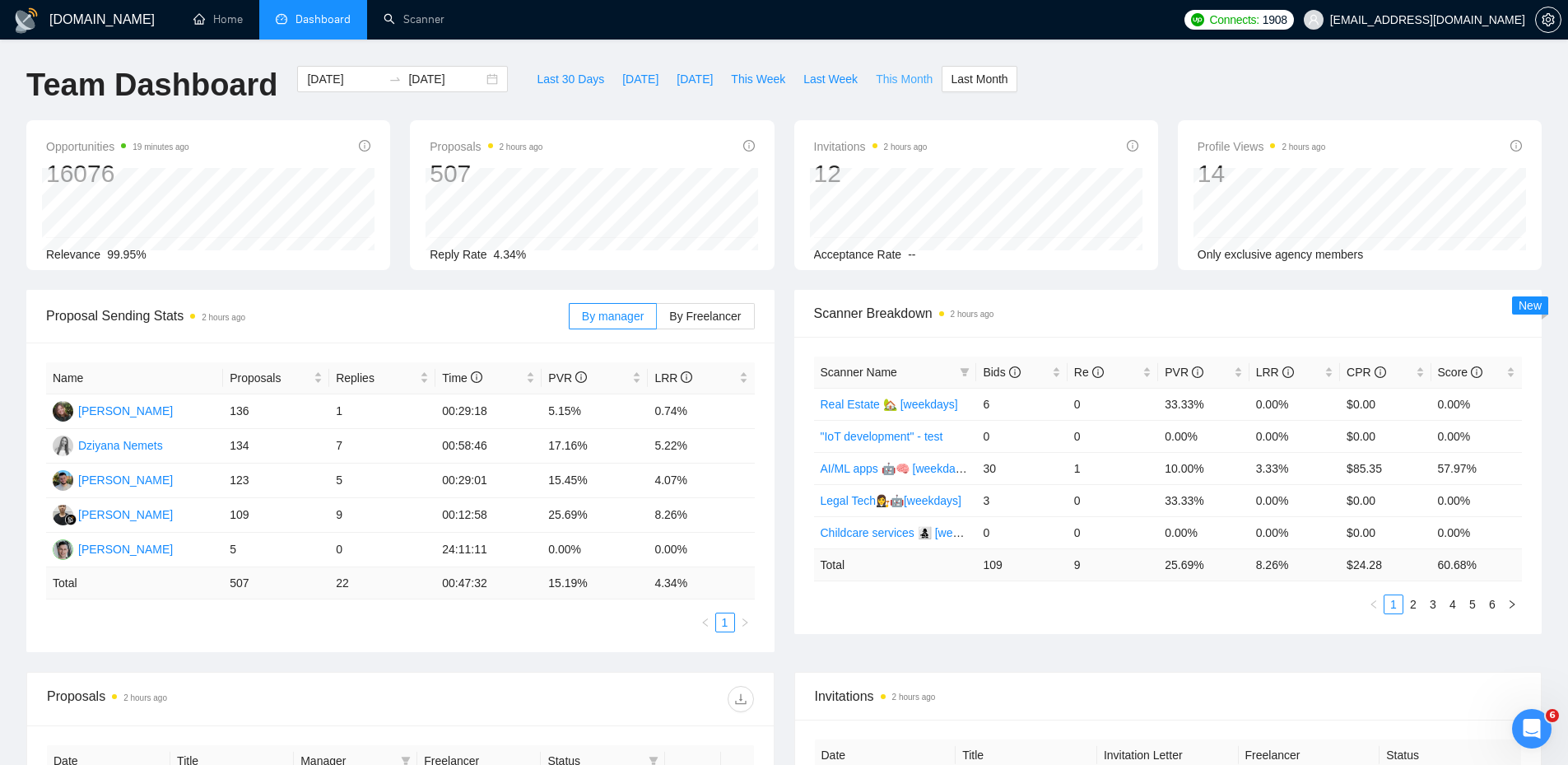
click at [882, 78] on span "This Month" at bounding box center [904, 79] width 57 height 18
type input "[DATE]"
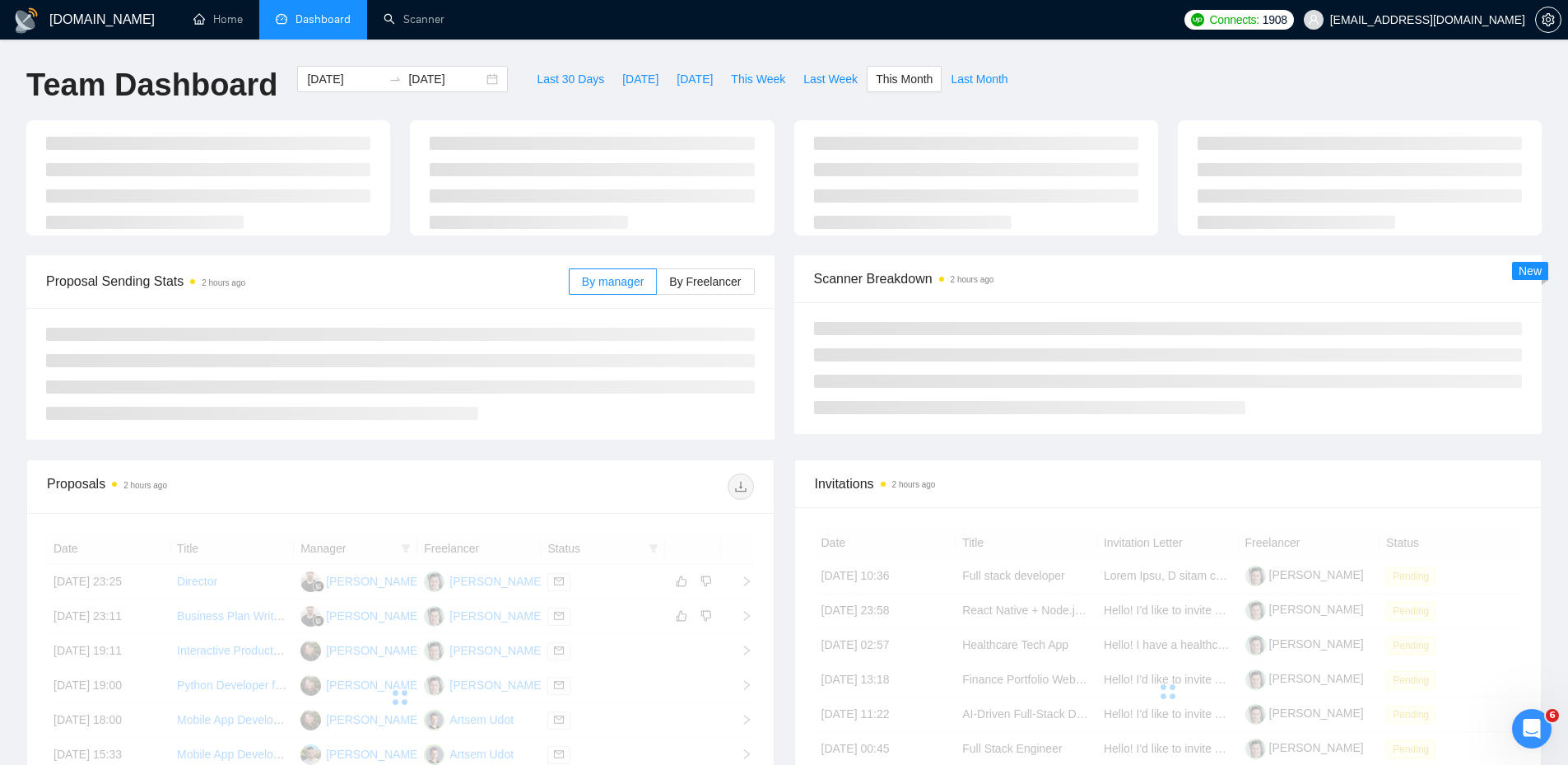
click at [882, 78] on span "This Month" at bounding box center [904, 79] width 57 height 18
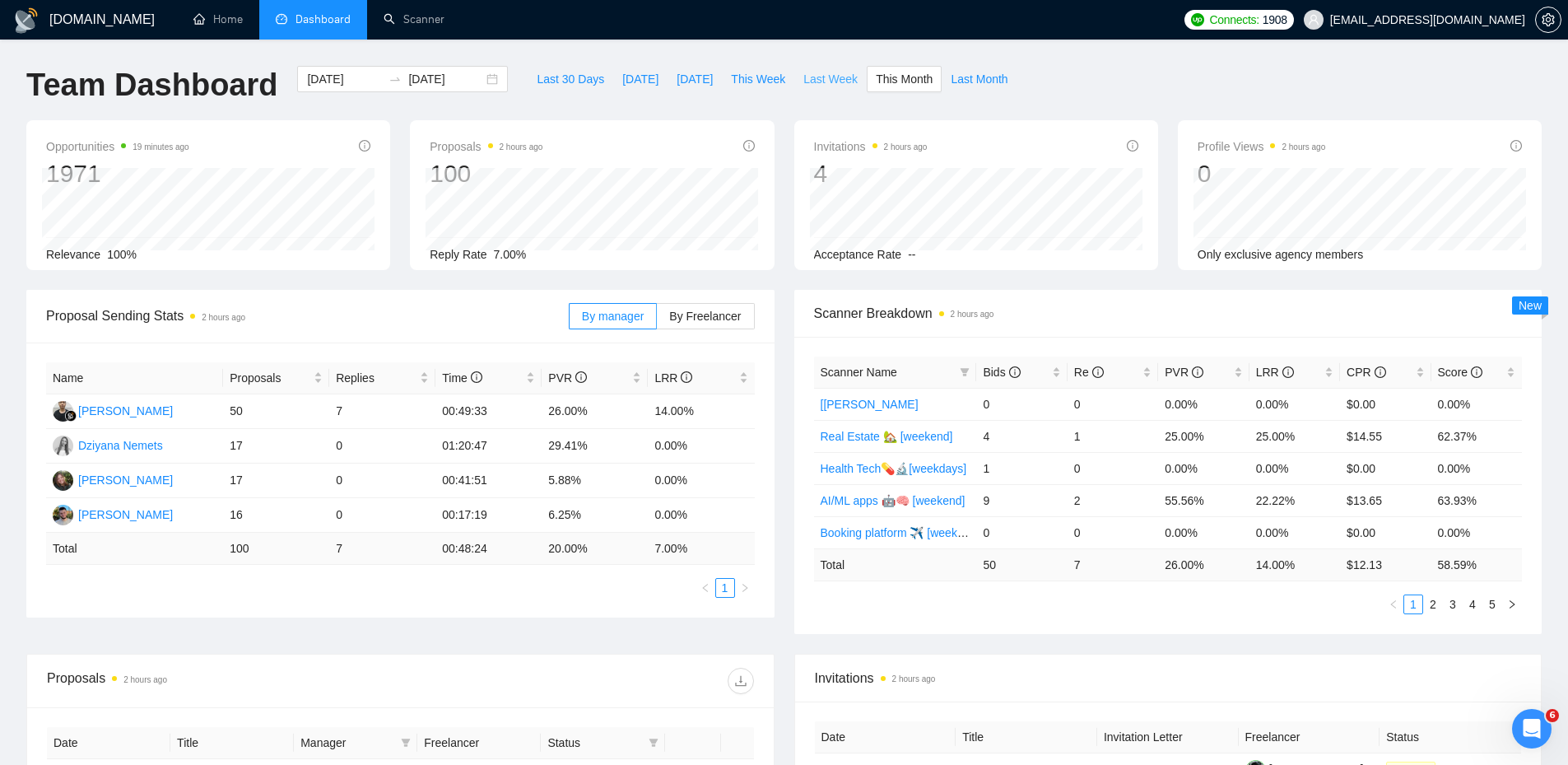
click at [812, 87] on span "Last Week" at bounding box center [830, 79] width 54 height 18
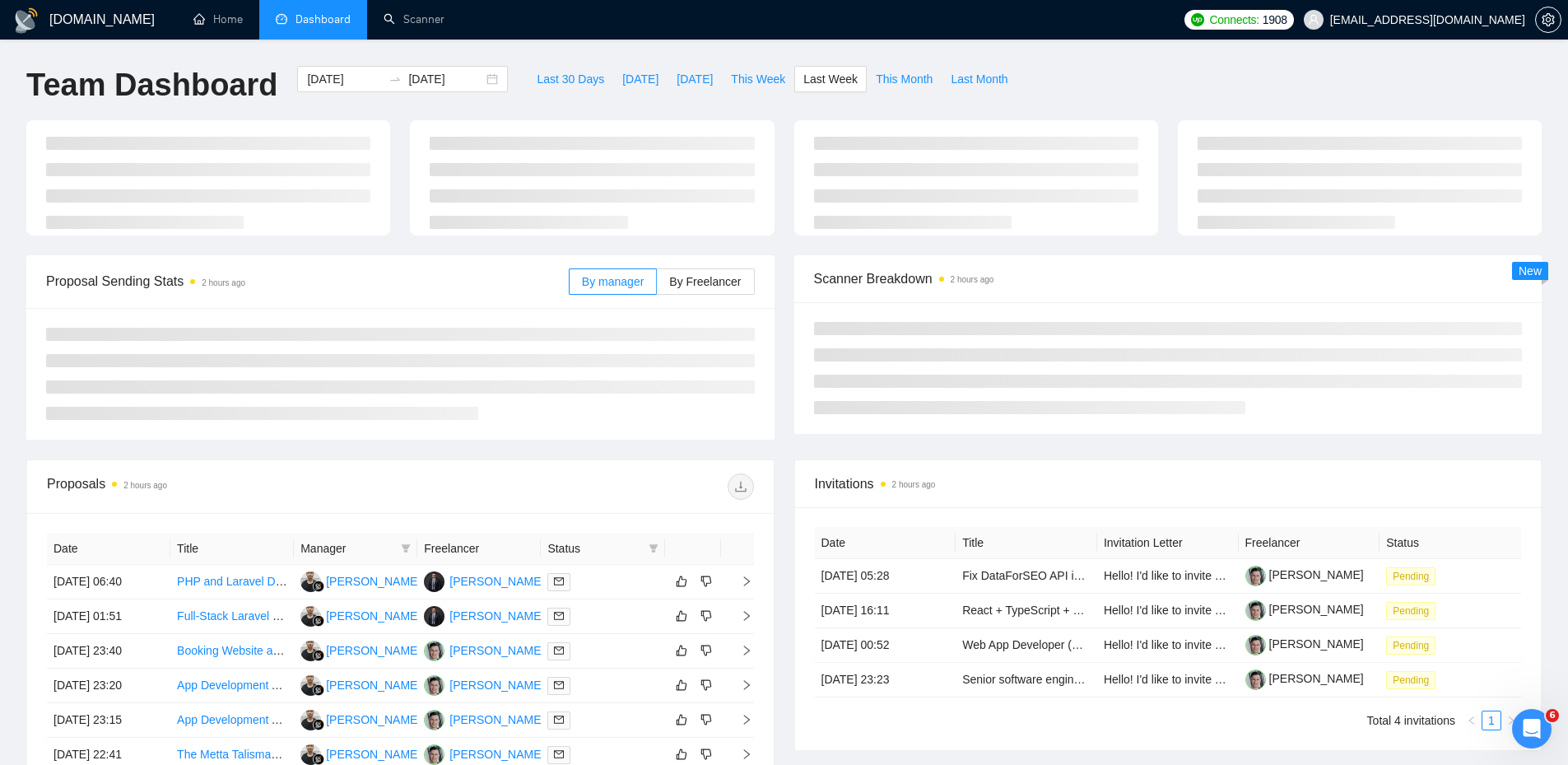
type input "[DATE]"
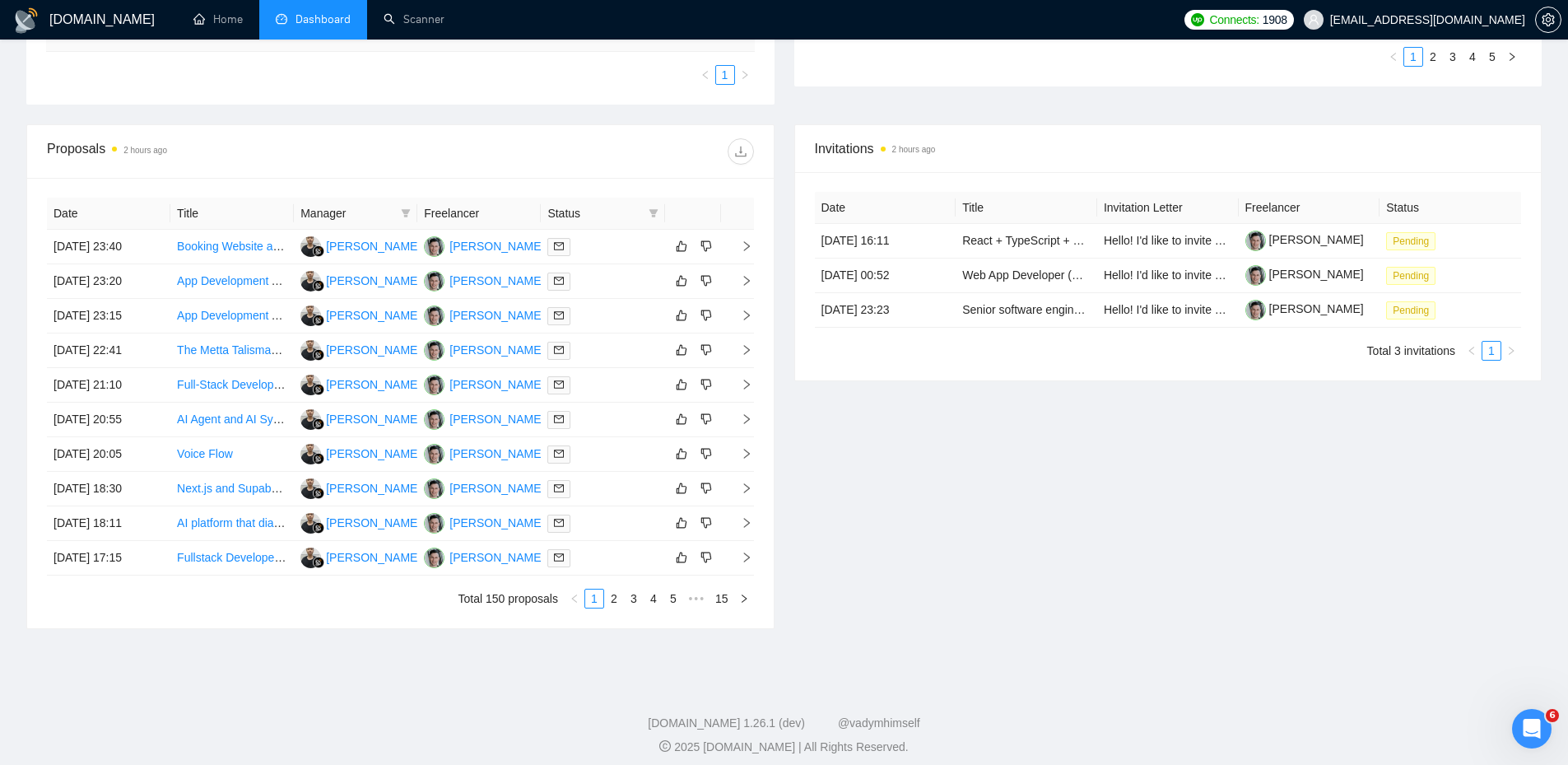
scroll to position [558, 0]
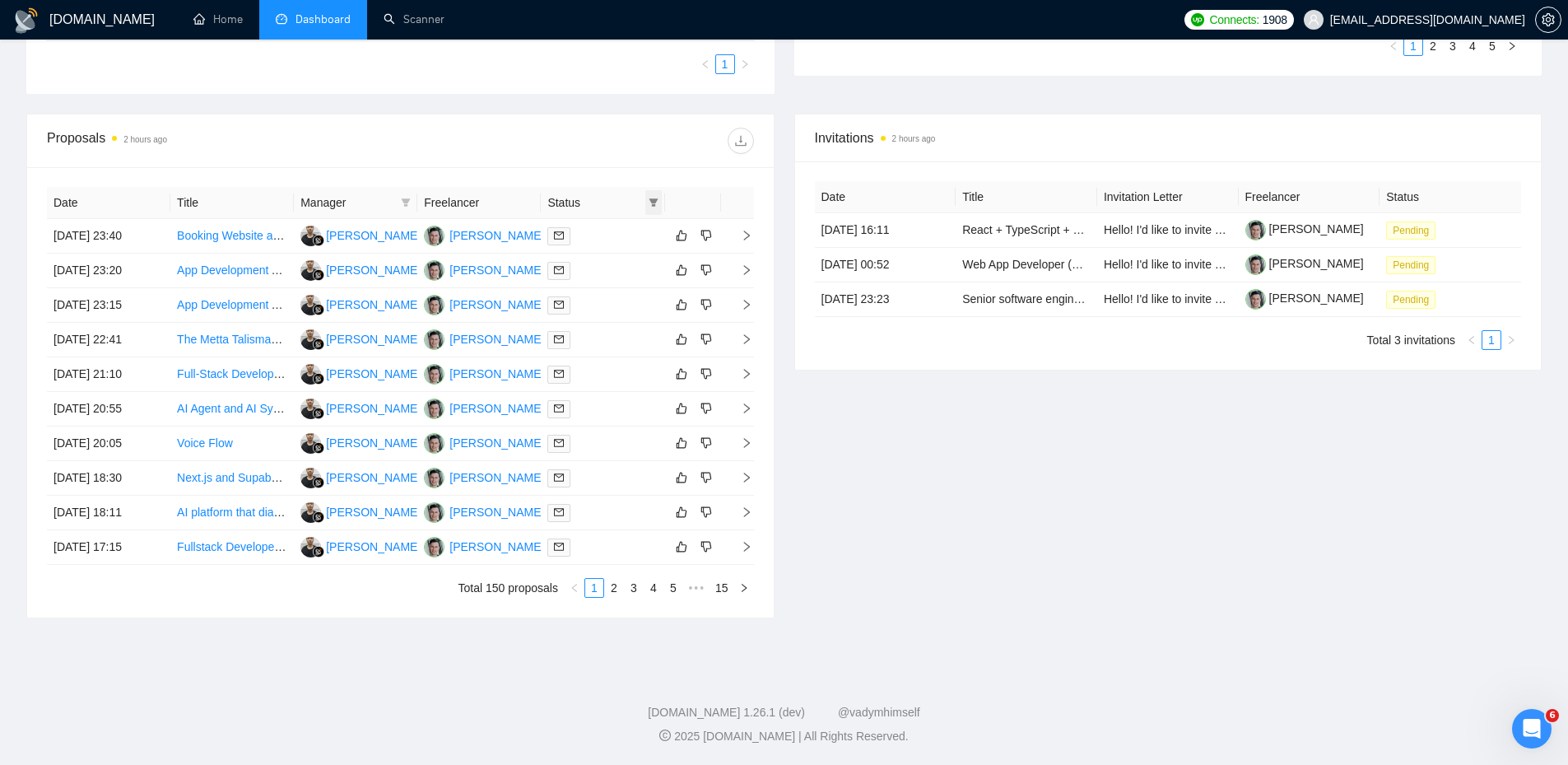
click at [656, 208] on span at bounding box center [653, 202] width 16 height 25
click at [606, 232] on span "Chat" at bounding box center [601, 233] width 31 height 13
checkbox input "true"
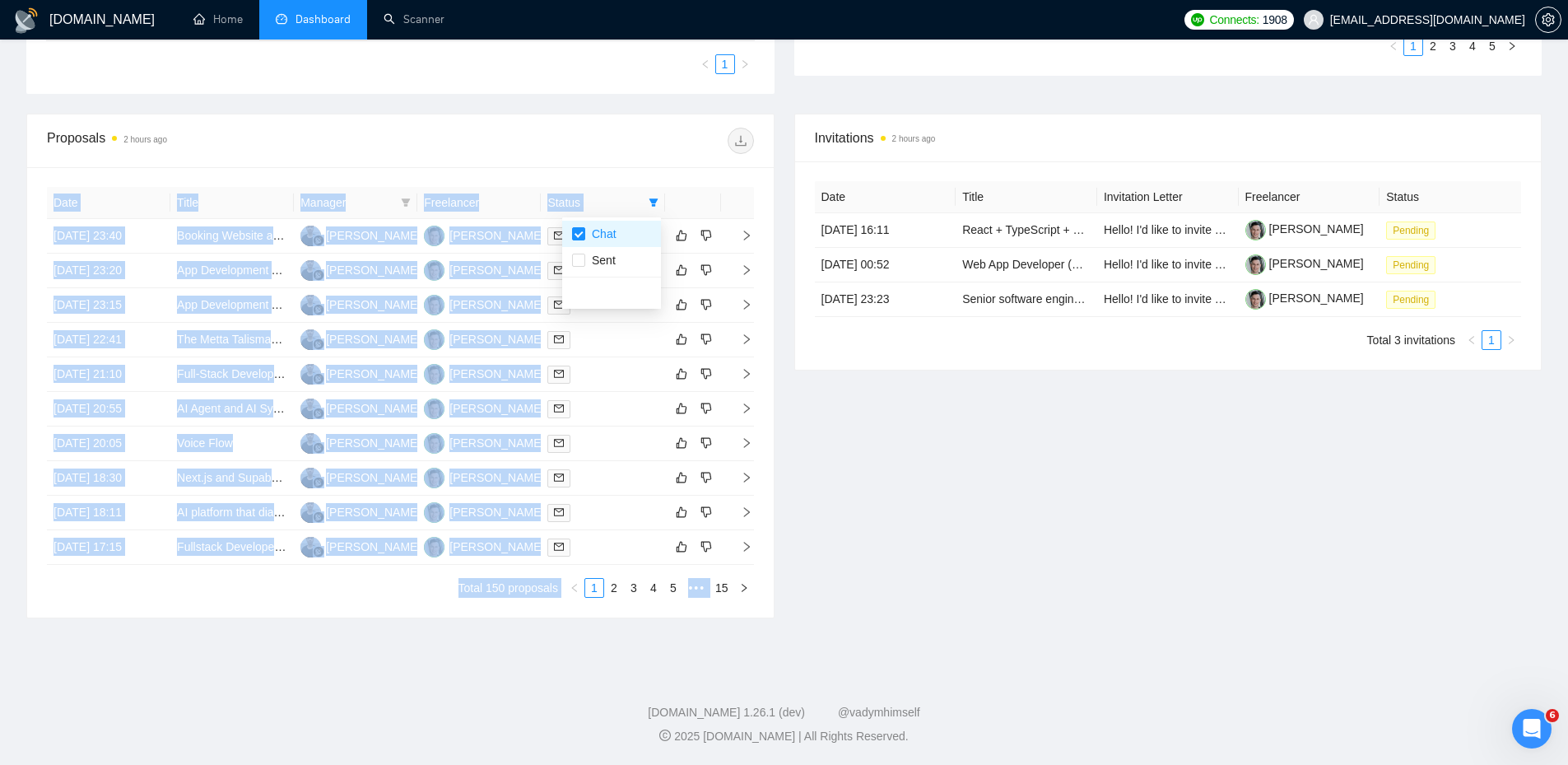
click at [556, 154] on div at bounding box center [577, 141] width 353 height 27
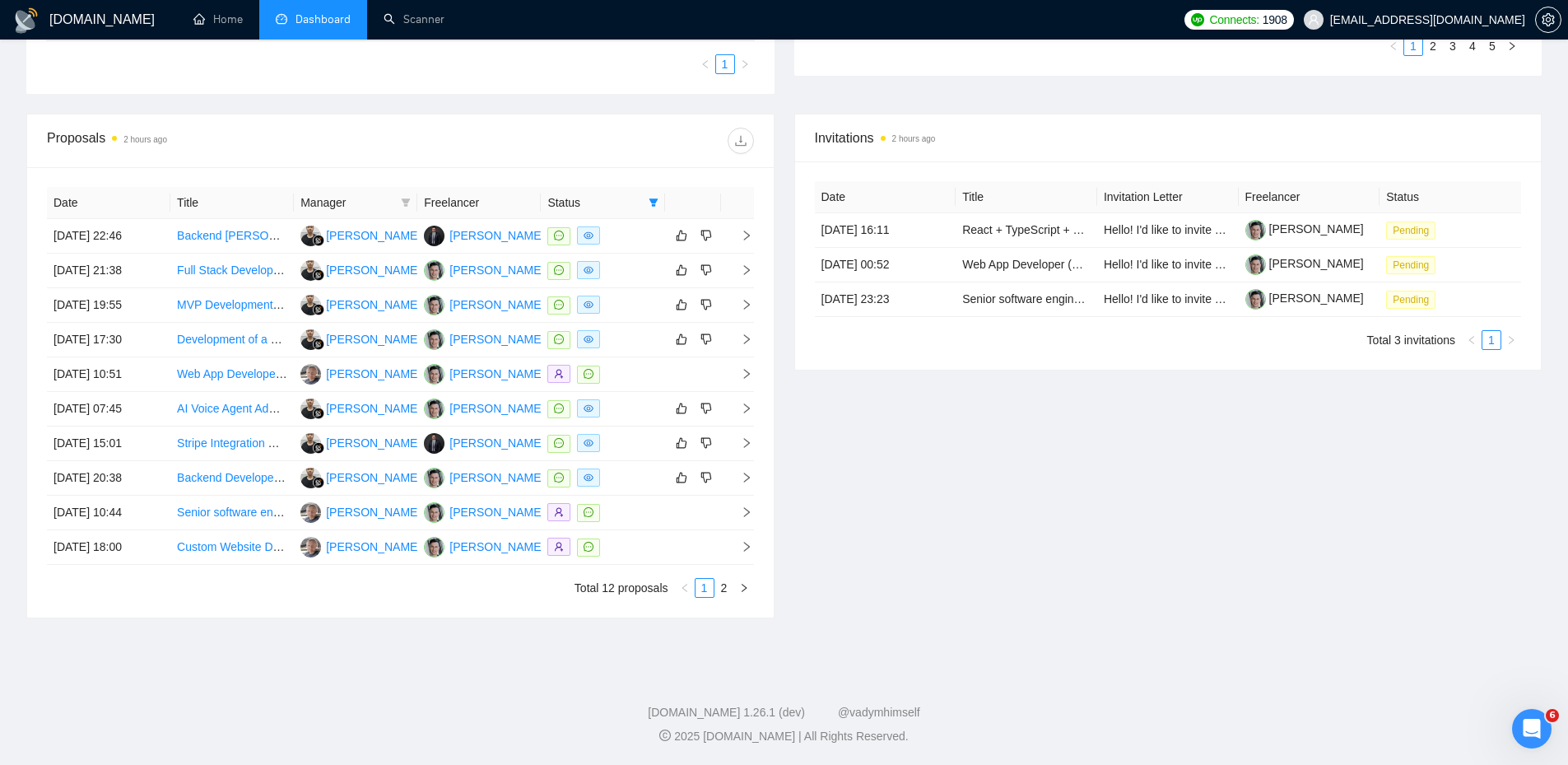
click at [555, 154] on div at bounding box center [577, 141] width 353 height 27
click at [134, 623] on div "Proposals 2 hours ago Date Title Manager Freelancer Status [DATE] 22:46 Backend…" at bounding box center [784, 375] width 1535 height 524
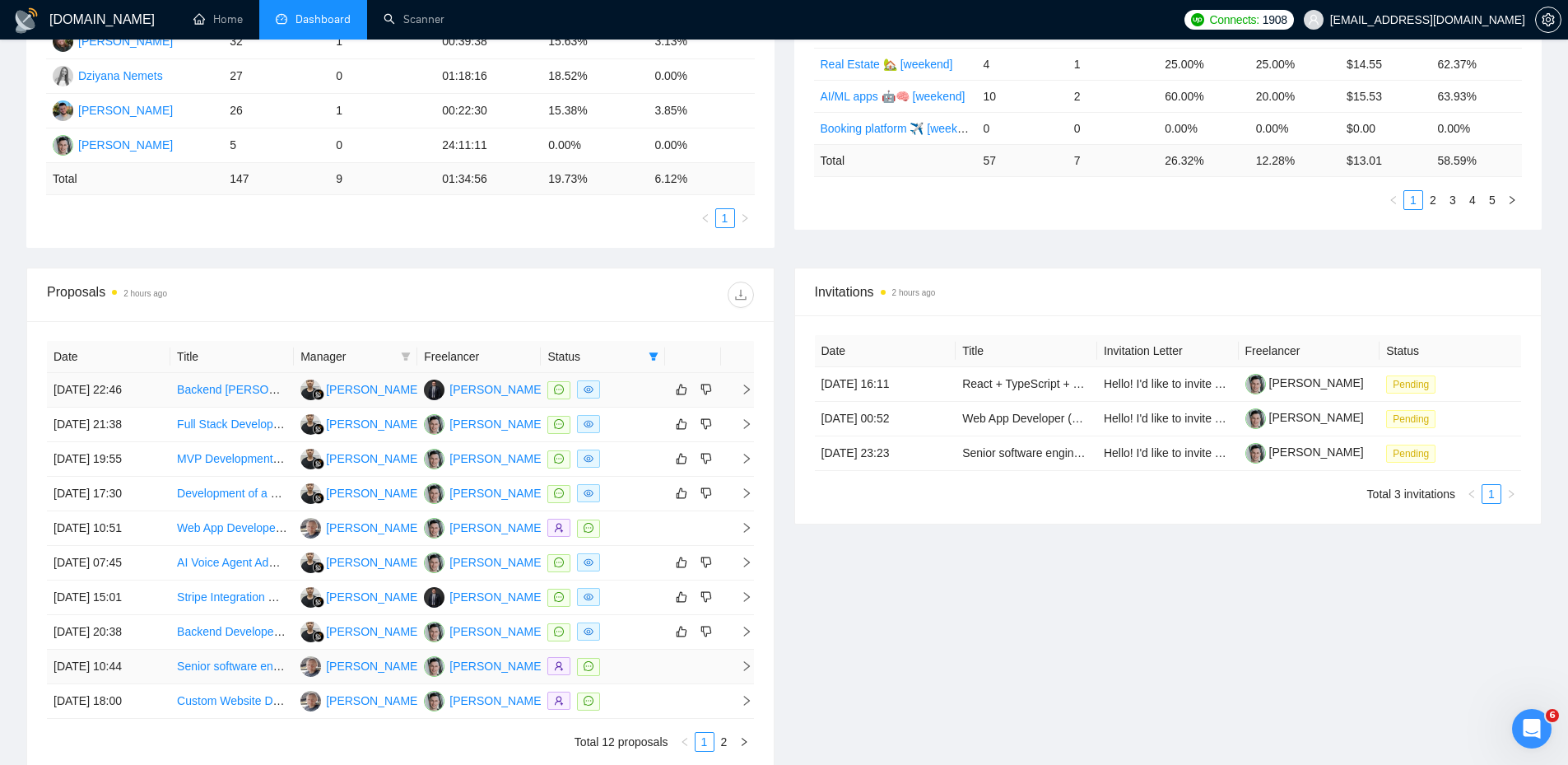
scroll to position [229, 0]
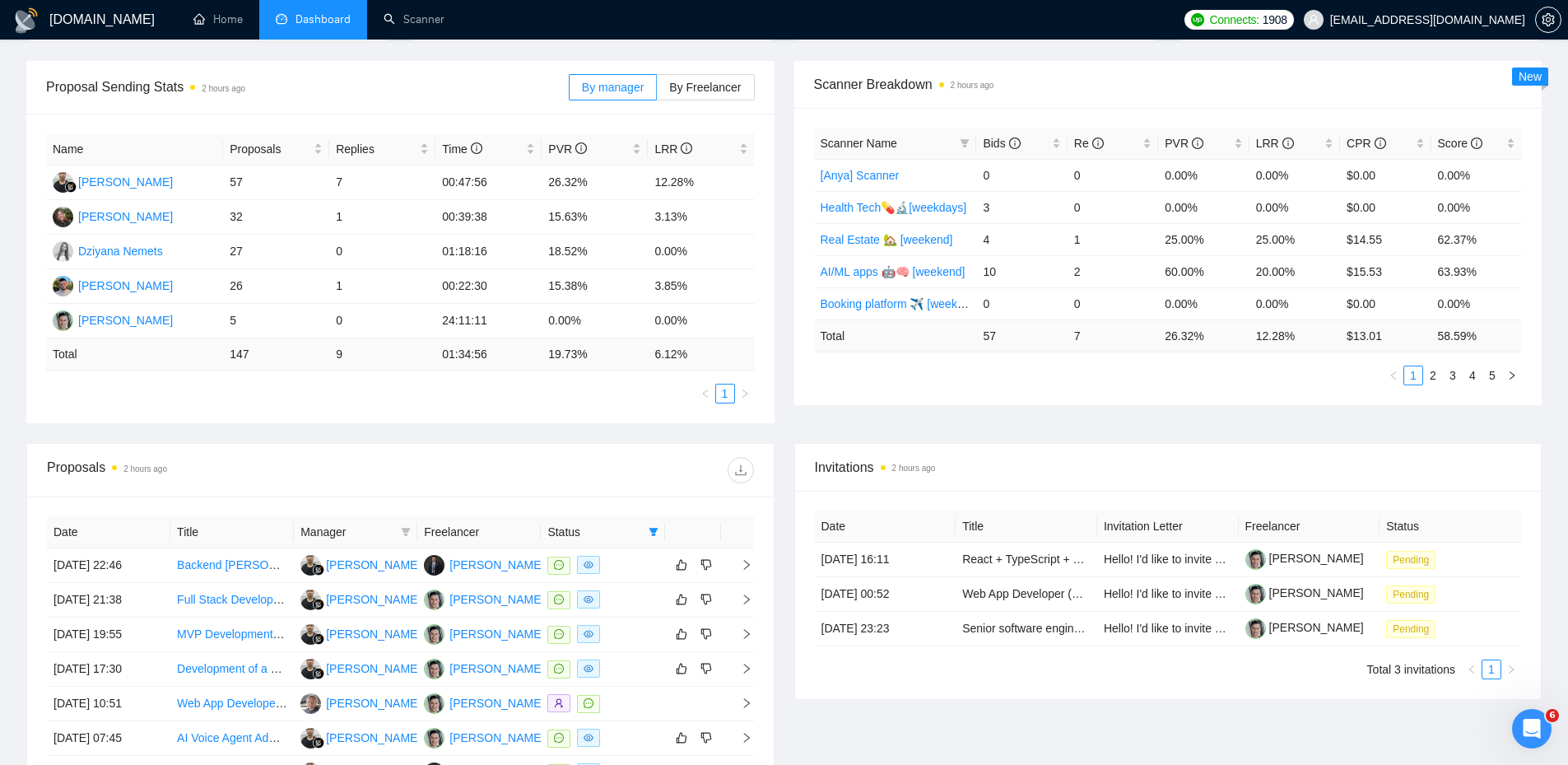
click at [339, 395] on ul "1" at bounding box center [400, 393] width 709 height 20
